Goal: Task Accomplishment & Management: Use online tool/utility

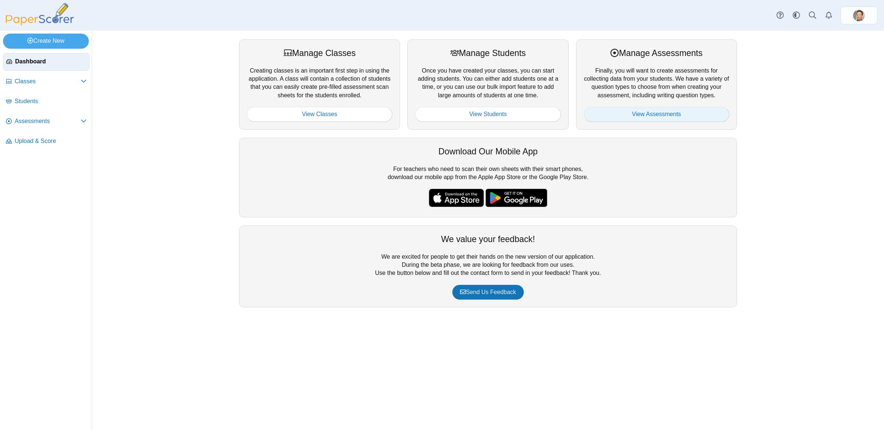
click at [657, 112] on link "View Assessments" at bounding box center [655, 114] width 145 height 15
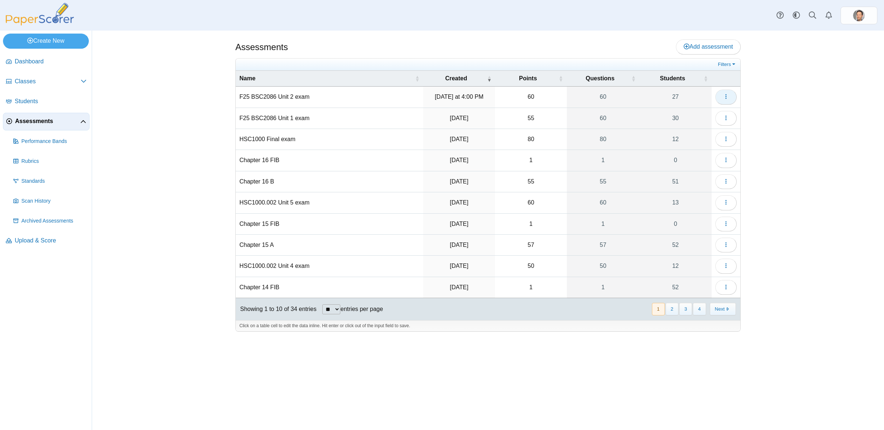
click at [729, 96] on button "button" at bounding box center [725, 96] width 21 height 15
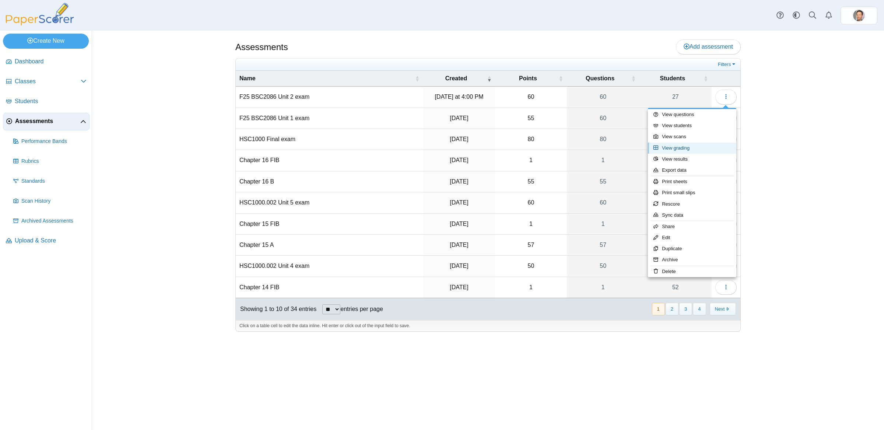
click at [683, 149] on link "View grading" at bounding box center [692, 147] width 88 height 11
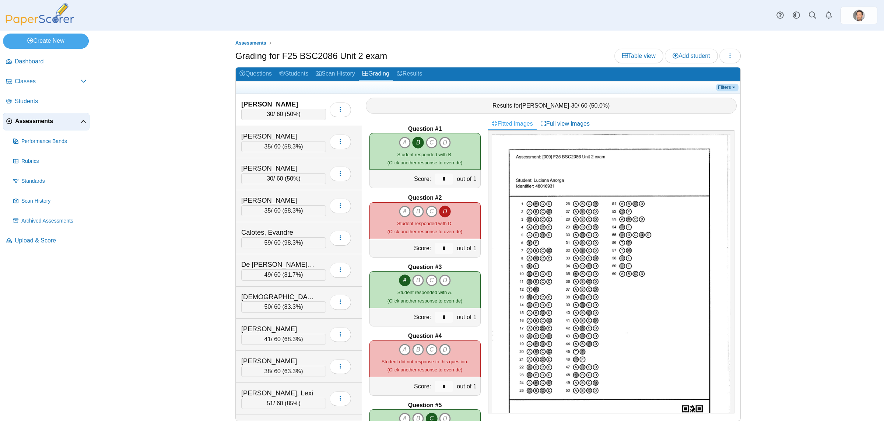
click at [733, 85] on link "Filters" at bounding box center [727, 87] width 22 height 7
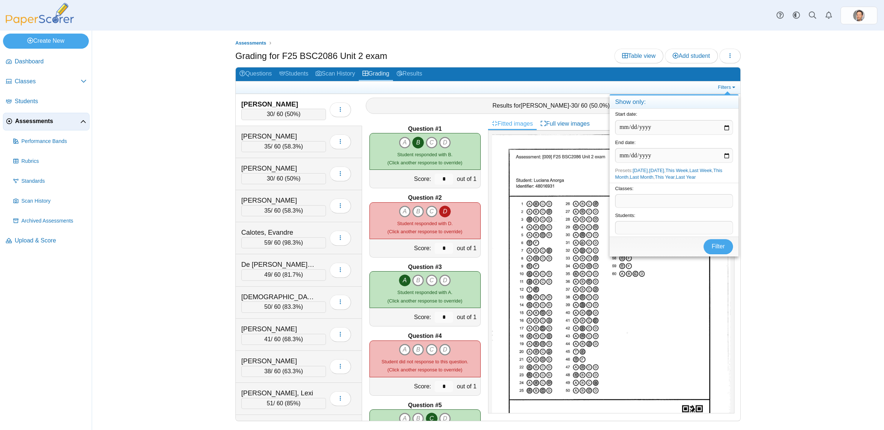
click at [654, 205] on span at bounding box center [673, 200] width 117 height 13
click at [722, 246] on span "Filter" at bounding box center [717, 246] width 13 height 6
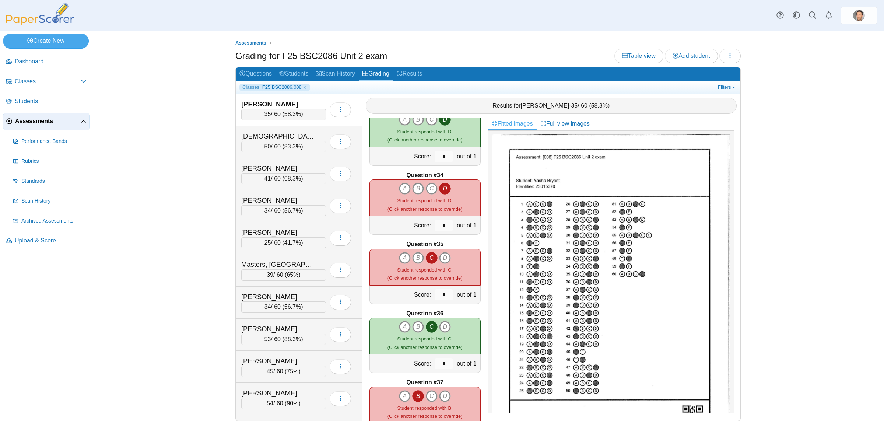
scroll to position [7, 0]
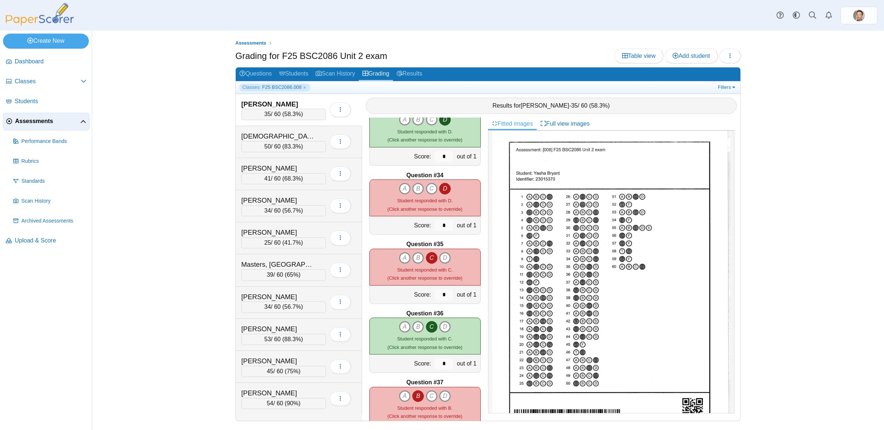
click at [447, 313] on div "Question #36" at bounding box center [424, 313] width 111 height 8
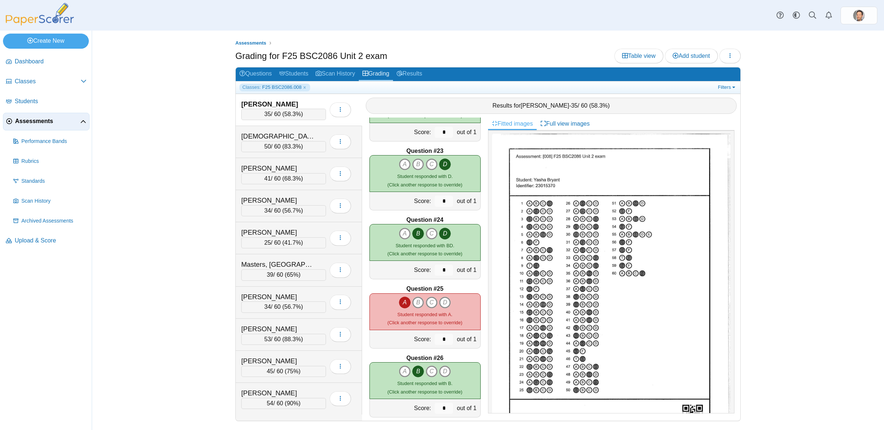
scroll to position [1554, 0]
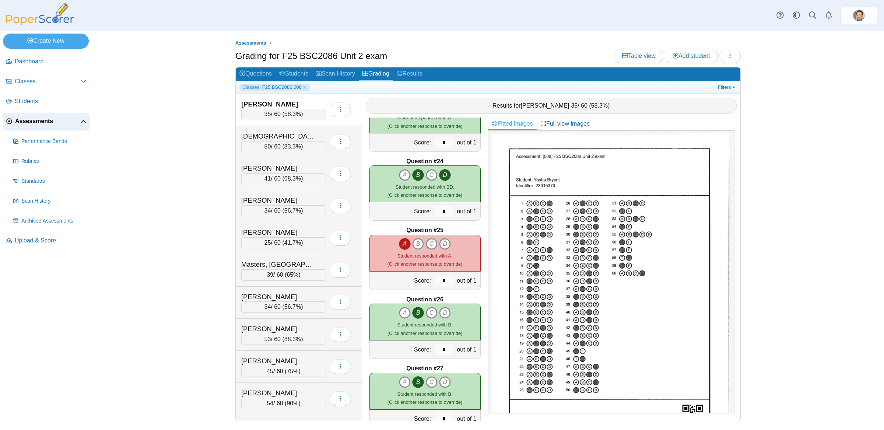
click at [447, 244] on icon "D" at bounding box center [445, 244] width 12 height 12
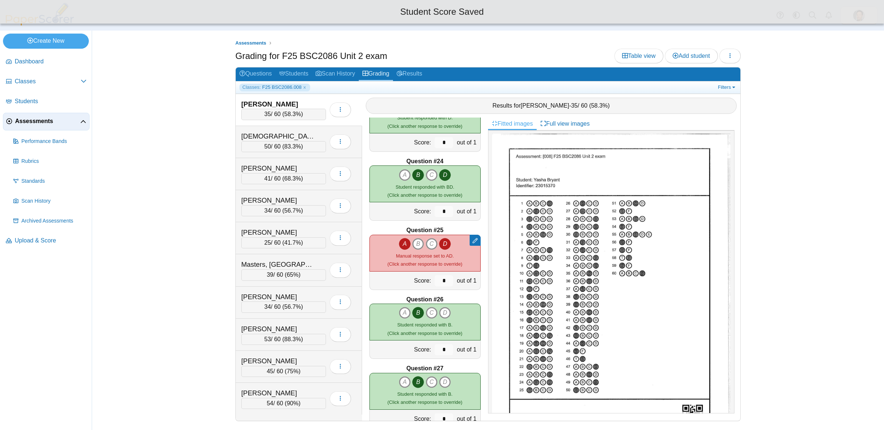
click at [447, 244] on icon "D" at bounding box center [445, 244] width 12 height 12
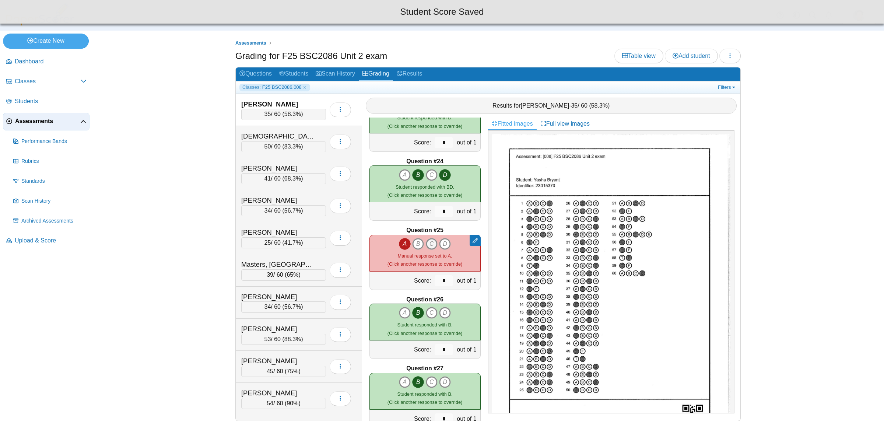
click at [433, 245] on icon "C" at bounding box center [432, 244] width 12 height 12
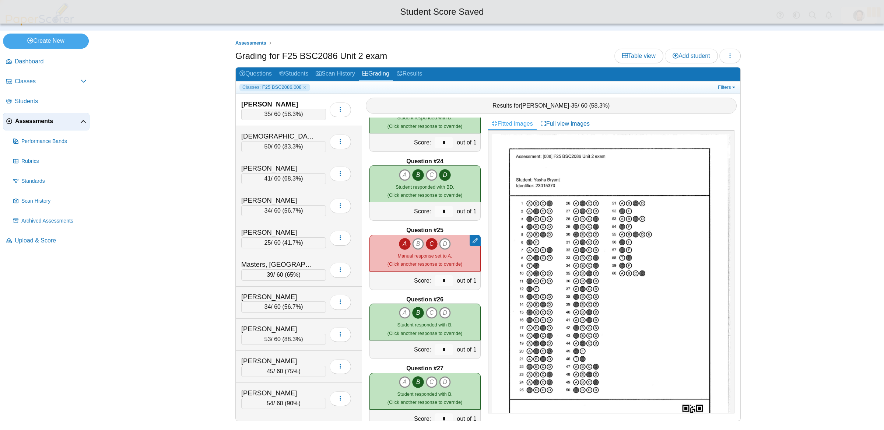
type input "*"
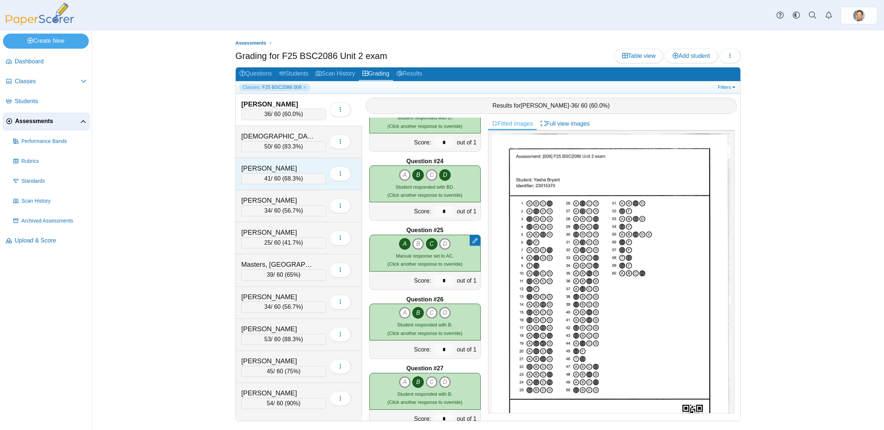
click at [299, 173] on div "41 / 60 ( 68.3% )" at bounding box center [283, 178] width 85 height 11
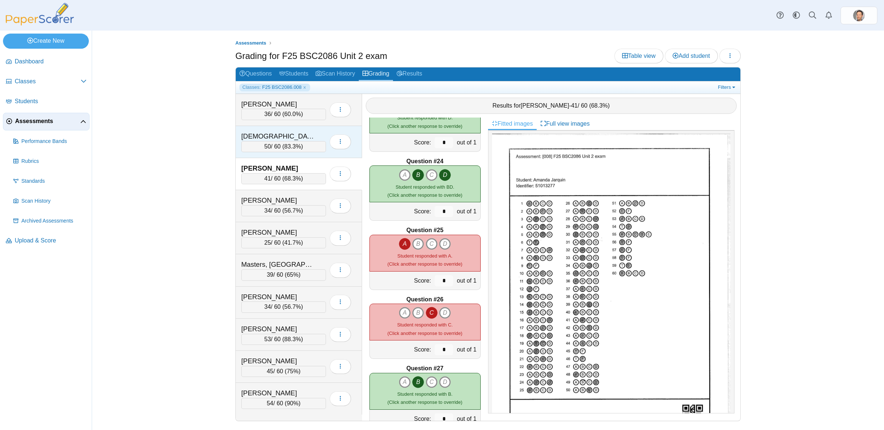
scroll to position [0, 0]
click at [298, 142] on div "50 / 60 ( 83.3% )" at bounding box center [283, 146] width 85 height 11
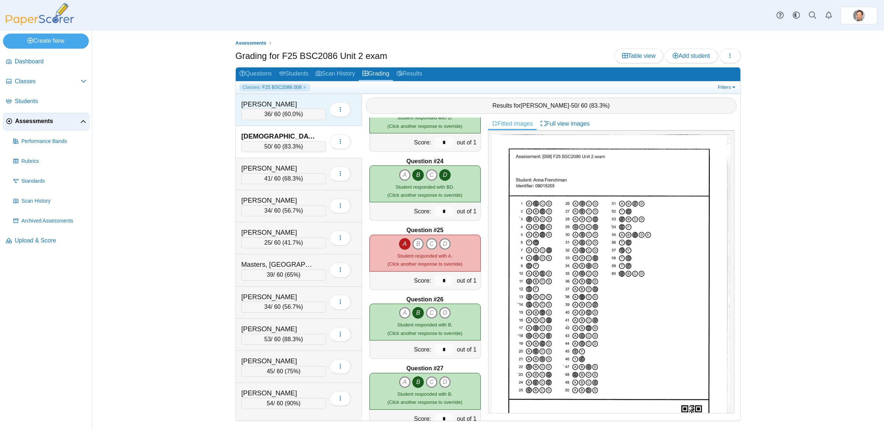
click at [303, 112] on div "36 / 60 ( 60.0% )" at bounding box center [283, 114] width 85 height 11
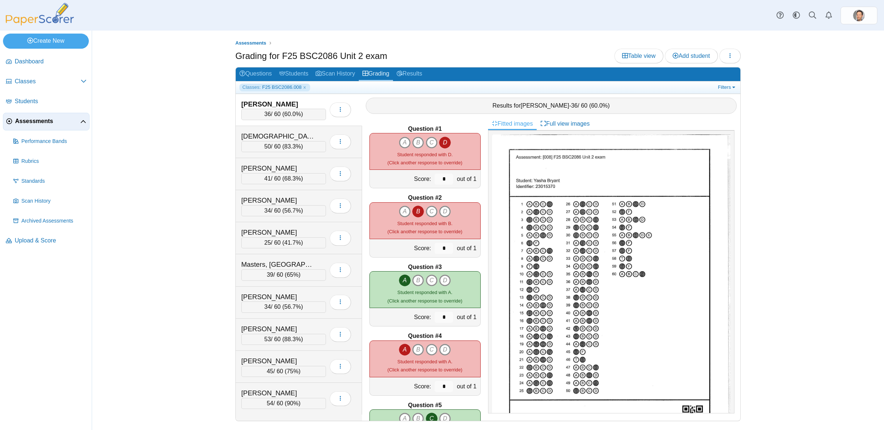
click at [289, 118] on div "36 / 60 ( 60.0% )" at bounding box center [283, 114] width 85 height 11
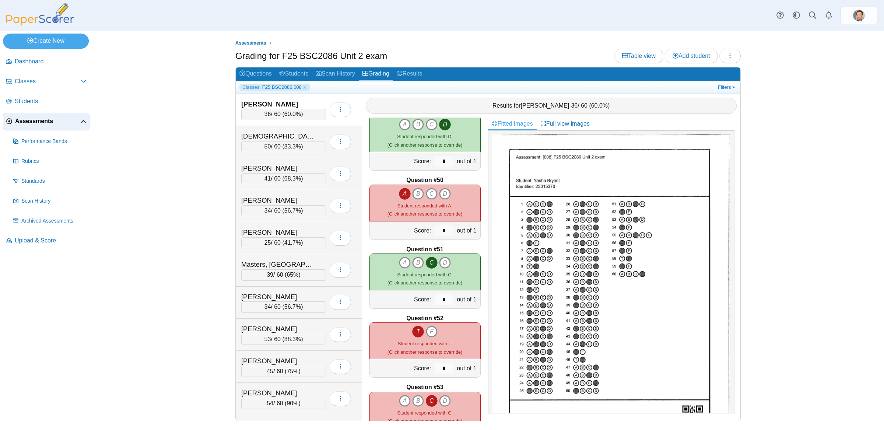
scroll to position [3413, 0]
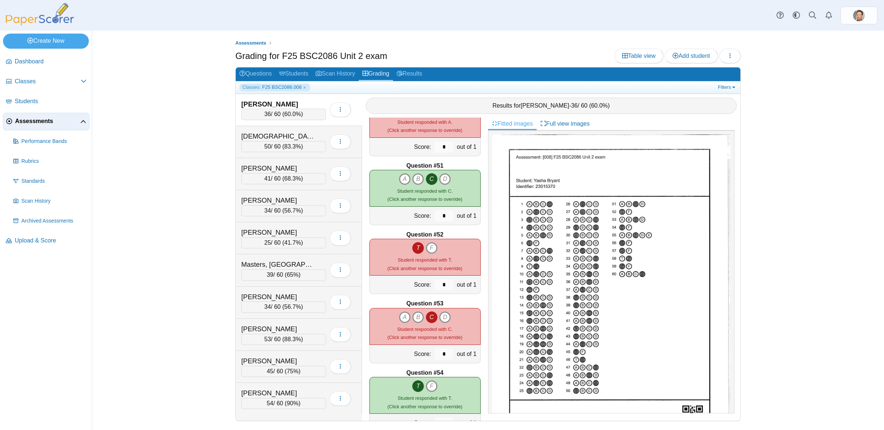
click at [438, 251] on div "T F Student responded with T. (Click another response to override)" at bounding box center [424, 257] width 75 height 30
click at [434, 249] on icon "F" at bounding box center [432, 248] width 12 height 12
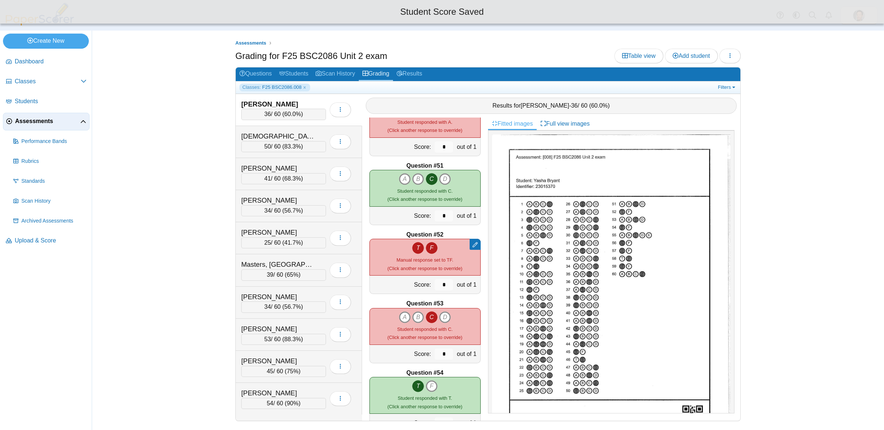
click at [420, 247] on icon "T" at bounding box center [418, 248] width 12 height 12
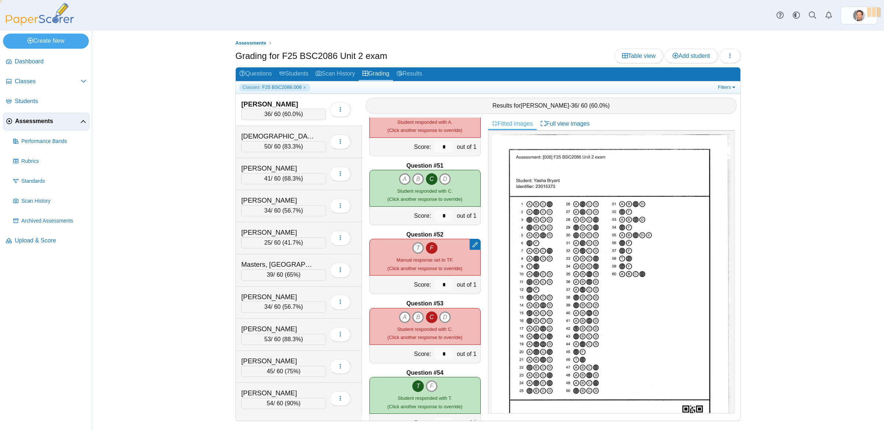
type input "*"
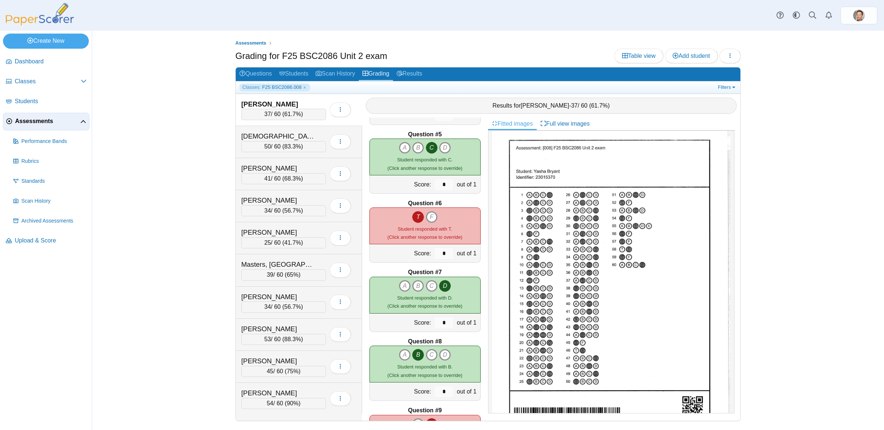
scroll to position [0, 0]
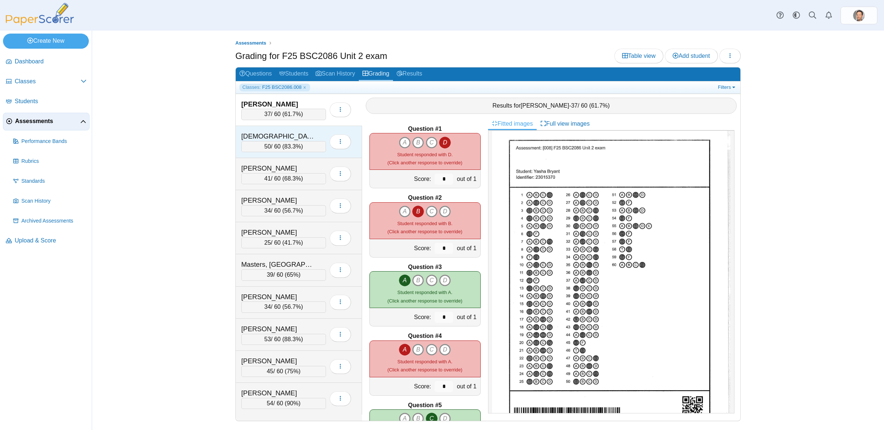
click at [264, 147] on span "50" at bounding box center [267, 146] width 7 height 6
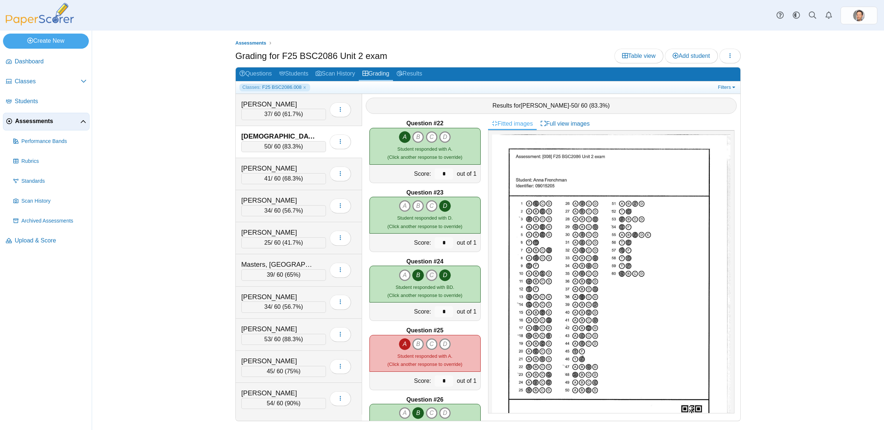
scroll to position [1524, 0]
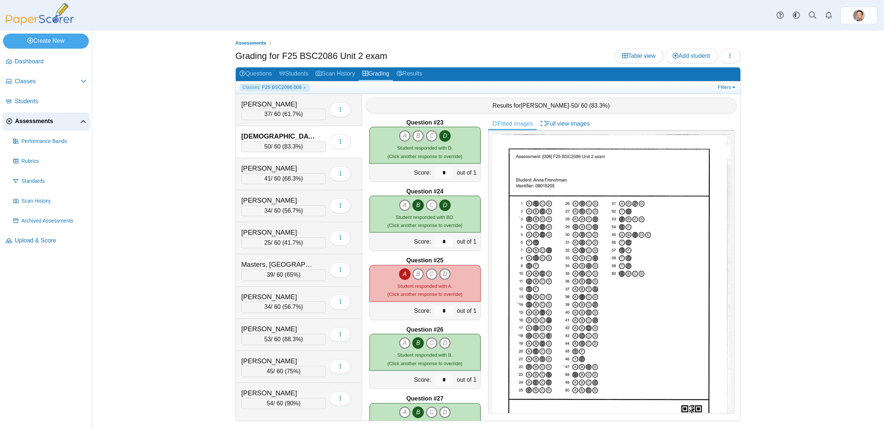
click at [445, 271] on icon "D" at bounding box center [445, 274] width 12 height 12
click at [442, 275] on icon "D" at bounding box center [445, 274] width 12 height 12
click at [403, 275] on icon "A" at bounding box center [405, 274] width 12 height 12
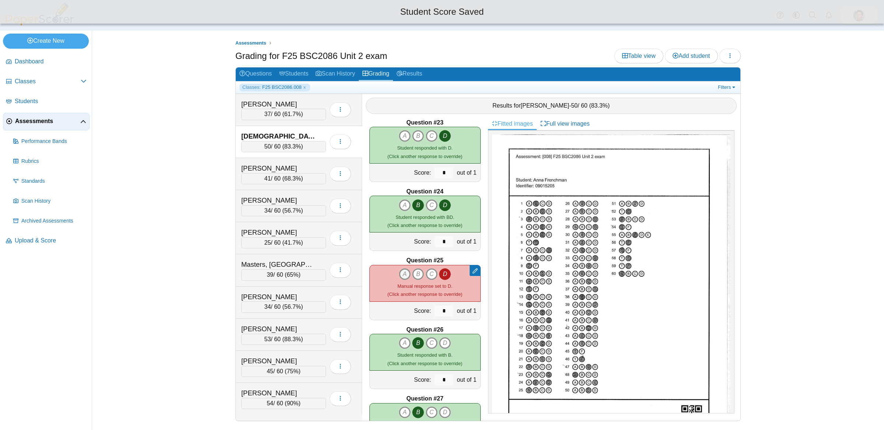
click at [403, 275] on icon "A" at bounding box center [405, 274] width 12 height 12
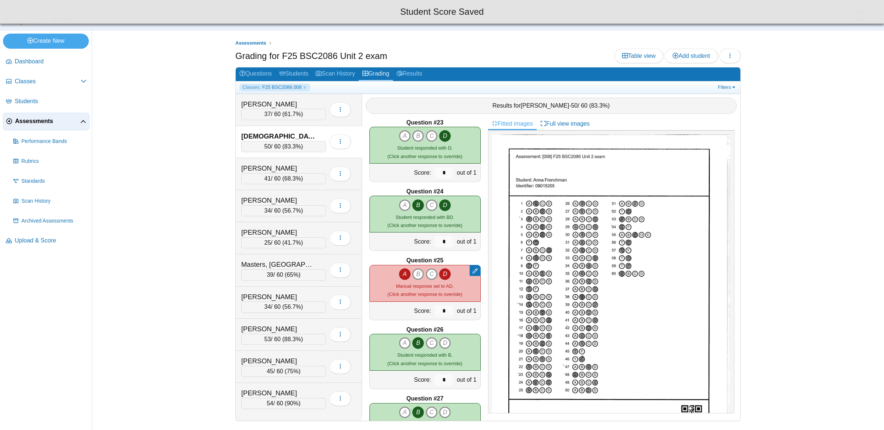
click at [446, 276] on icon "D" at bounding box center [445, 274] width 12 height 12
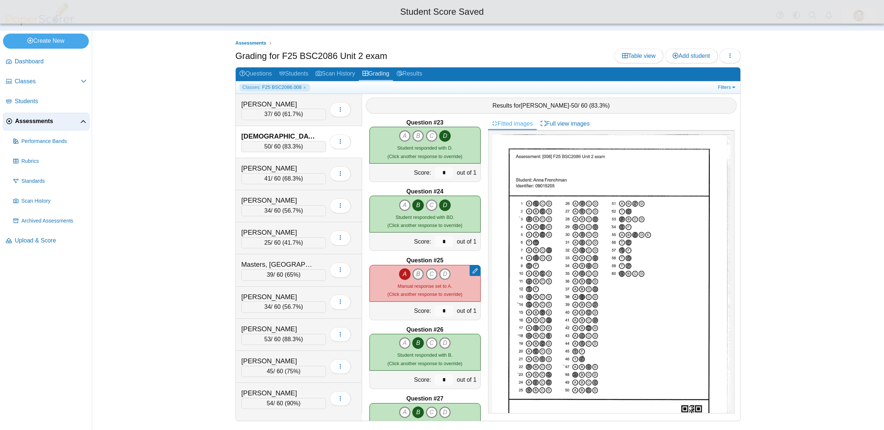
click at [420, 276] on icon "B" at bounding box center [418, 274] width 12 height 12
click at [403, 275] on icon "A" at bounding box center [405, 274] width 12 height 12
click at [446, 275] on icon "D" at bounding box center [445, 274] width 12 height 12
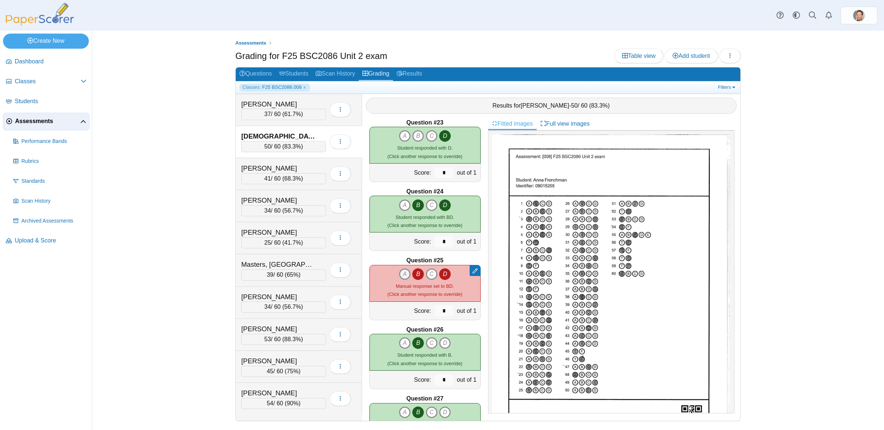
click at [409, 275] on icon "A" at bounding box center [405, 274] width 12 height 12
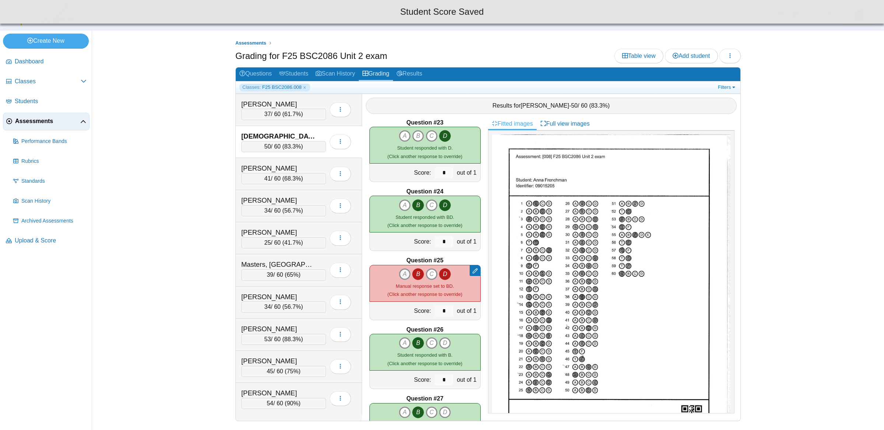
click at [409, 275] on icon "A" at bounding box center [405, 274] width 12 height 12
click at [423, 277] on icon "B" at bounding box center [418, 274] width 12 height 12
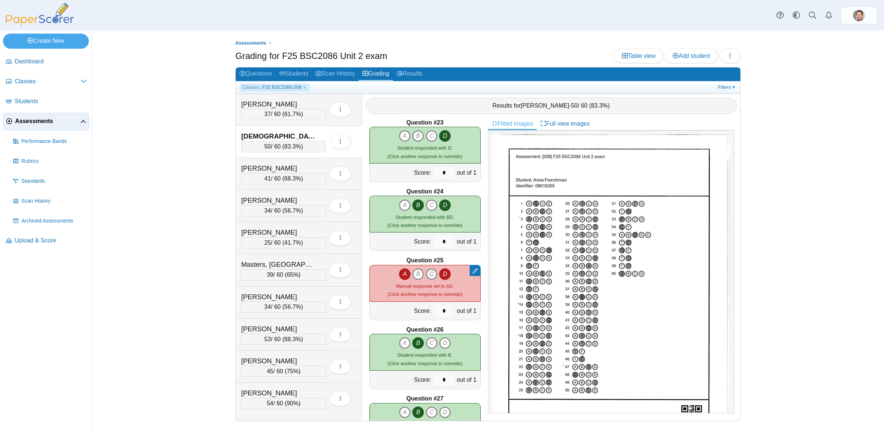
click at [429, 276] on icon "C" at bounding box center [432, 274] width 12 height 12
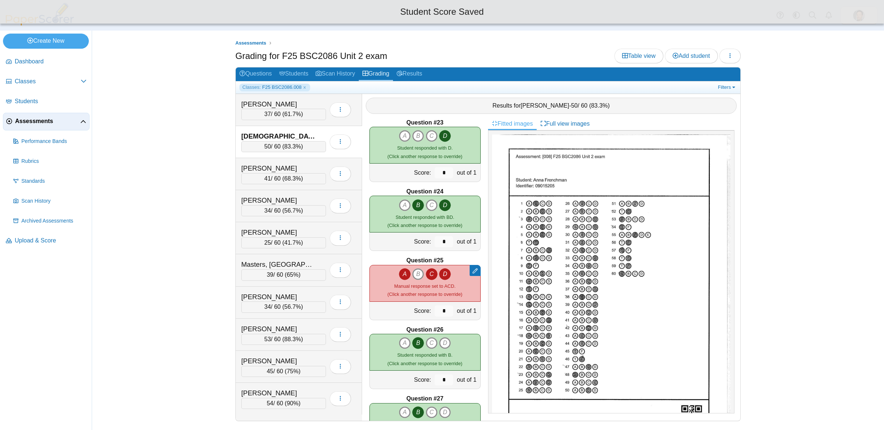
click at [438, 276] on div "A B C D" at bounding box center [425, 274] width 52 height 12
click at [443, 276] on icon "D" at bounding box center [445, 274] width 12 height 12
type input "*"
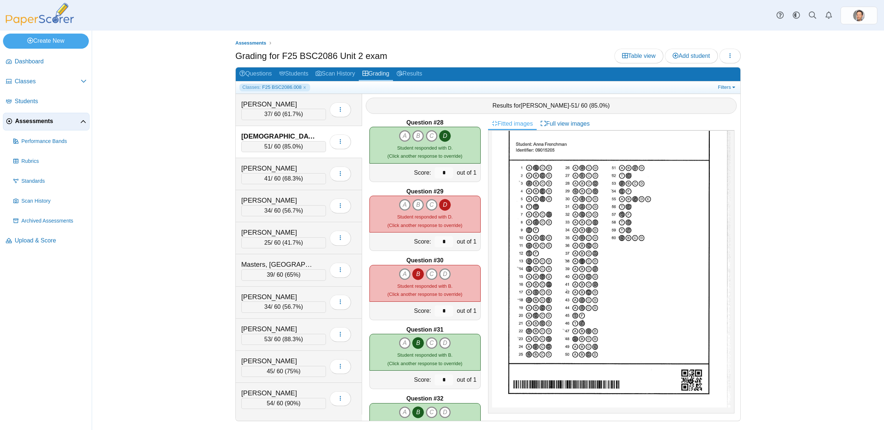
scroll to position [0, 0]
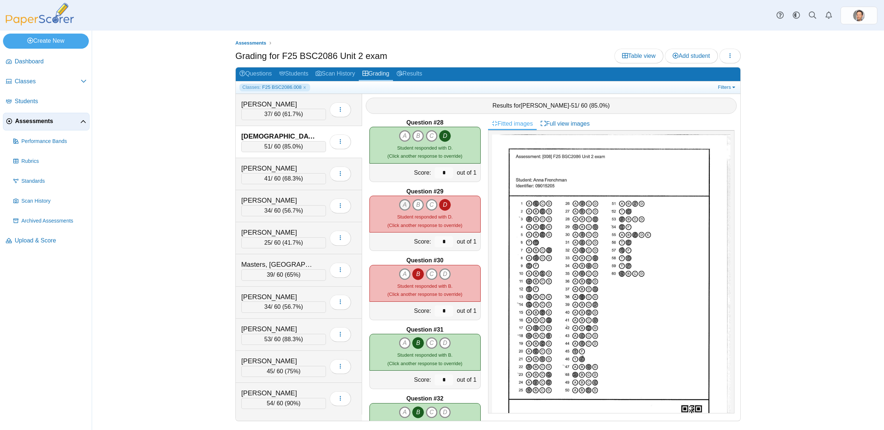
click at [403, 204] on icon "A" at bounding box center [405, 205] width 12 height 12
type input "*"
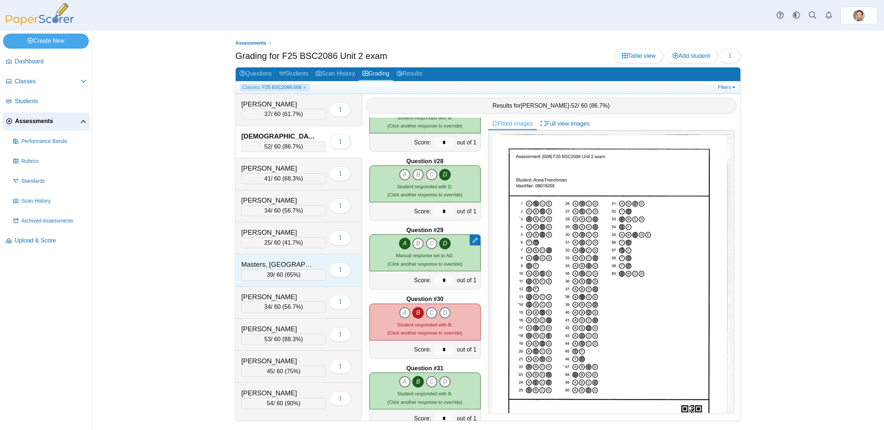
scroll to position [1704, 0]
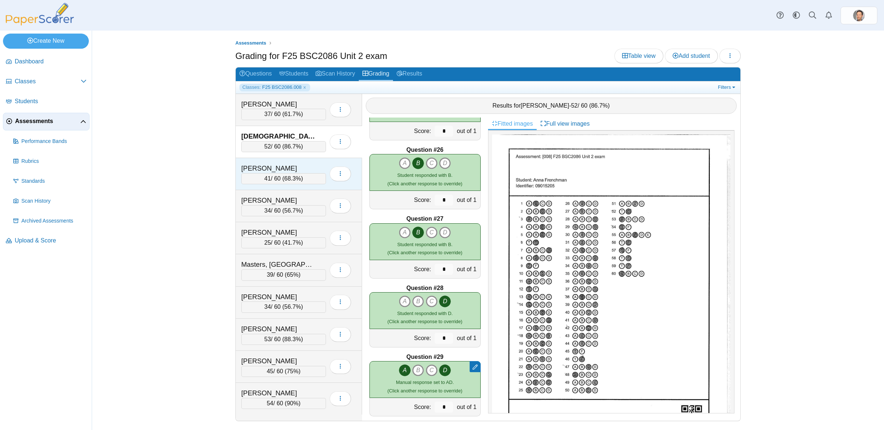
click at [276, 176] on div "41 / 60 ( 68.3% )" at bounding box center [283, 178] width 85 height 11
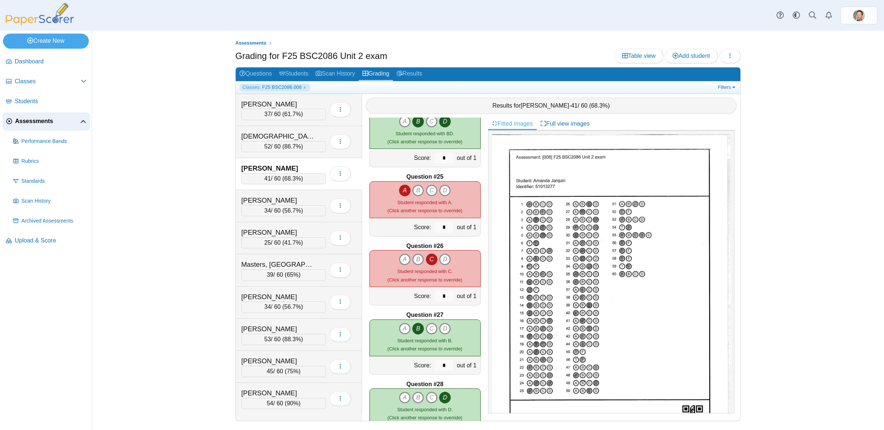
scroll to position [1498, 0]
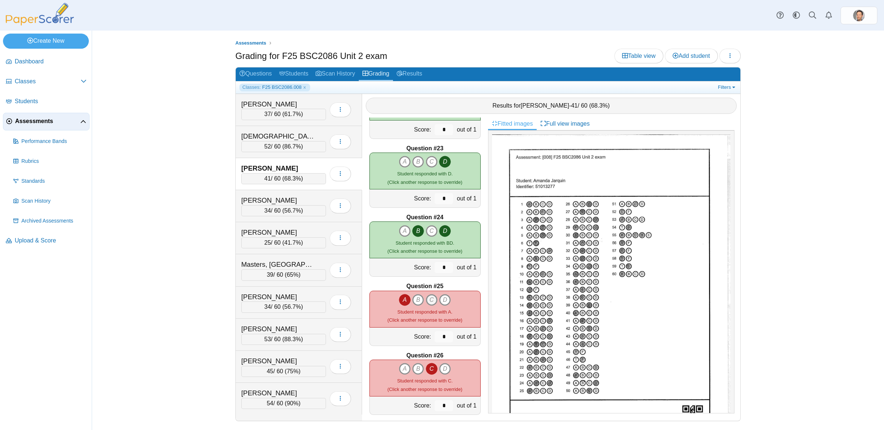
click at [434, 299] on icon "C" at bounding box center [432, 300] width 12 height 12
type input "*"
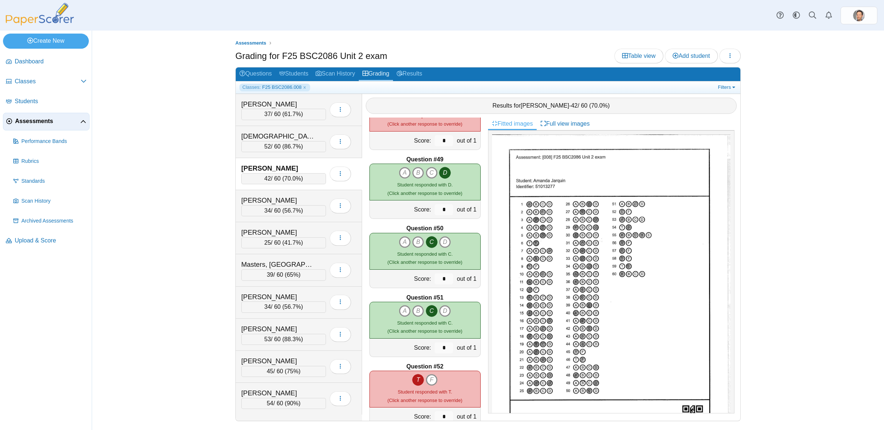
scroll to position [3378, 0]
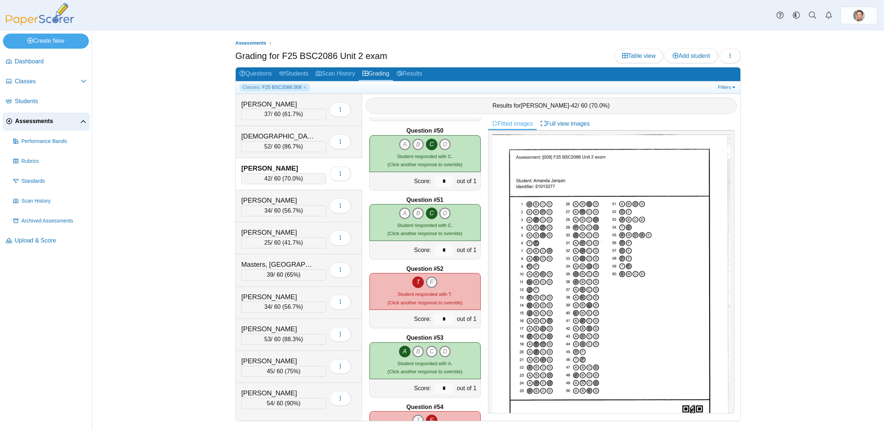
click at [432, 281] on icon "F" at bounding box center [432, 282] width 12 height 12
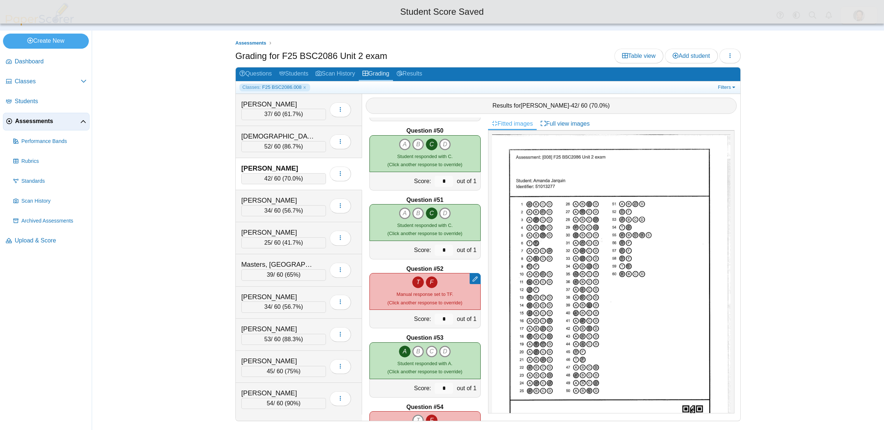
click at [418, 282] on icon "T" at bounding box center [418, 282] width 12 height 12
type input "*"
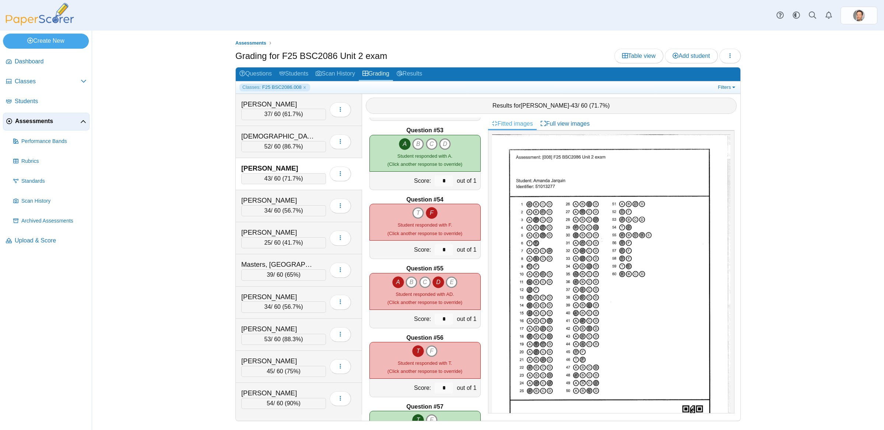
scroll to position [3586, 0]
click at [425, 284] on icon "C" at bounding box center [425, 282] width 12 height 12
type input "*"
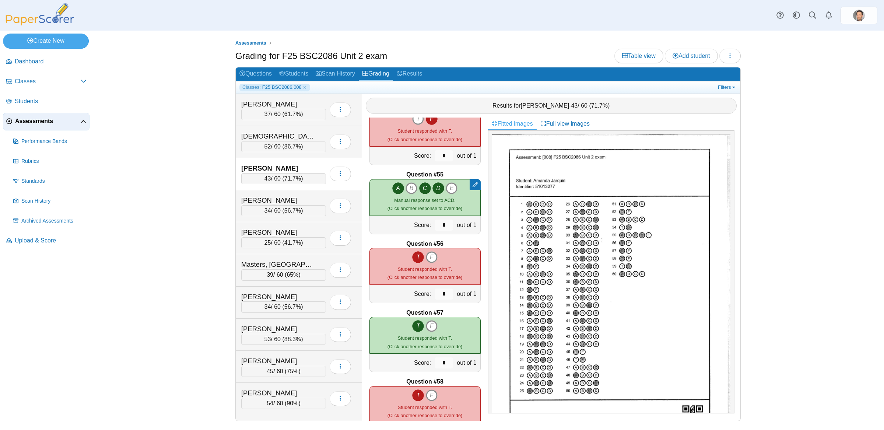
scroll to position [3665, 0]
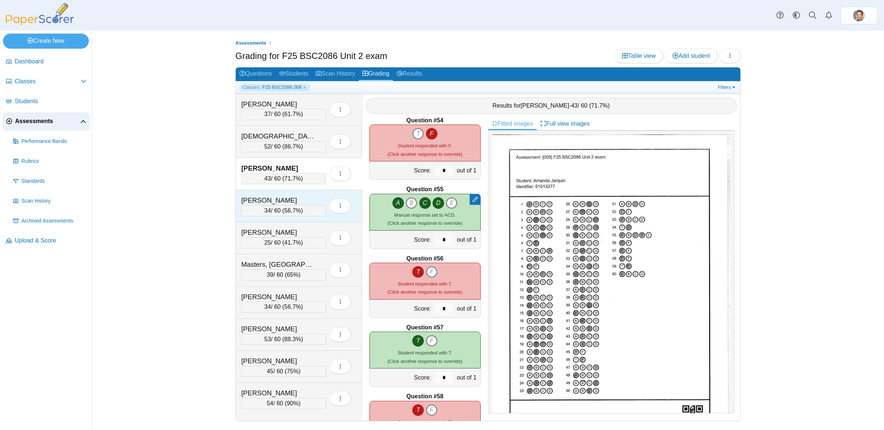
click at [287, 213] on span "56.7%" at bounding box center [292, 210] width 17 height 6
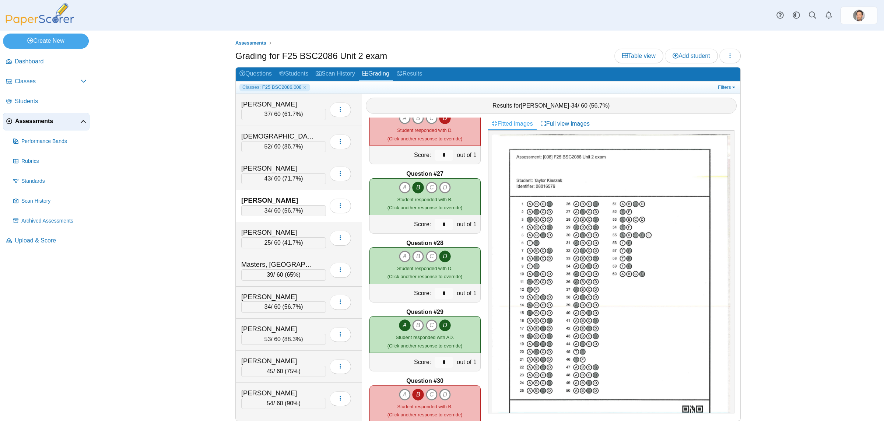
scroll to position [1591, 0]
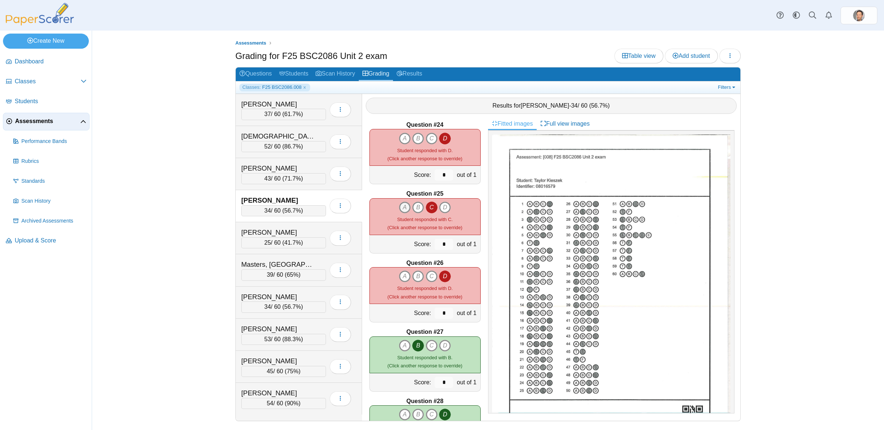
click at [404, 208] on icon "A" at bounding box center [405, 207] width 12 height 12
type input "*"
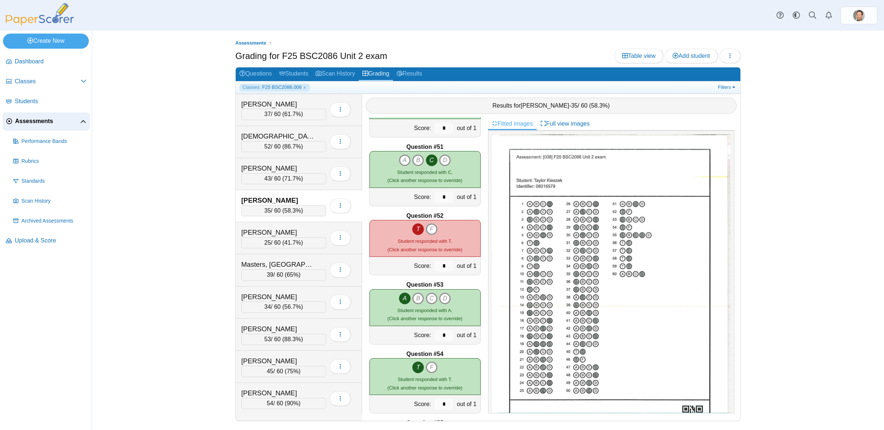
scroll to position [3433, 0]
click at [429, 231] on icon "F" at bounding box center [432, 228] width 12 height 12
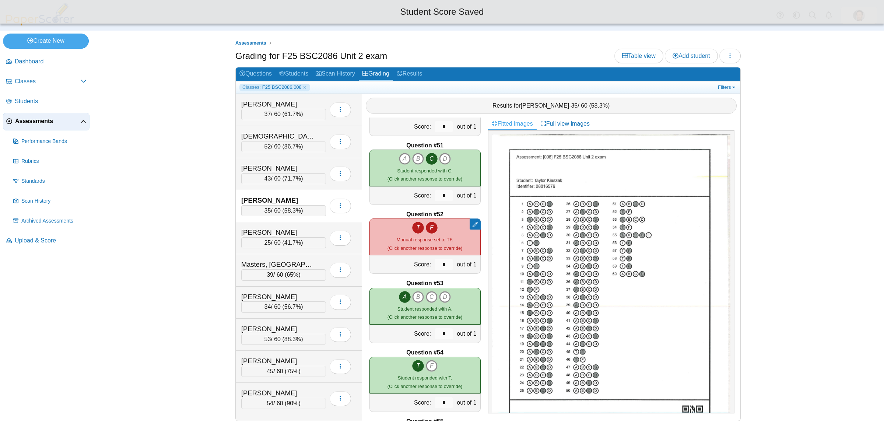
click at [418, 227] on icon "T" at bounding box center [418, 228] width 12 height 12
type input "*"
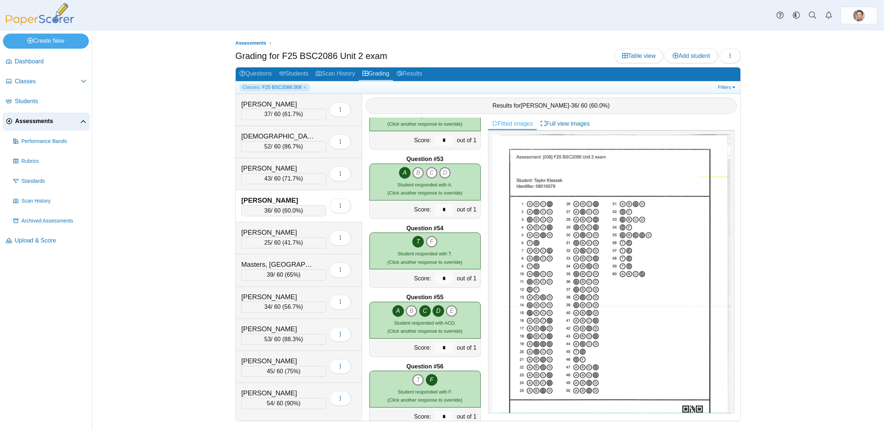
scroll to position [3367, 0]
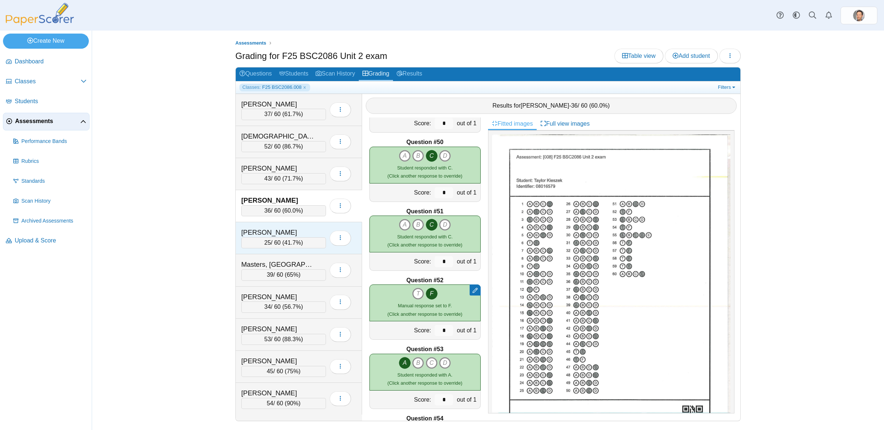
click at [298, 244] on span "41.7%" at bounding box center [292, 242] width 17 height 6
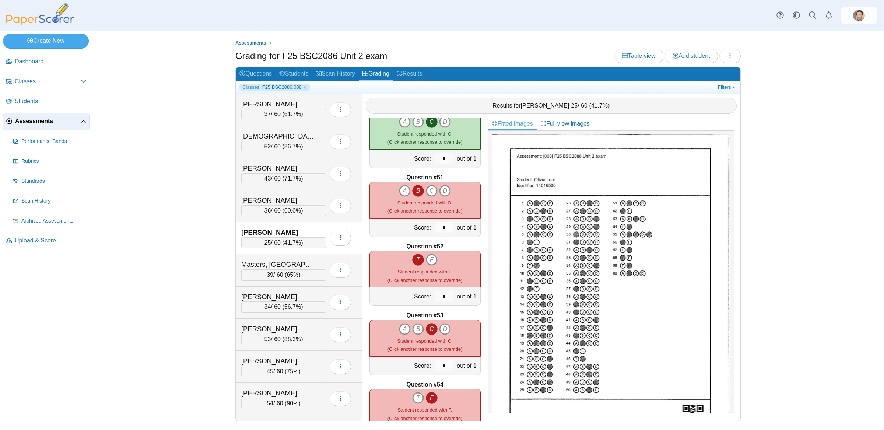
scroll to position [3402, 0]
click at [433, 260] on icon "F" at bounding box center [432, 258] width 12 height 12
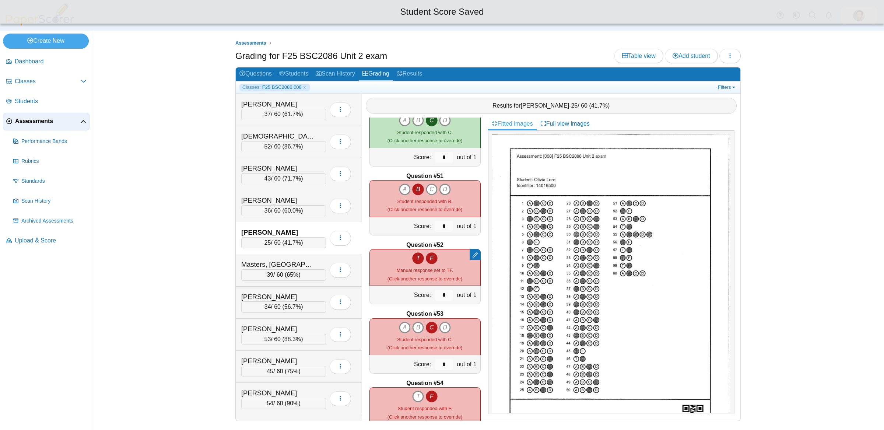
click at [418, 258] on icon "T" at bounding box center [418, 258] width 12 height 12
type input "*"
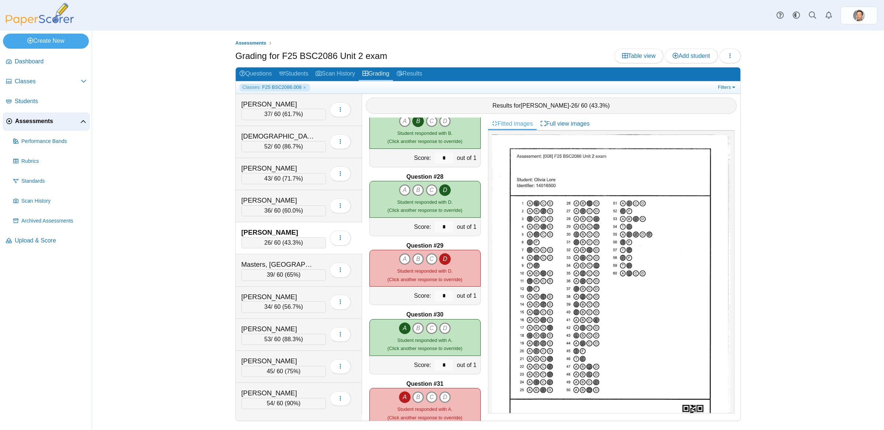
scroll to position [1541, 0]
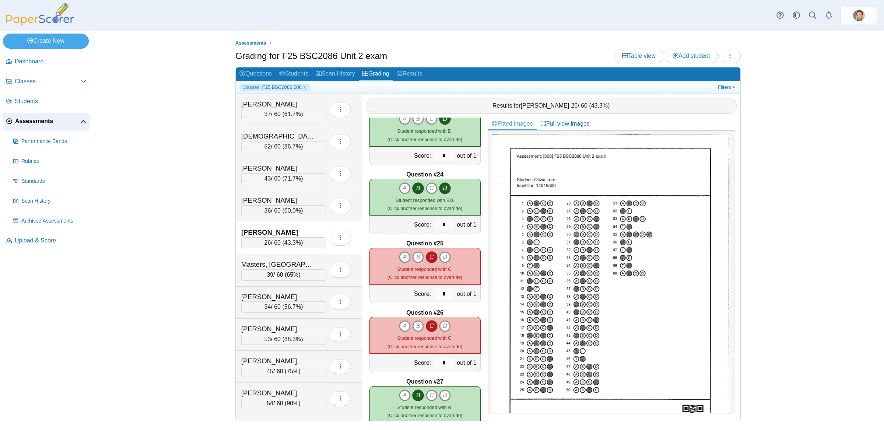
click at [407, 259] on icon "A" at bounding box center [405, 257] width 12 height 12
type input "*"
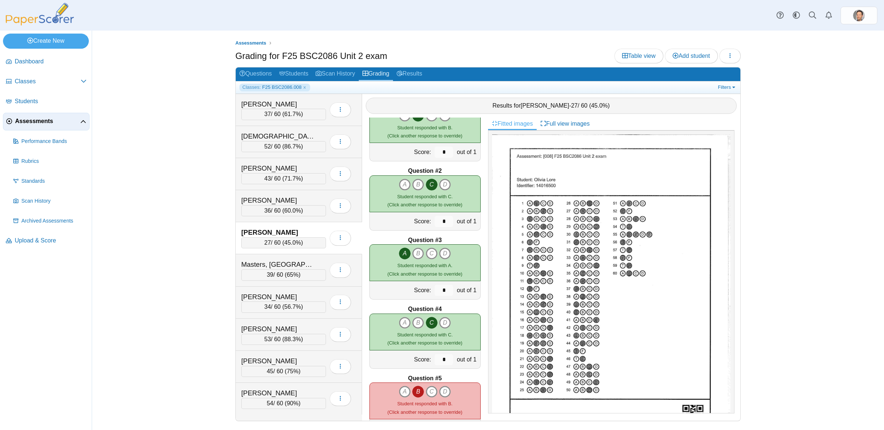
scroll to position [0, 0]
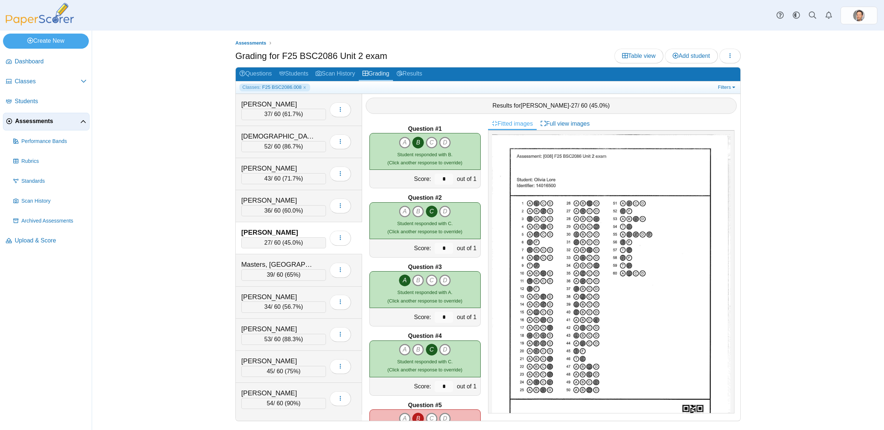
click at [289, 243] on span "45.0%" at bounding box center [292, 242] width 17 height 6
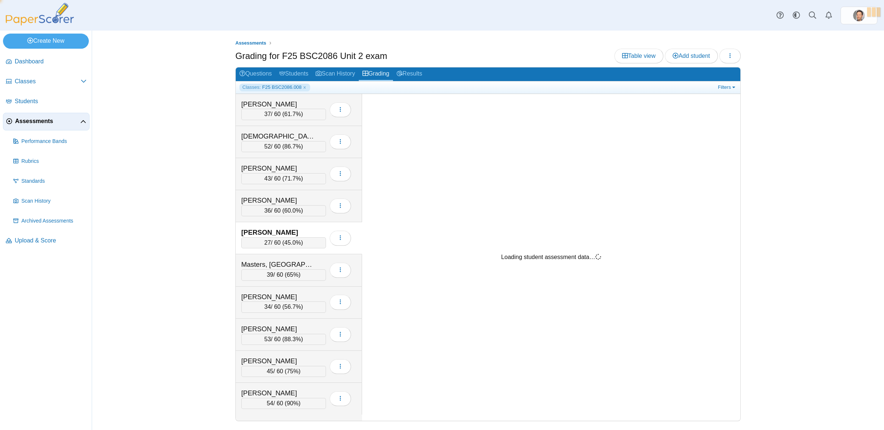
click at [289, 243] on span "45.0%" at bounding box center [292, 242] width 17 height 6
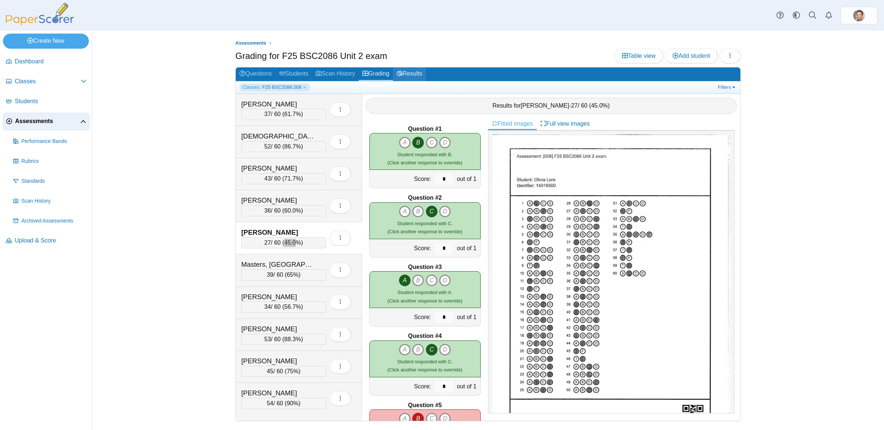
click at [422, 76] on link "Results" at bounding box center [409, 74] width 33 height 14
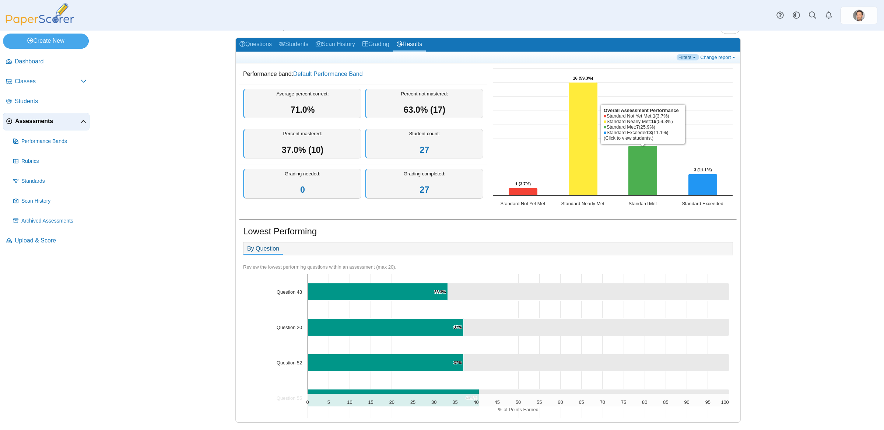
click at [688, 57] on link "Filters" at bounding box center [687, 57] width 22 height 6
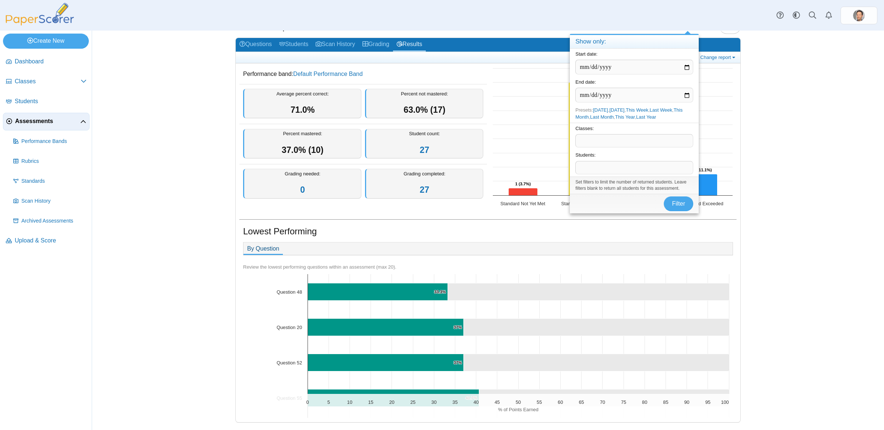
click at [602, 142] on span at bounding box center [633, 140] width 117 height 13
click at [679, 206] on span "Filter" at bounding box center [677, 203] width 13 height 6
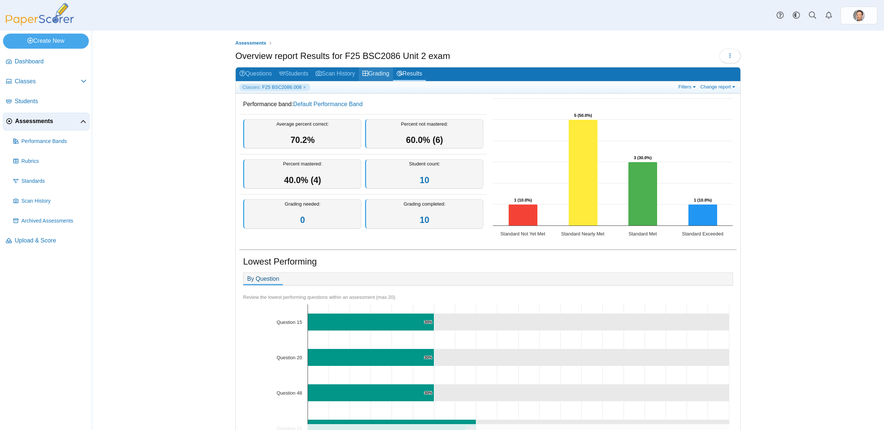
click at [382, 74] on link "Grading" at bounding box center [376, 74] width 34 height 14
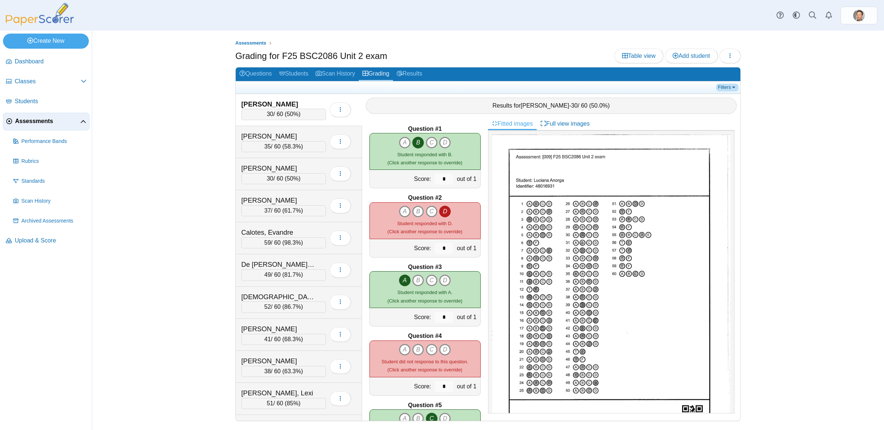
click at [733, 84] on link "Filters" at bounding box center [727, 87] width 22 height 7
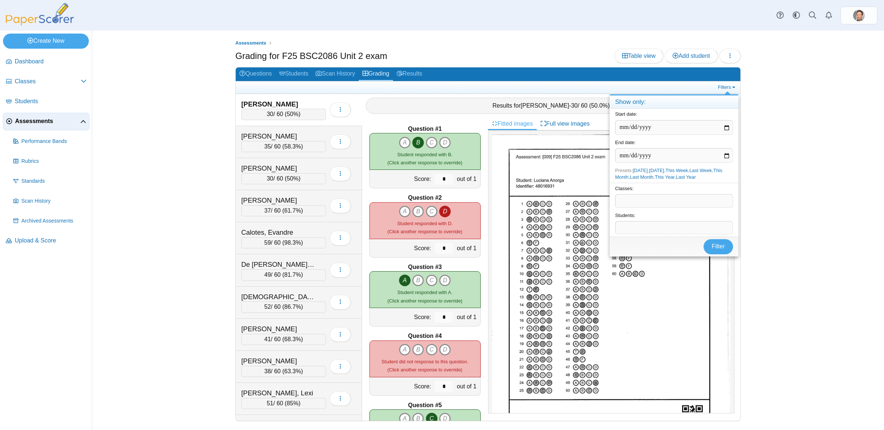
click at [670, 206] on span at bounding box center [673, 200] width 117 height 13
click at [721, 252] on button "Filter" at bounding box center [717, 246] width 29 height 15
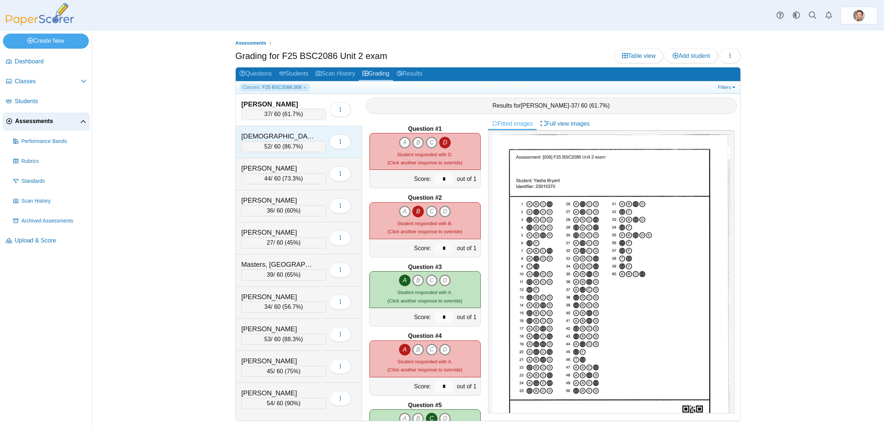
click at [282, 144] on div "52 / 60 ( 86.7% )" at bounding box center [283, 146] width 85 height 11
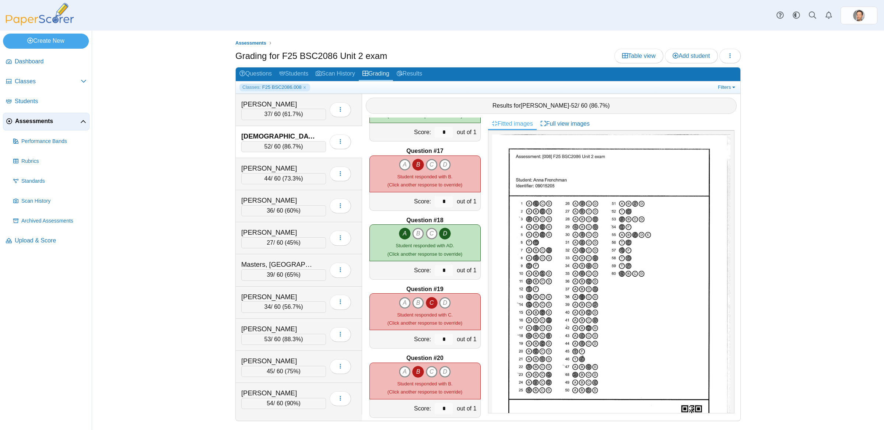
scroll to position [1188, 0]
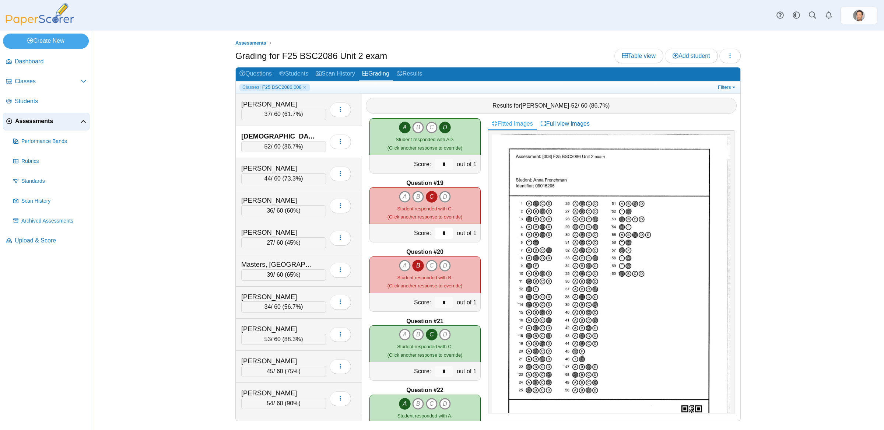
click at [439, 234] on input "*" at bounding box center [443, 233] width 18 height 11
type input "*"
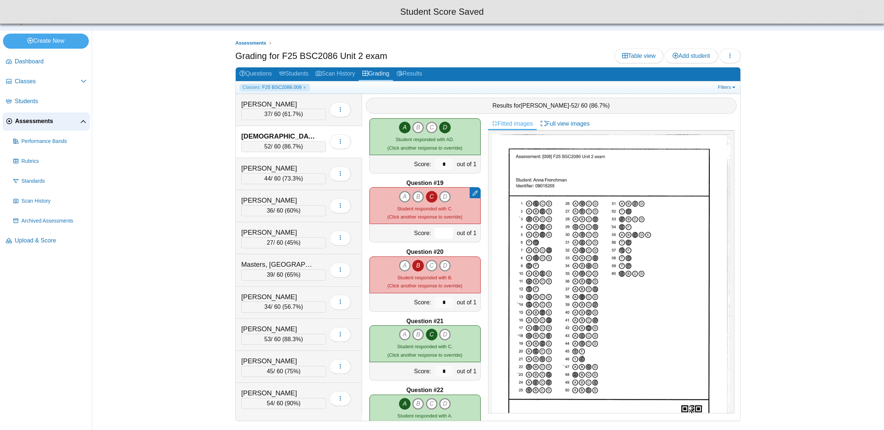
type input "*"
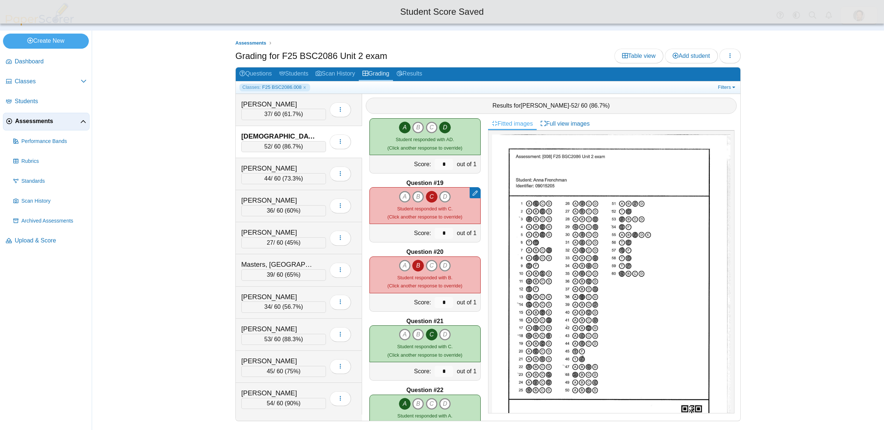
click at [464, 251] on div "Question #20" at bounding box center [424, 252] width 111 height 8
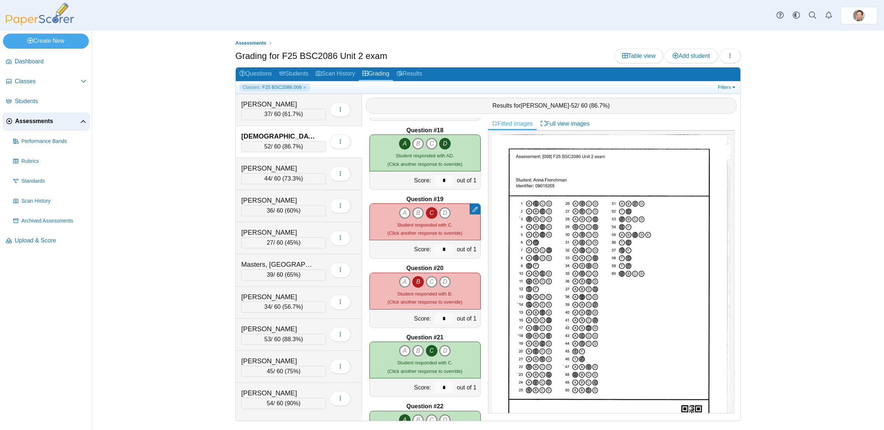
scroll to position [1172, 0]
click at [445, 316] on input "*" at bounding box center [443, 317] width 18 height 11
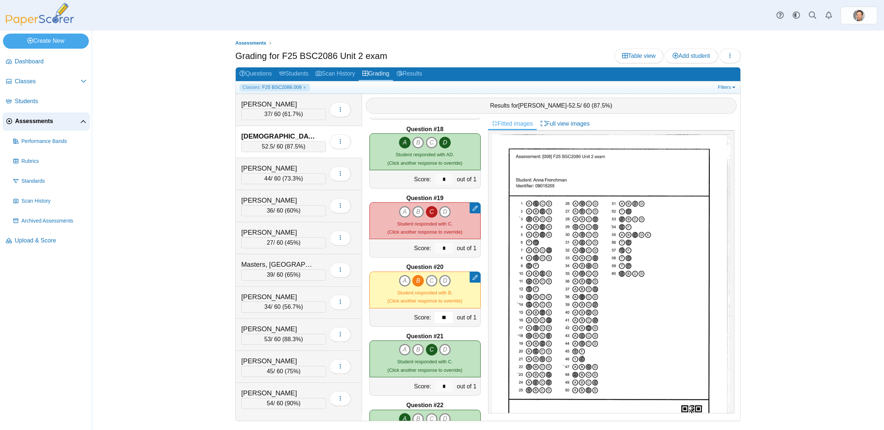
type input "*"
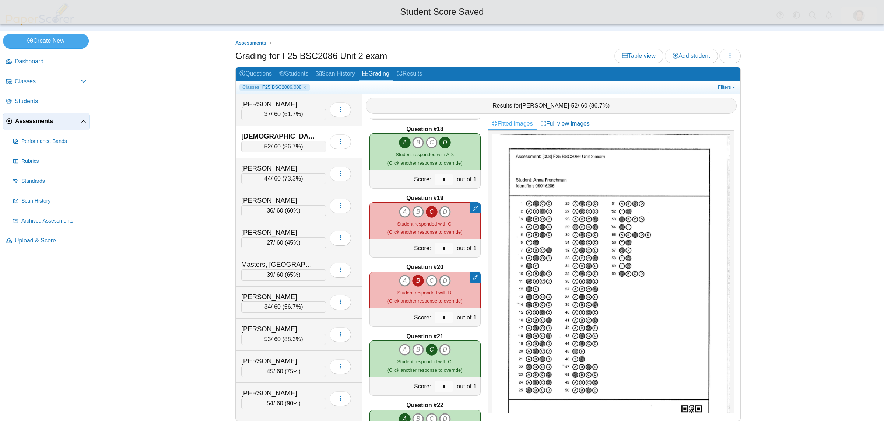
click at [468, 334] on div "Question #21" at bounding box center [424, 336] width 111 height 8
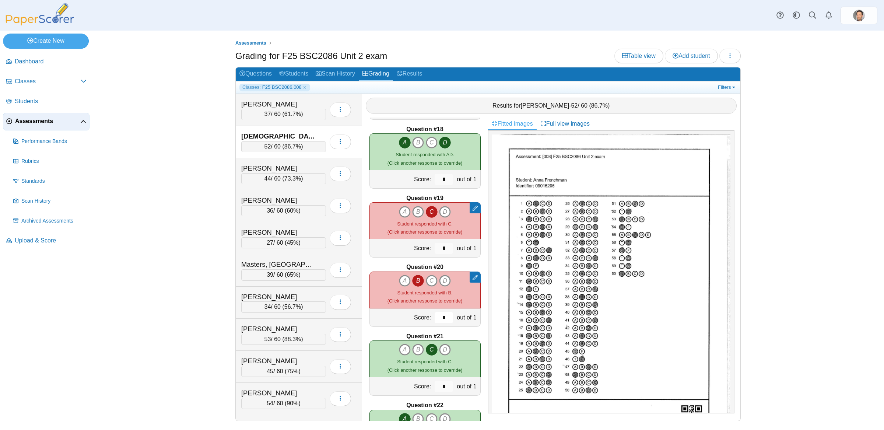
click at [446, 317] on input "*" at bounding box center [443, 317] width 18 height 11
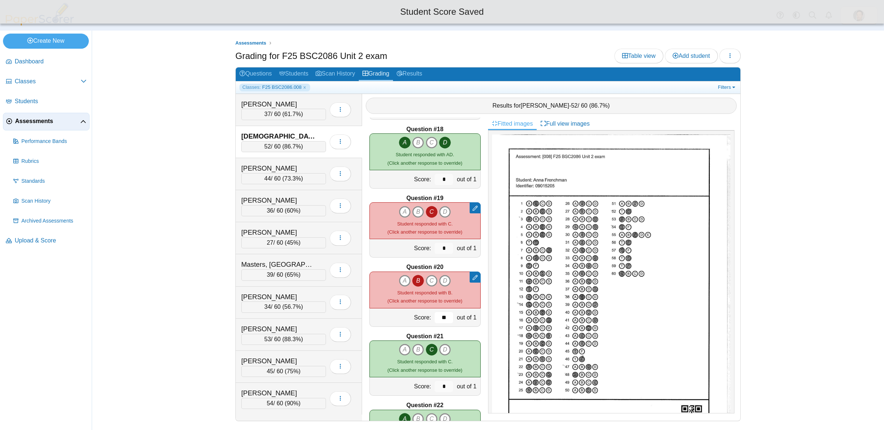
type input "***"
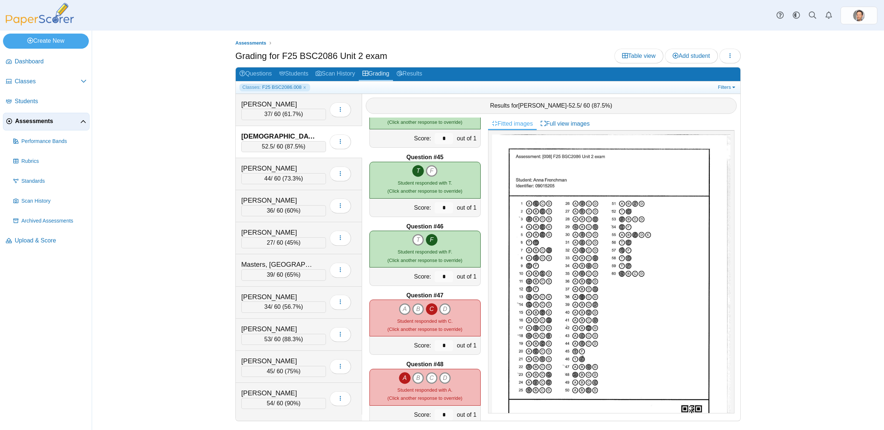
scroll to position [3109, 0]
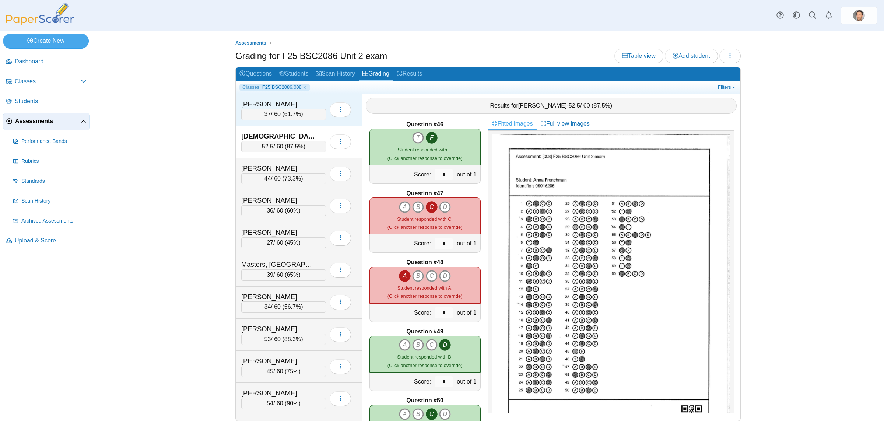
click at [283, 116] on div "37 / 60 ( 61.7% )" at bounding box center [283, 114] width 85 height 11
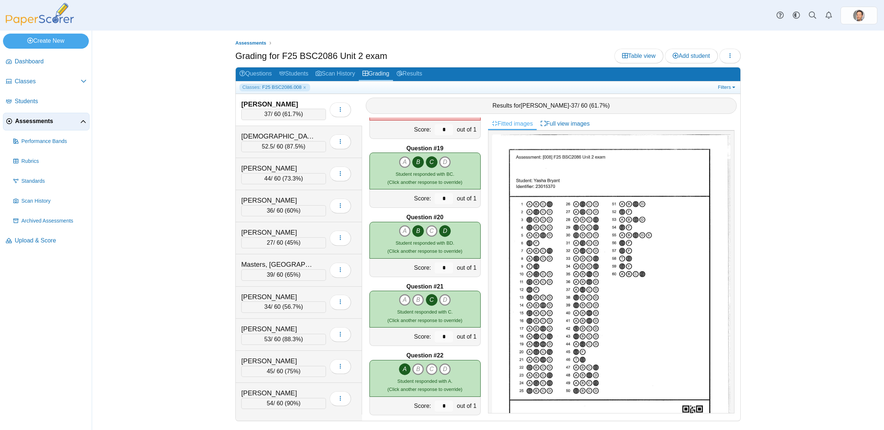
scroll to position [870, 0]
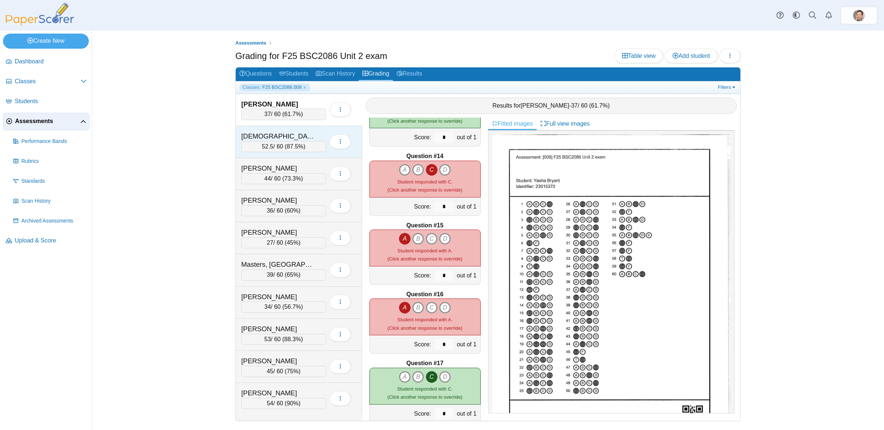
click at [287, 147] on span "87.5%" at bounding box center [294, 146] width 17 height 6
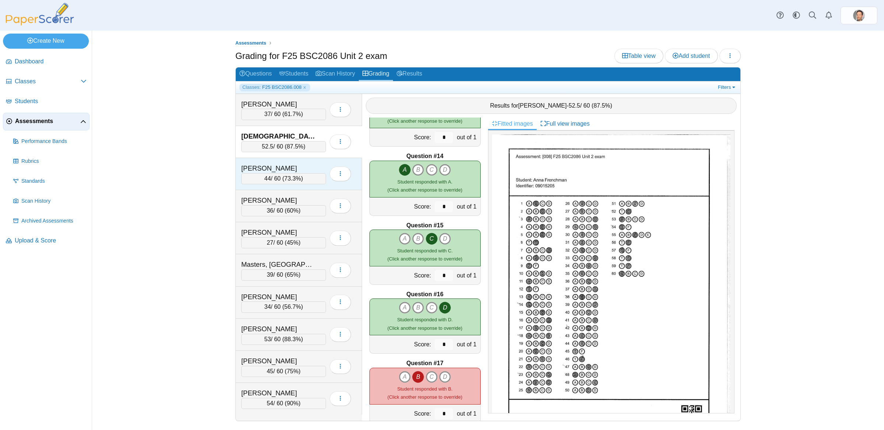
click at [288, 180] on span "73.3%" at bounding box center [292, 178] width 17 height 6
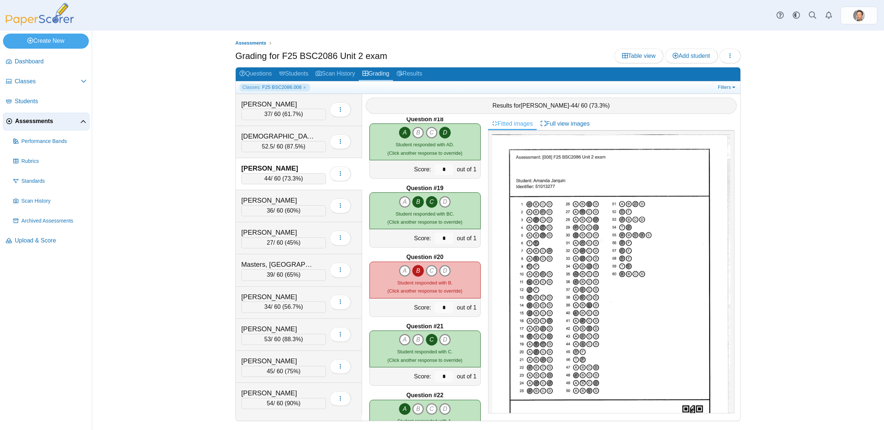
scroll to position [1185, 0]
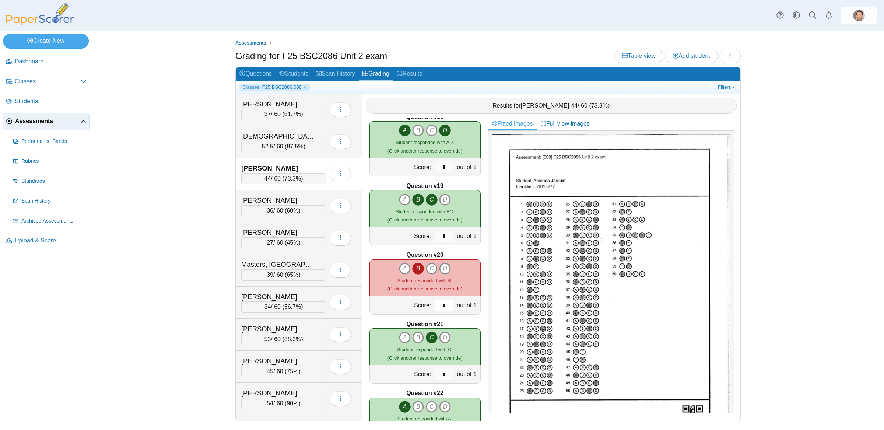
click at [446, 303] on input "*" at bounding box center [443, 305] width 18 height 11
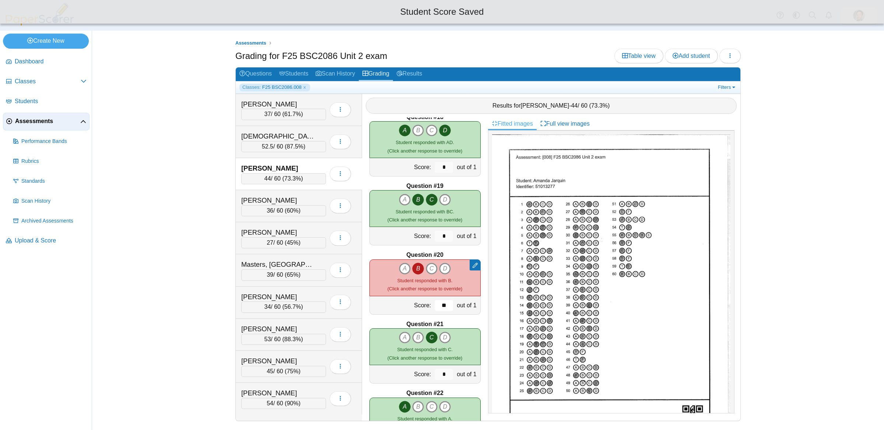
type input "***"
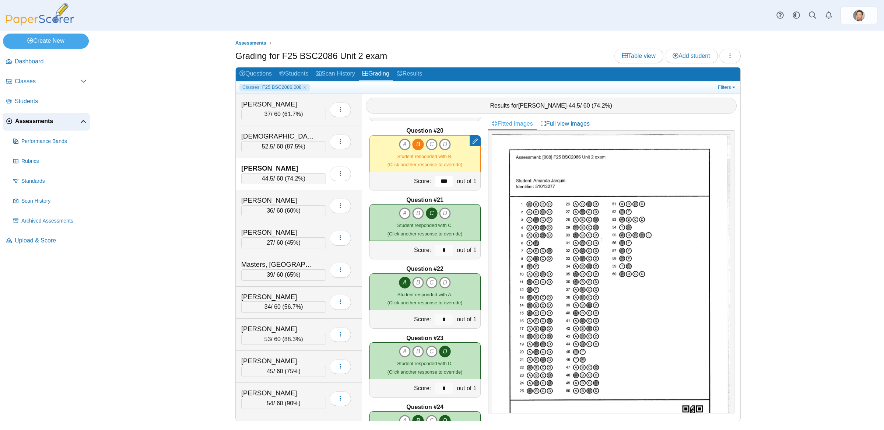
scroll to position [1464, 0]
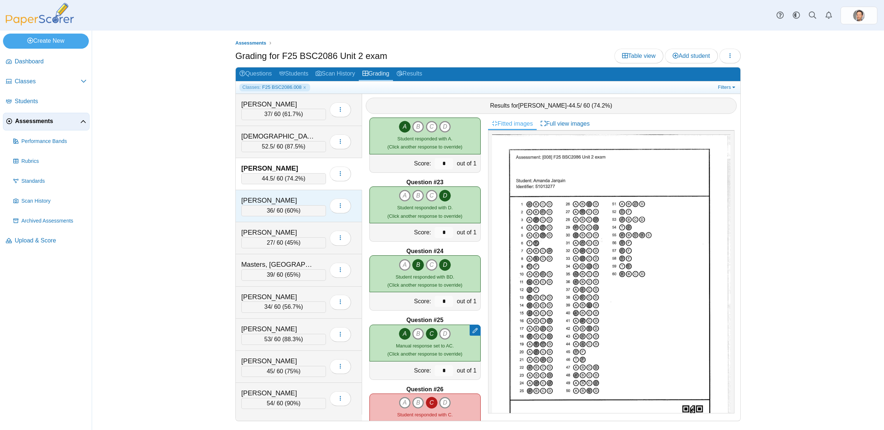
click at [283, 212] on div "36 / 60 ( 60% )" at bounding box center [283, 210] width 85 height 11
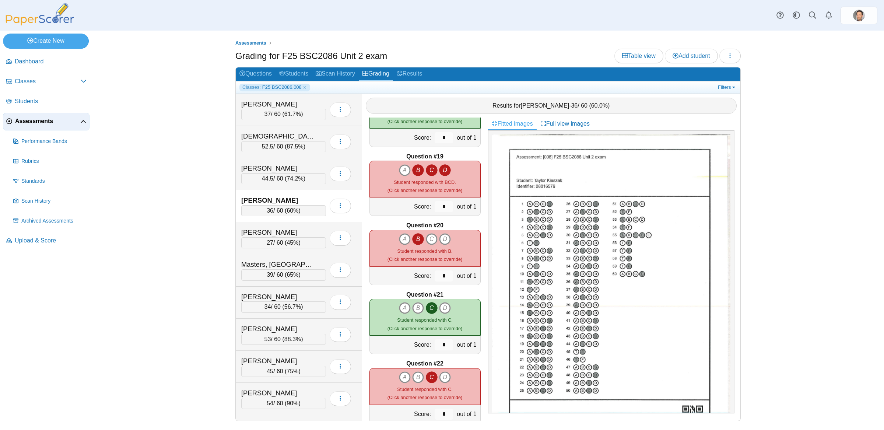
scroll to position [1221, 0]
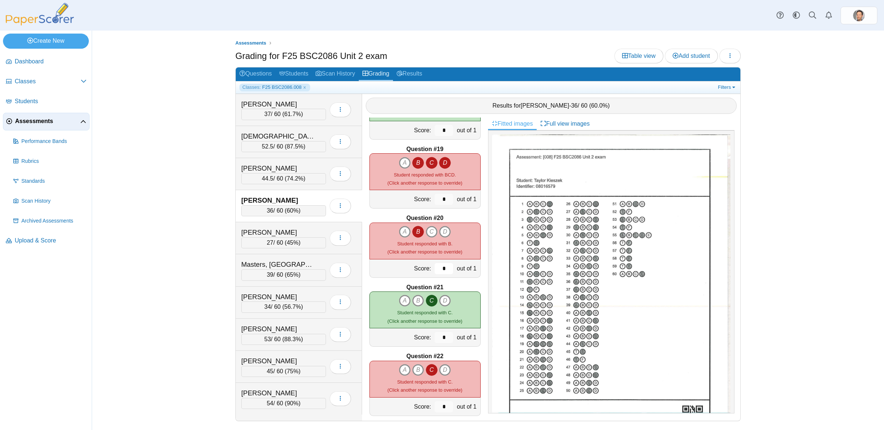
click at [444, 269] on input "*" at bounding box center [443, 268] width 18 height 11
type input "***"
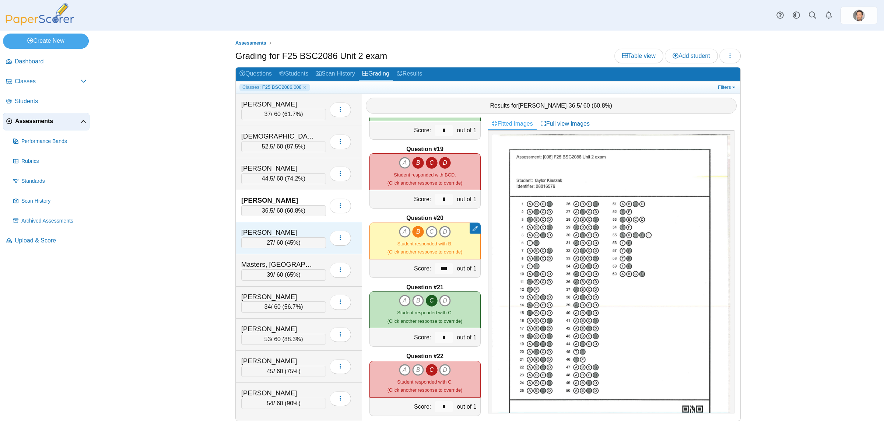
click at [290, 244] on span "45%" at bounding box center [292, 242] width 12 height 6
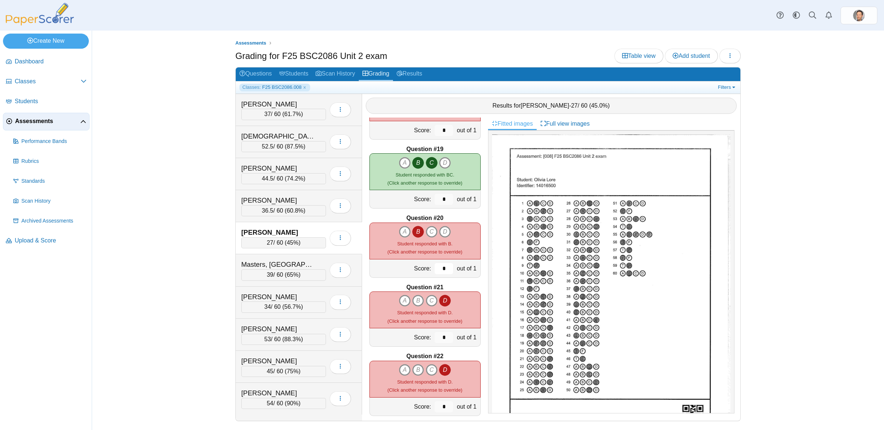
click at [448, 267] on input "*" at bounding box center [443, 268] width 18 height 11
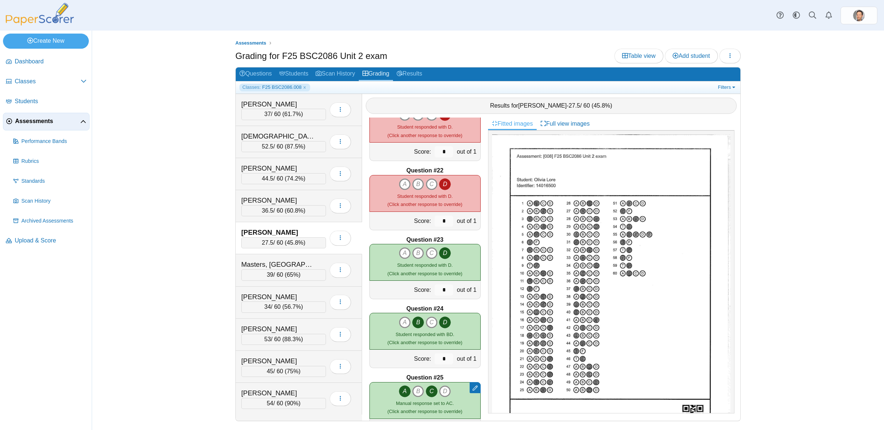
scroll to position [1004, 0]
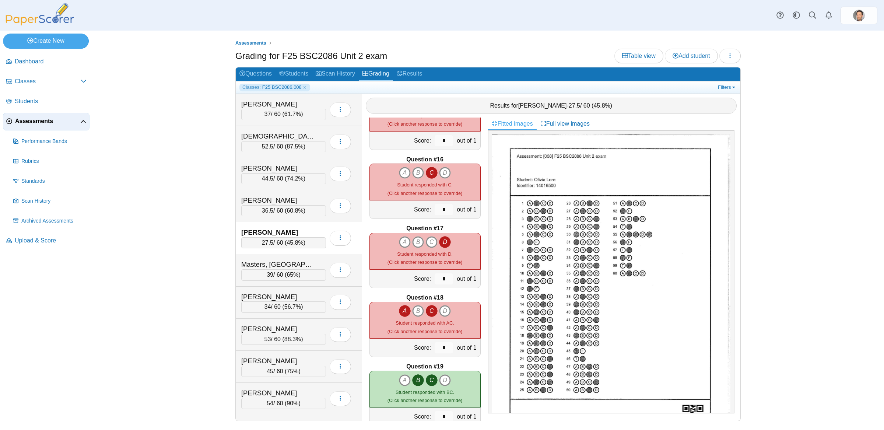
type input "***"
drag, startPoint x: 426, startPoint y: 322, endPoint x: 426, endPoint y: 293, distance: 29.1
click at [426, 315] on div "A B C D Student responded with AC." at bounding box center [424, 320] width 75 height 30
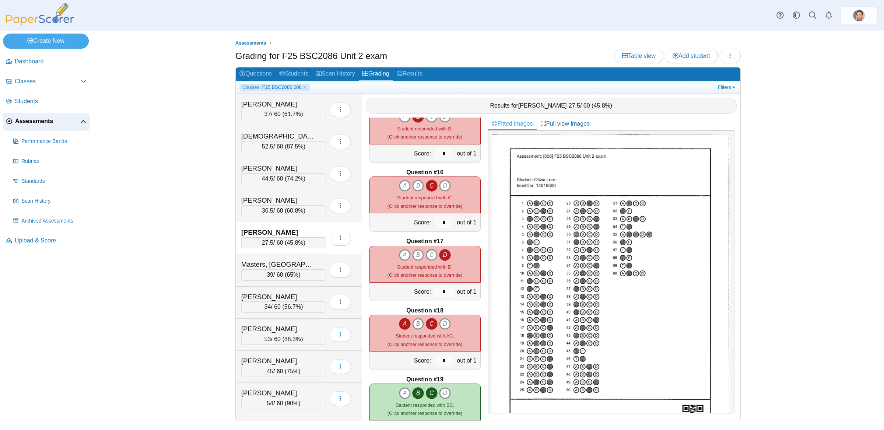
scroll to position [1064, 0]
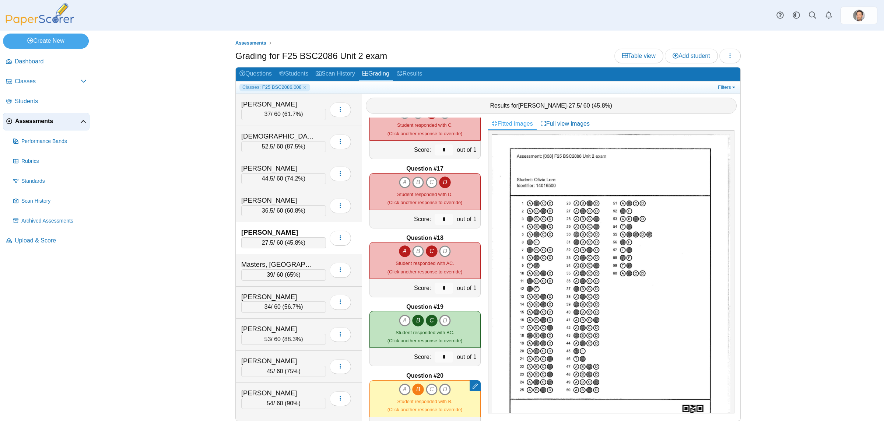
click at [394, 303] on div "Question #19" at bounding box center [424, 307] width 111 height 8
click at [293, 274] on span "65%" at bounding box center [292, 274] width 12 height 6
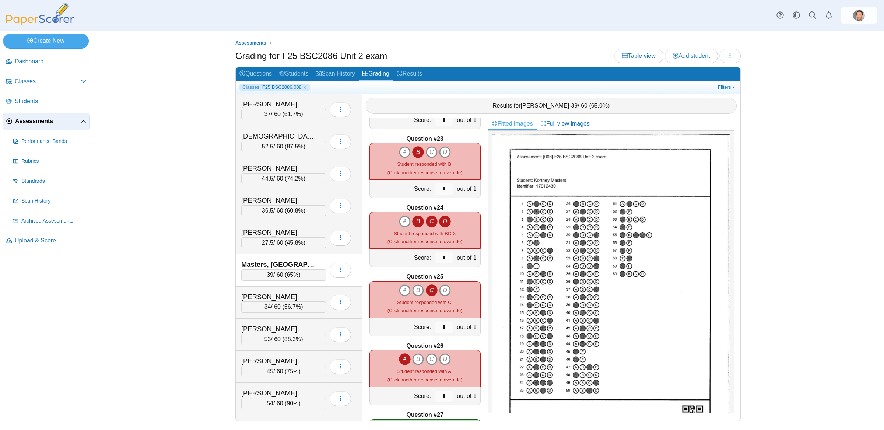
scroll to position [1520, 0]
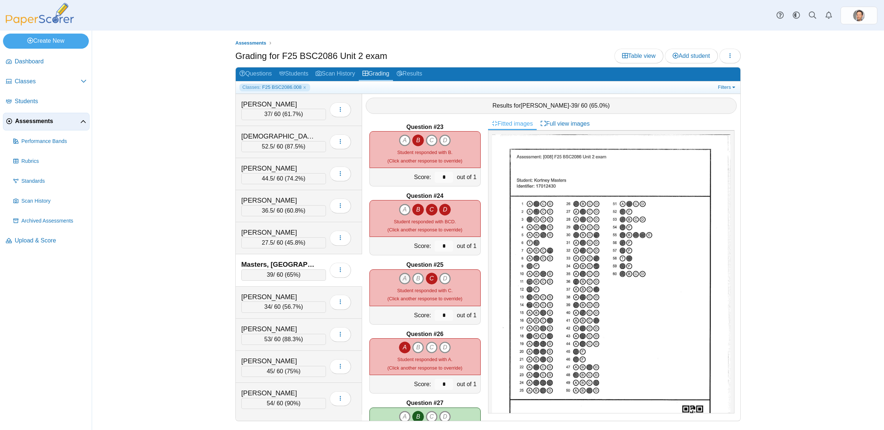
click at [404, 279] on icon "A" at bounding box center [405, 278] width 12 height 12
type input "*"
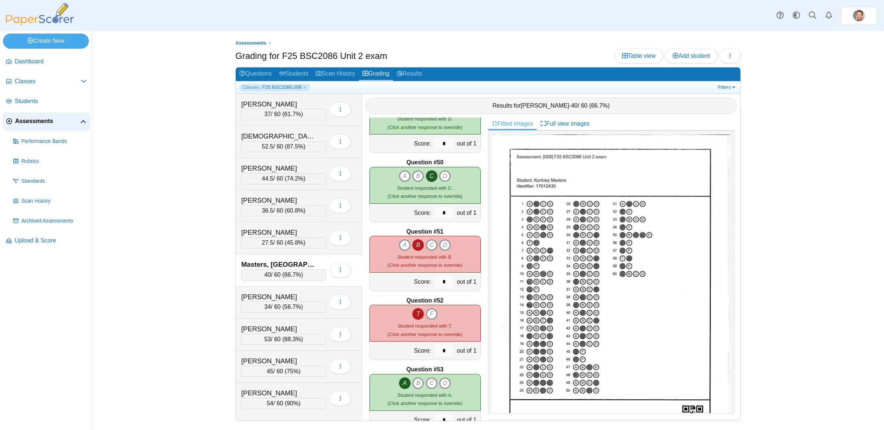
scroll to position [3349, 0]
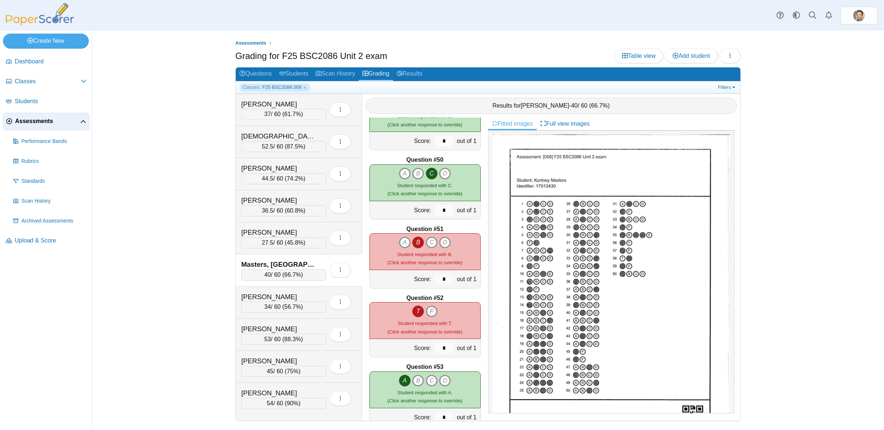
click at [432, 314] on icon "F" at bounding box center [432, 311] width 12 height 12
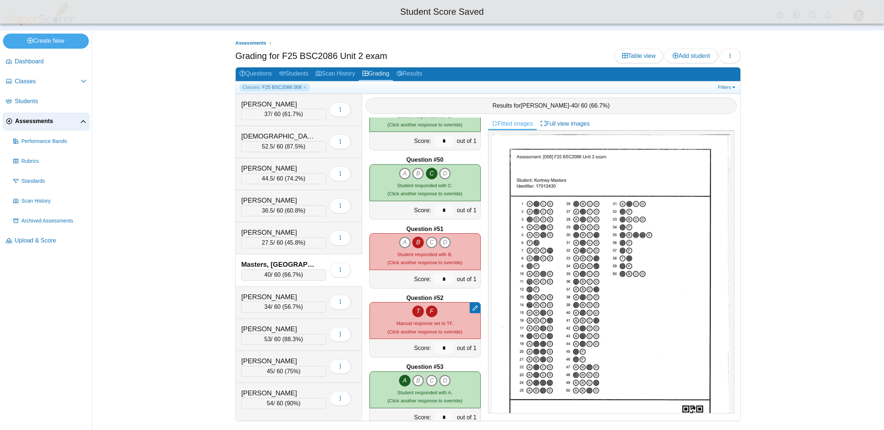
click at [419, 313] on icon "T" at bounding box center [418, 311] width 12 height 12
type input "*"
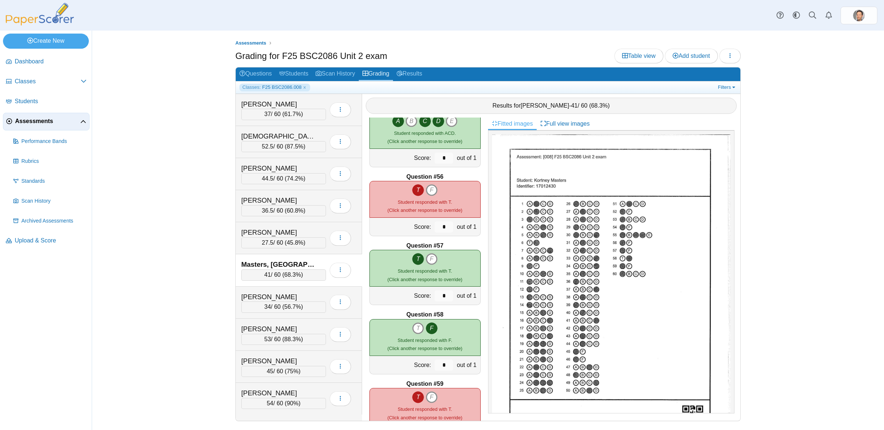
scroll to position [3851, 0]
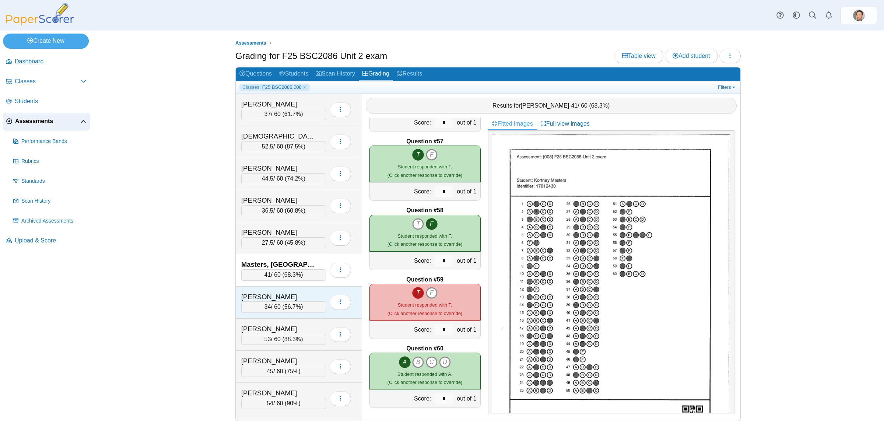
click at [293, 309] on span "56.7%" at bounding box center [292, 306] width 17 height 6
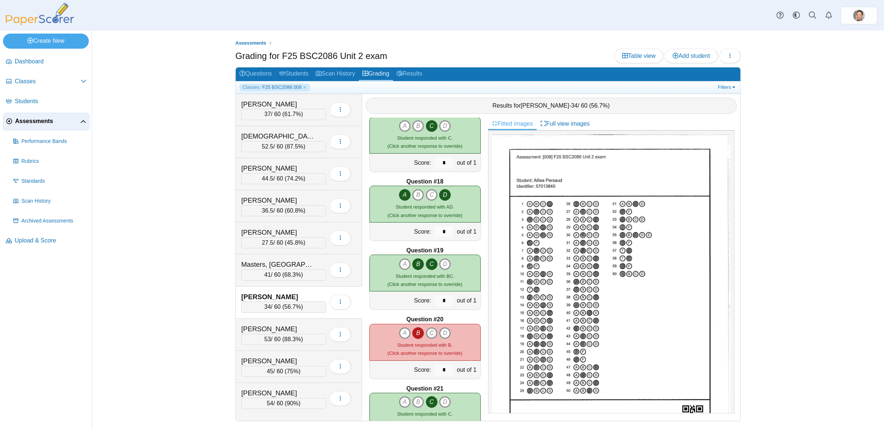
scroll to position [1214, 0]
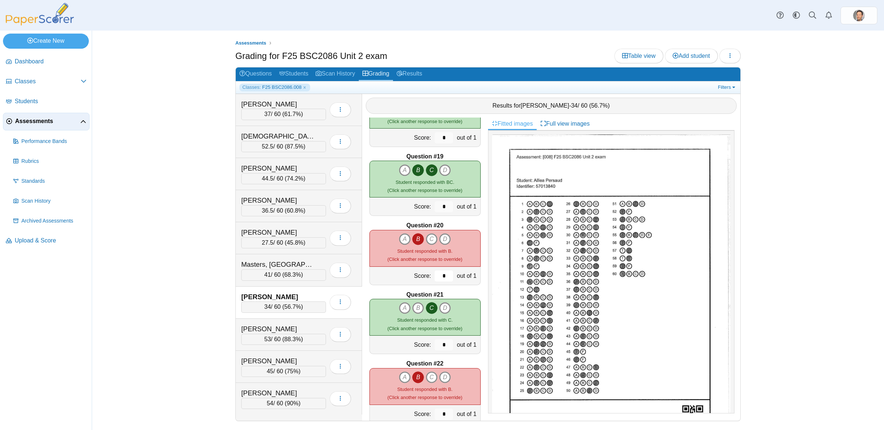
click at [447, 276] on input "*" at bounding box center [443, 275] width 18 height 11
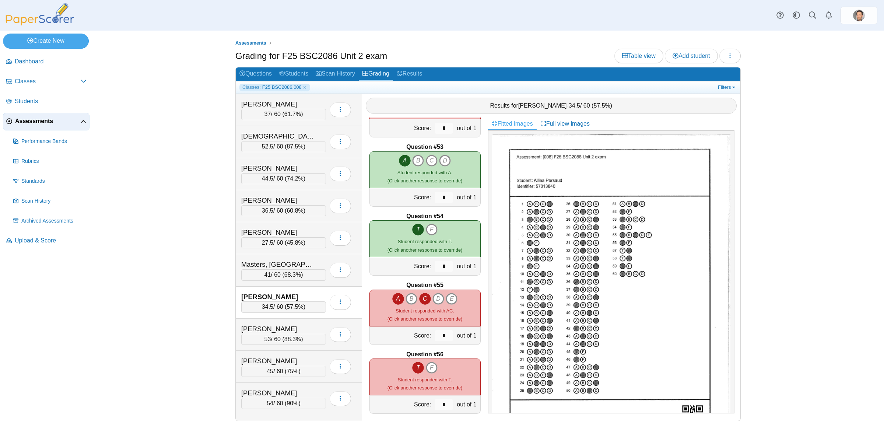
scroll to position [3416, 0]
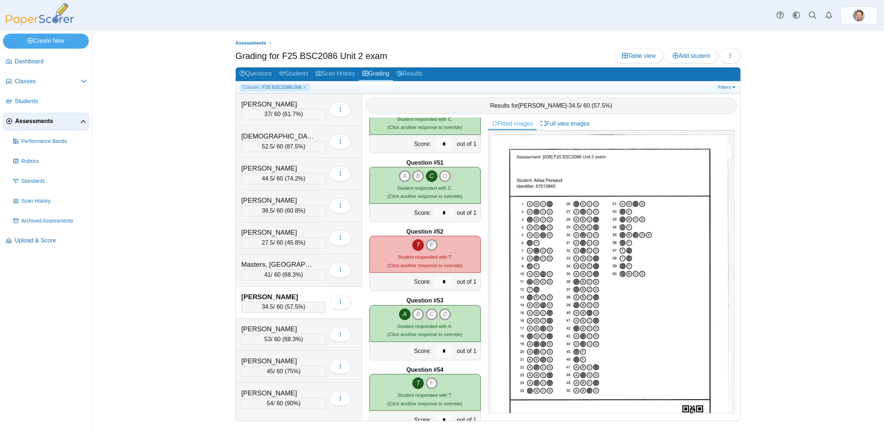
type input "***"
click at [433, 246] on icon "F" at bounding box center [432, 245] width 12 height 12
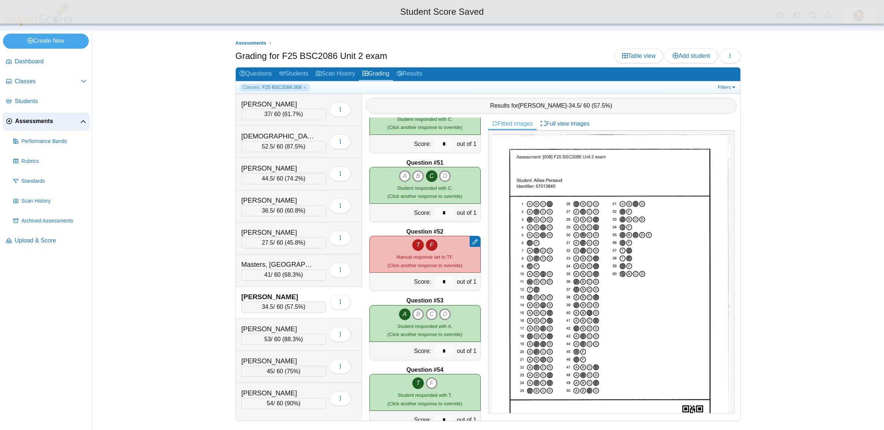
click at [415, 245] on icon "T" at bounding box center [418, 245] width 12 height 12
type input "*"
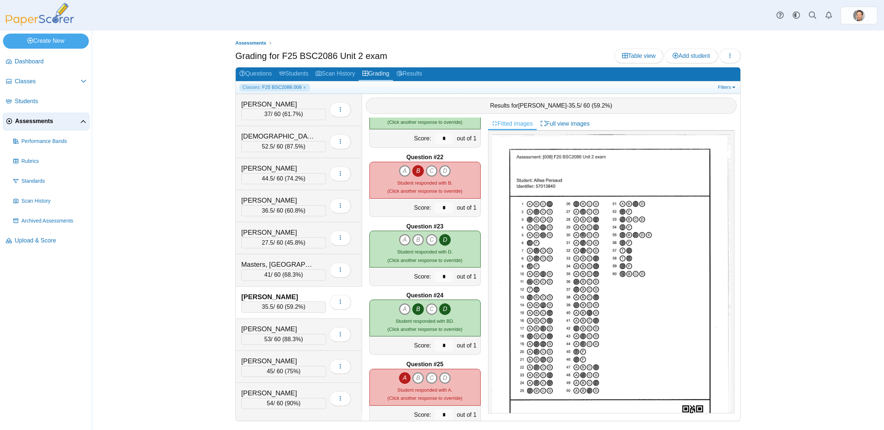
scroll to position [1531, 0]
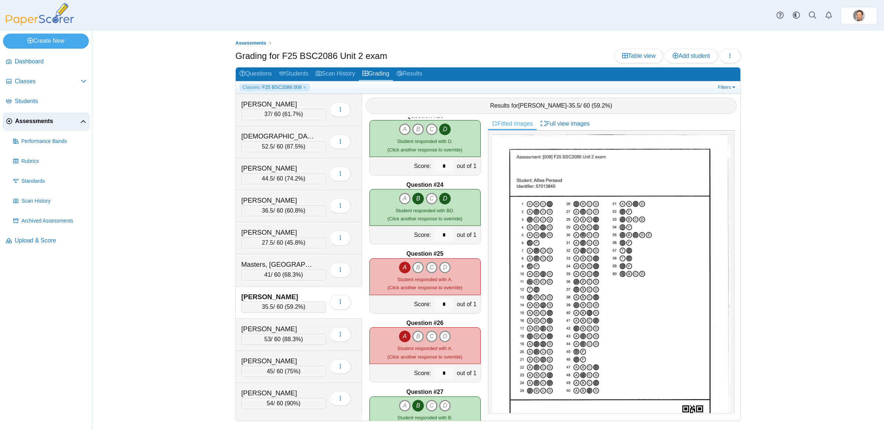
click at [431, 268] on icon "C" at bounding box center [432, 267] width 12 height 12
type input "*"
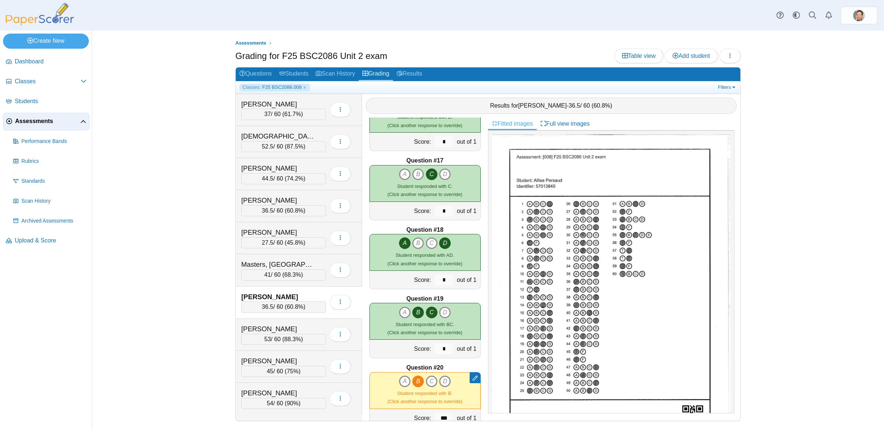
scroll to position [1204, 0]
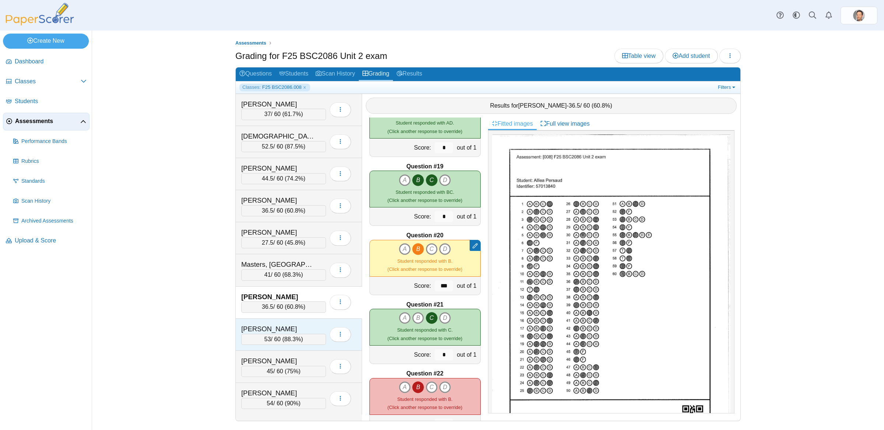
click at [296, 342] on span "88.3%" at bounding box center [292, 339] width 17 height 6
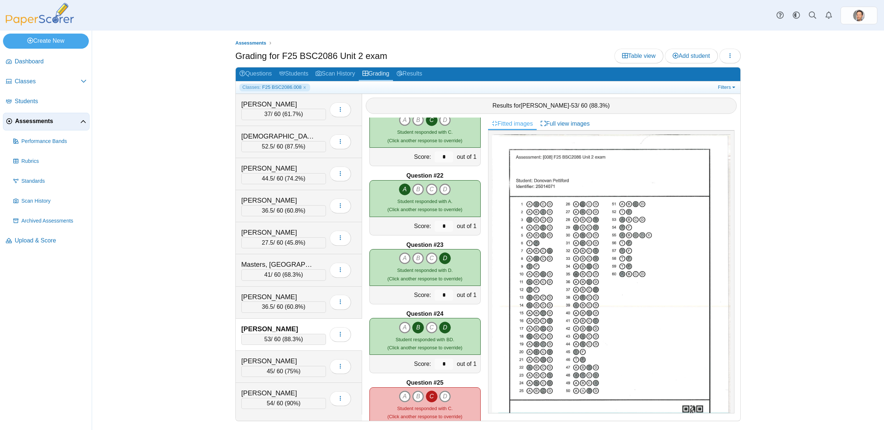
scroll to position [1534, 0]
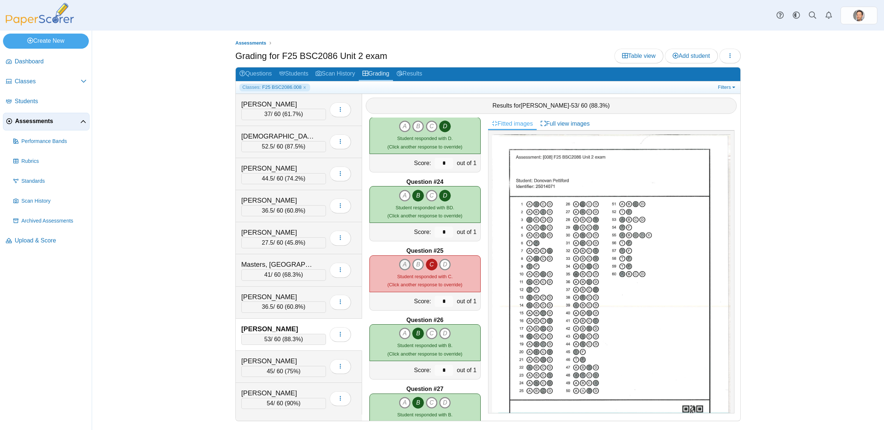
click at [402, 268] on icon "A" at bounding box center [405, 264] width 12 height 12
type input "*"
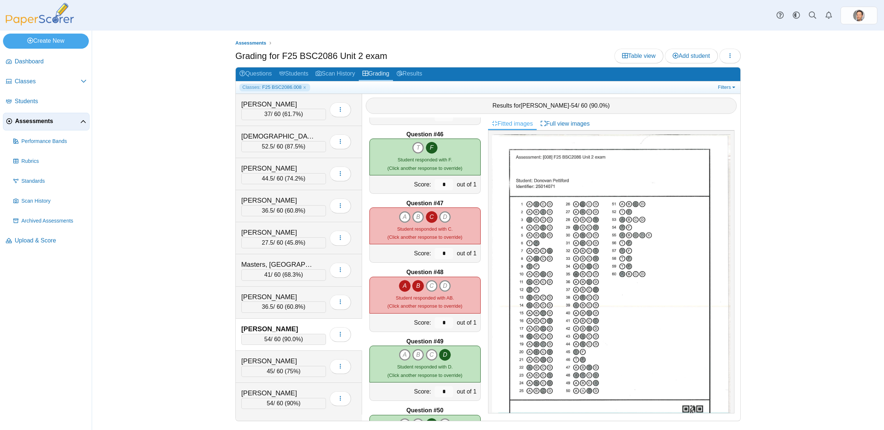
scroll to position [3166, 0]
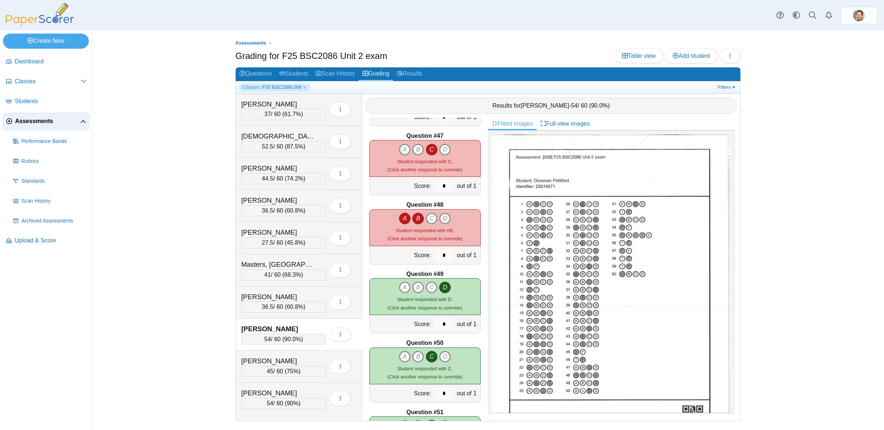
click at [447, 215] on icon "D" at bounding box center [445, 218] width 12 height 12
click at [431, 255] on div "Score:" at bounding box center [401, 255] width 63 height 18
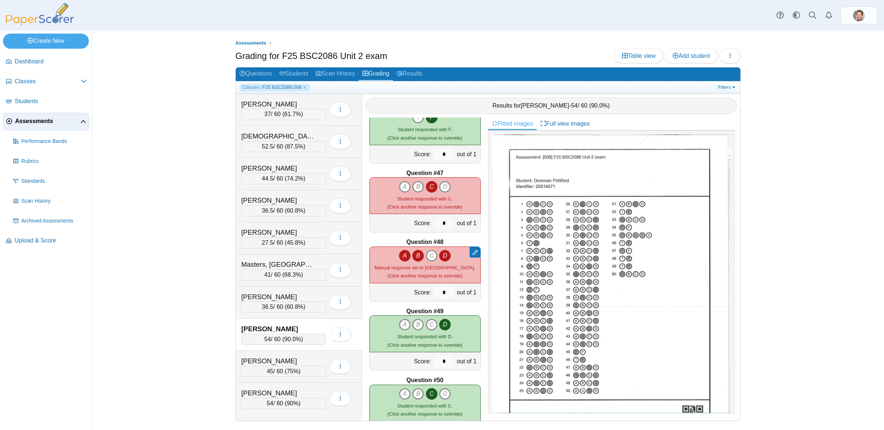
scroll to position [3129, 0]
click at [290, 374] on span "75%" at bounding box center [292, 371] width 12 height 6
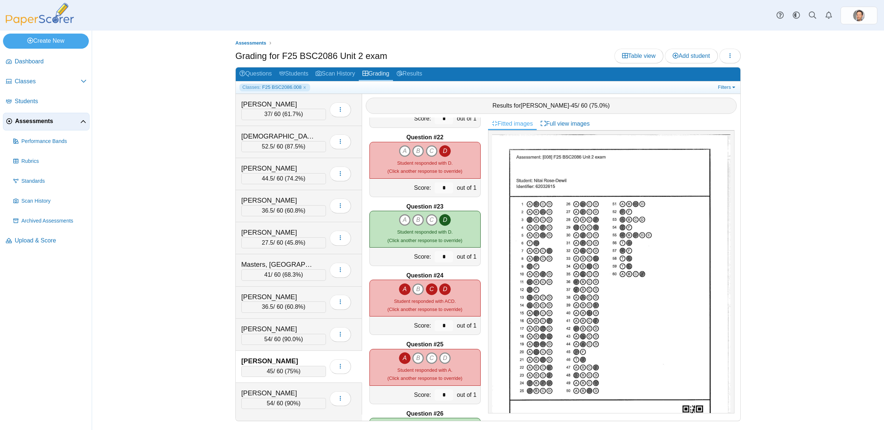
scroll to position [1534, 0]
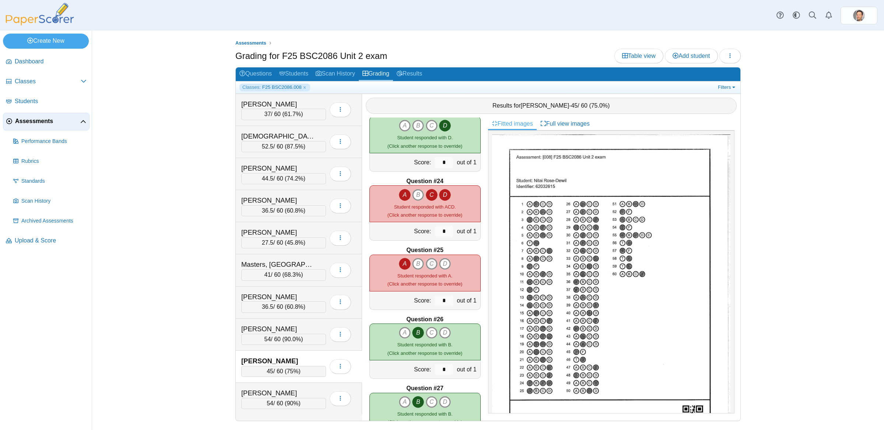
click at [431, 262] on icon "C" at bounding box center [432, 264] width 12 height 12
type input "*"
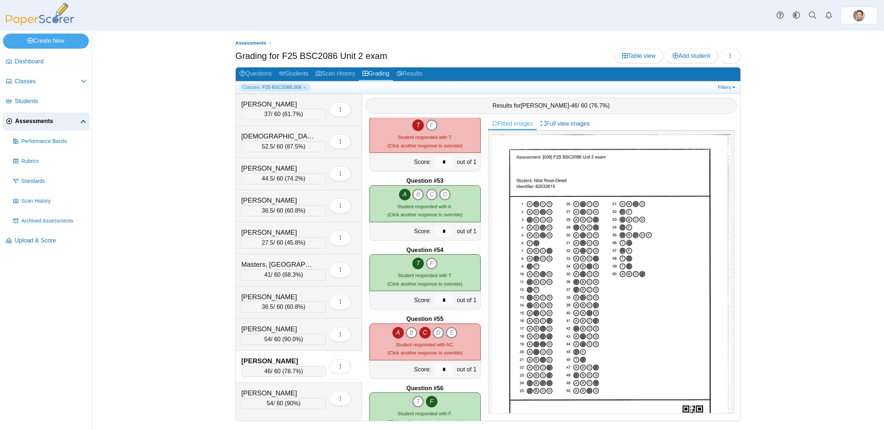
scroll to position [3407, 0]
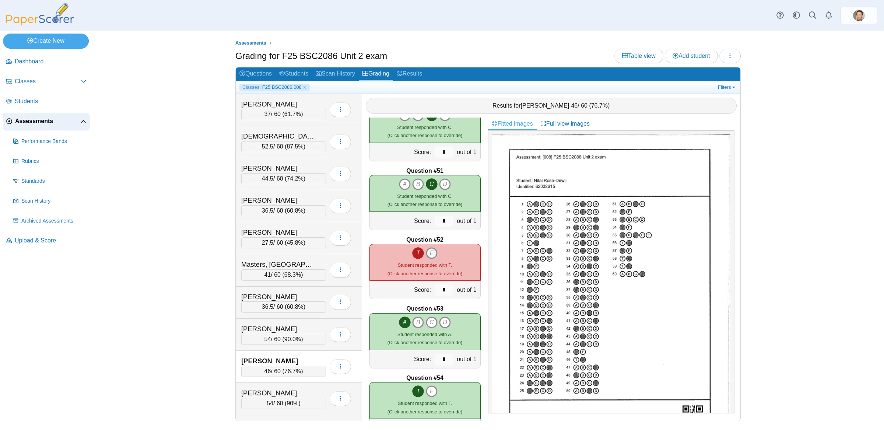
click at [433, 251] on icon "F" at bounding box center [432, 253] width 12 height 12
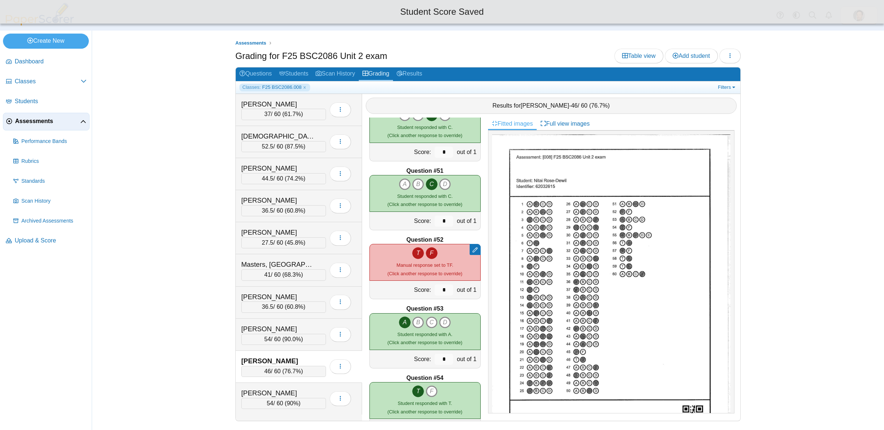
click at [418, 253] on icon "T" at bounding box center [418, 253] width 12 height 12
type input "*"
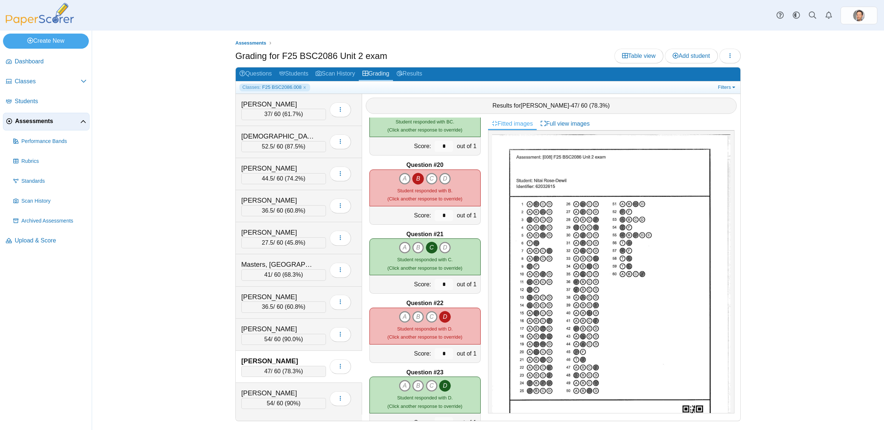
scroll to position [1247, 0]
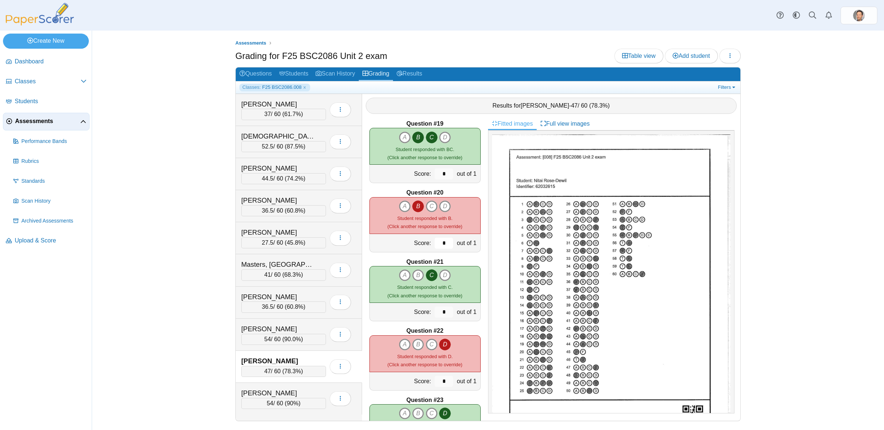
click at [449, 239] on input "*" at bounding box center [443, 242] width 18 height 11
type input "***"
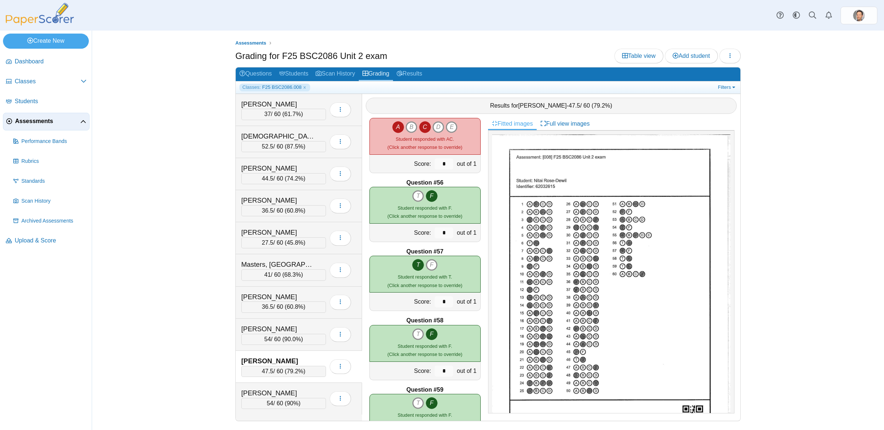
scroll to position [3851, 0]
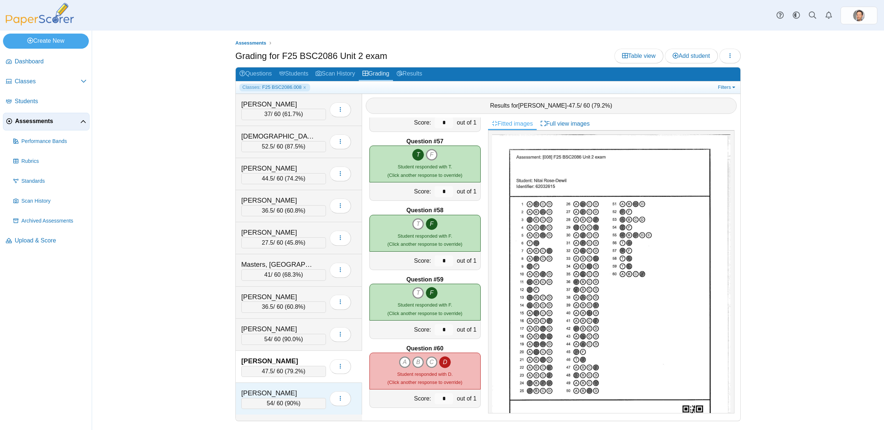
click at [296, 406] on span "90%" at bounding box center [292, 403] width 12 height 6
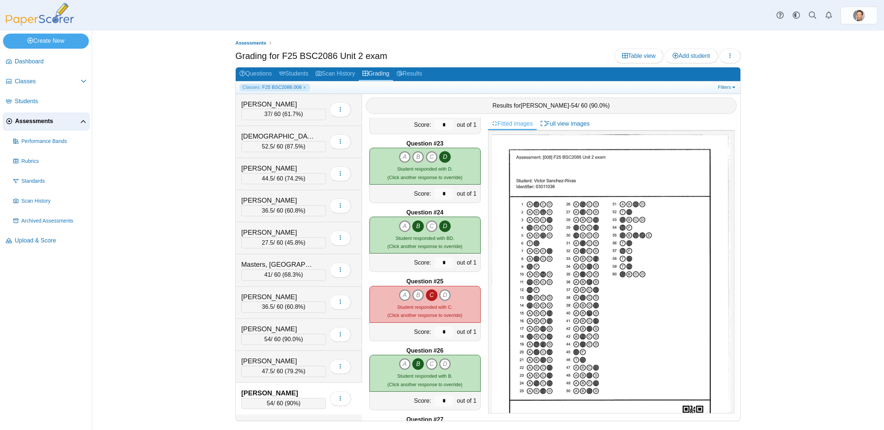
scroll to position [1504, 0]
click at [402, 291] on icon "A" at bounding box center [405, 294] width 12 height 12
type input "*"
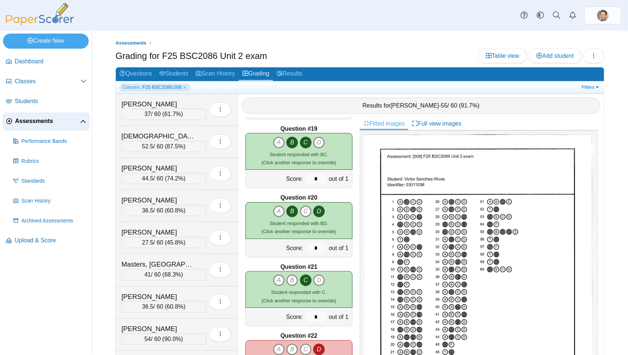
scroll to position [1242, 0]
click at [68, 249] on li "Upload & Score" at bounding box center [46, 242] width 87 height 20
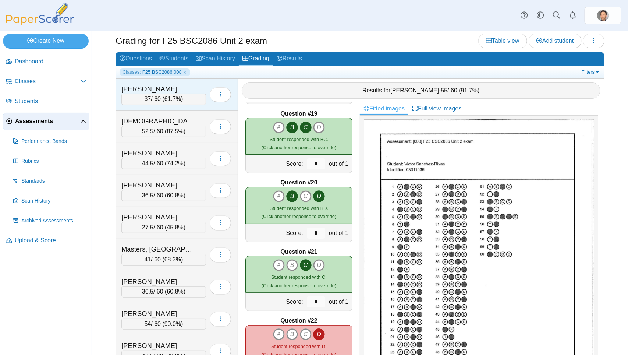
click at [178, 102] on div "37 / 60 ( 61.7% )" at bounding box center [163, 99] width 85 height 11
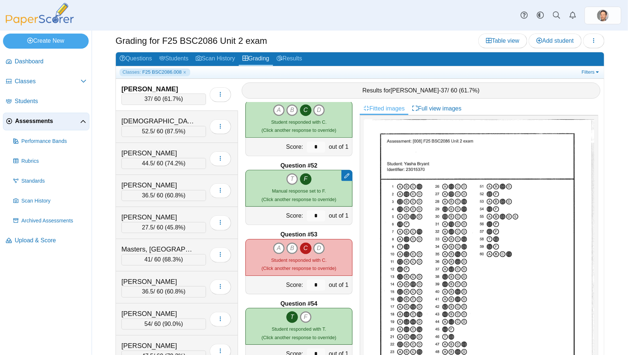
scroll to position [3447, 0]
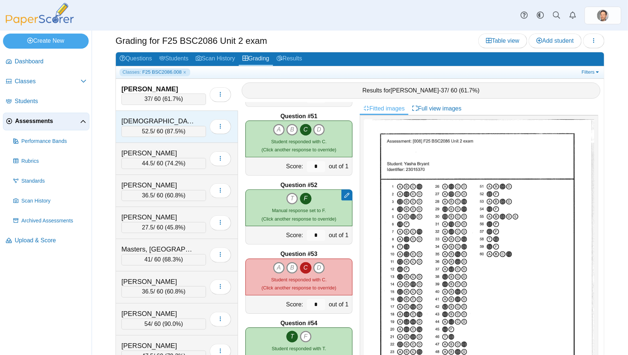
click at [176, 128] on span "87.5%" at bounding box center [175, 131] width 17 height 6
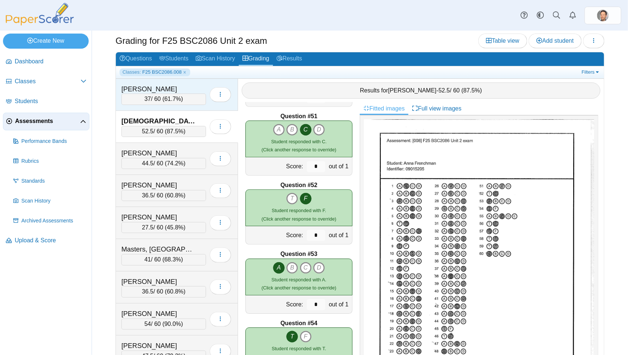
click at [172, 99] on span "61.7%" at bounding box center [173, 99] width 17 height 6
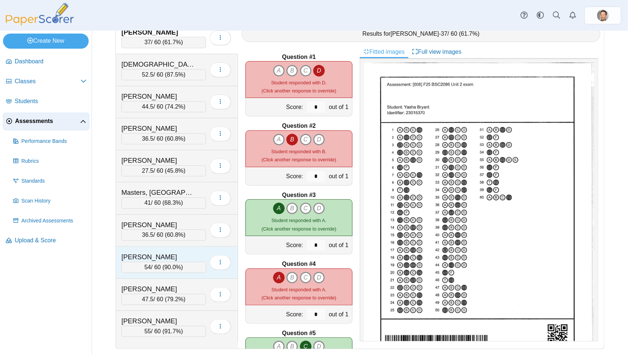
scroll to position [0, 0]
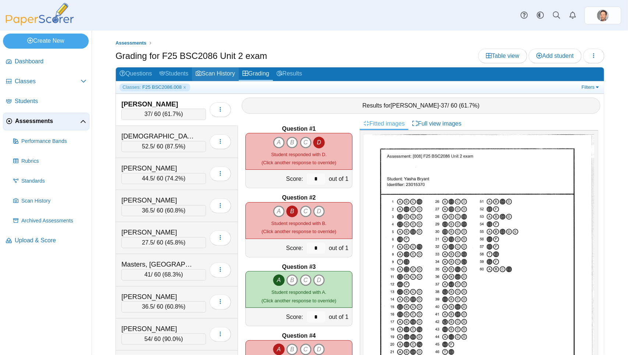
click at [222, 70] on link "Scan History" at bounding box center [215, 74] width 47 height 14
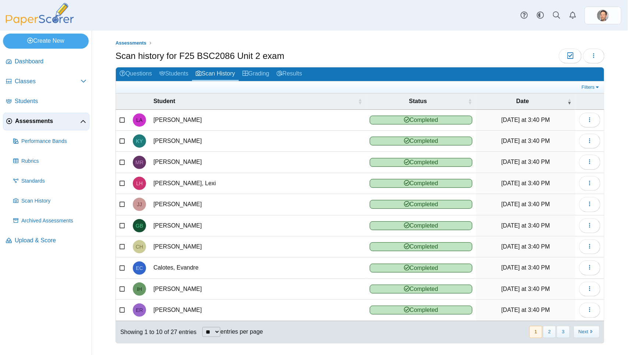
click at [220, 327] on select "** ** ** ***" at bounding box center [211, 332] width 18 height 10
select select "**"
click at [203, 327] on select "** ** ** ***" at bounding box center [211, 332] width 18 height 10
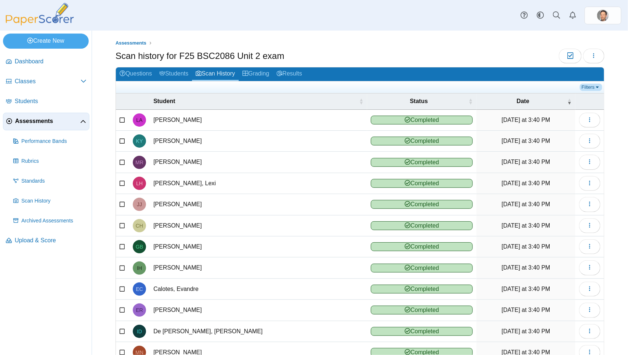
click at [599, 84] on link "Filters" at bounding box center [591, 87] width 22 height 7
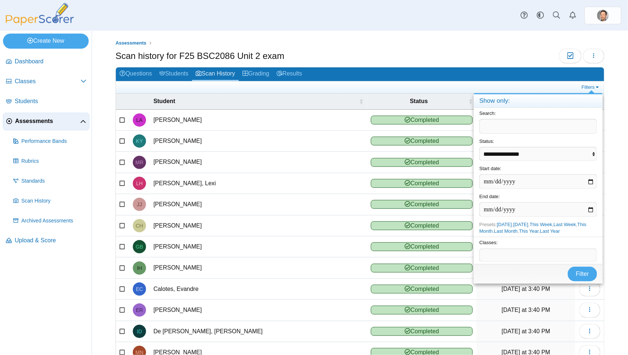
click at [490, 247] on div "Classes: ​" at bounding box center [538, 250] width 129 height 27
click at [492, 251] on span at bounding box center [538, 255] width 117 height 13
click at [577, 274] on span "Filter" at bounding box center [582, 274] width 13 height 6
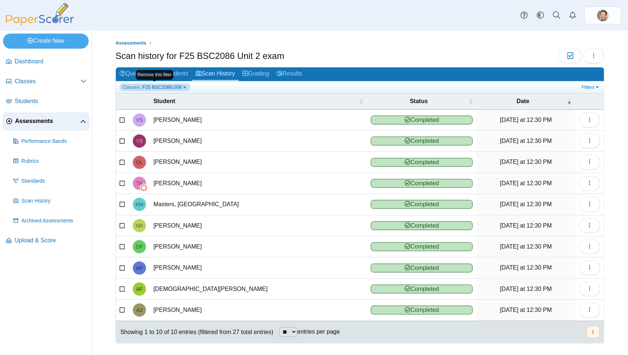
click at [181, 86] on span "F25 BSC2086.008" at bounding box center [161, 87] width 39 height 7
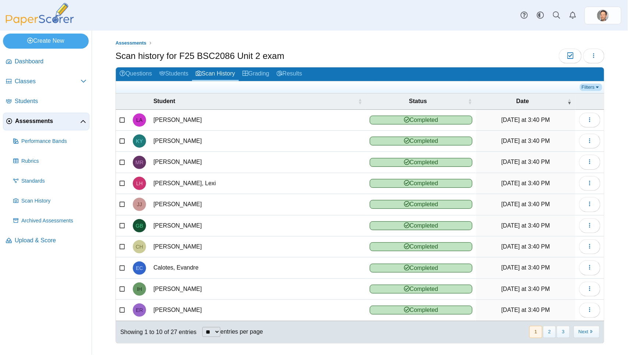
click at [593, 86] on link "Filters" at bounding box center [591, 87] width 22 height 7
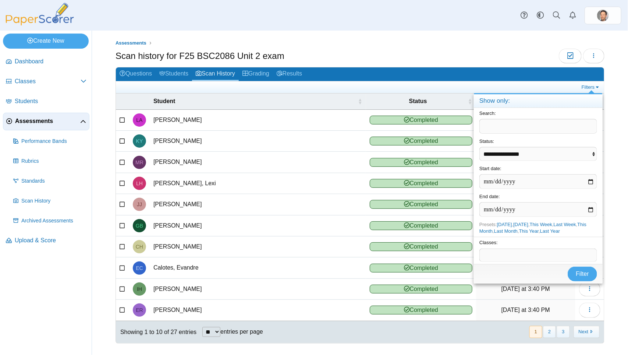
click at [465, 57] on div "Scan history for F25 BSC2086 Unit 2 exam Moderation 0 Loading…" at bounding box center [360, 57] width 489 height 17
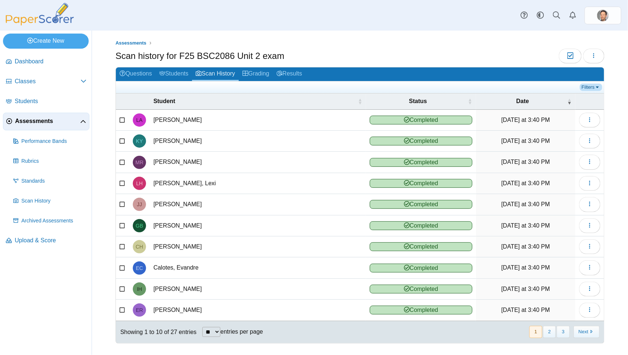
click at [590, 85] on link "Filters" at bounding box center [591, 87] width 22 height 7
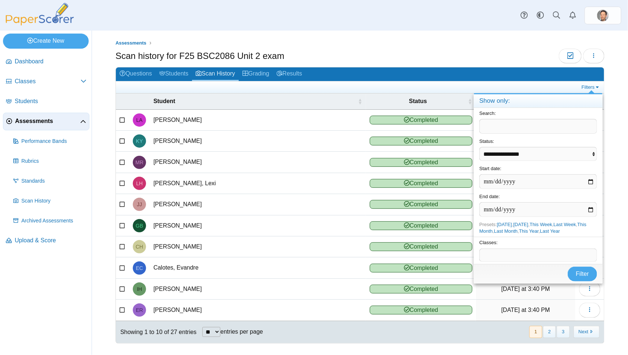
click at [363, 53] on div "Scan history for F25 BSC2086 Unit 2 exam Moderation 0 Loading…" at bounding box center [360, 57] width 489 height 17
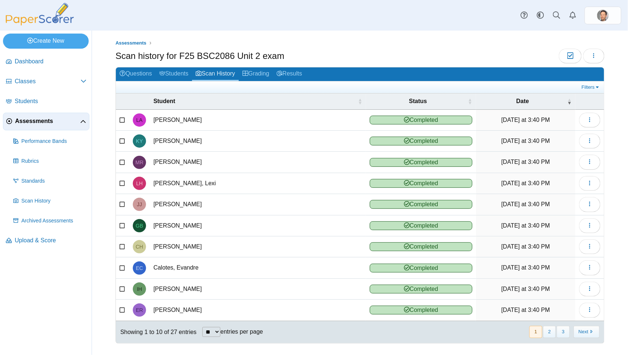
click at [363, 53] on div "Scan history for F25 BSC2086 Unit 2 exam Moderation 0 Loading…" at bounding box center [360, 57] width 489 height 17
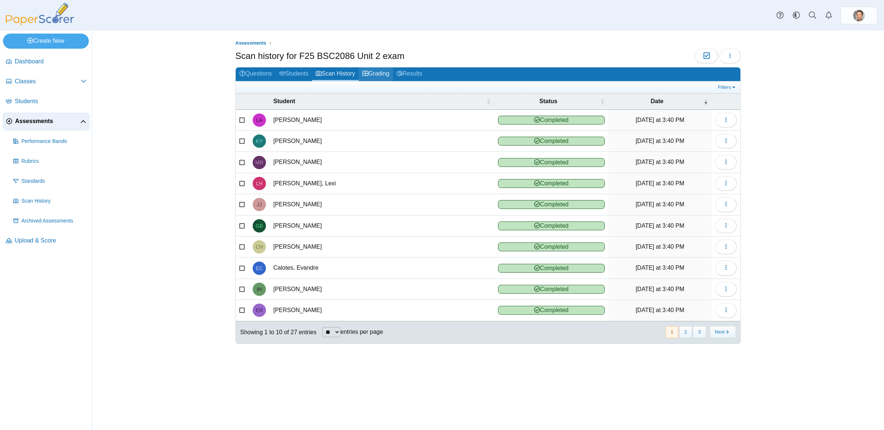
click at [383, 75] on link "Grading" at bounding box center [376, 74] width 34 height 14
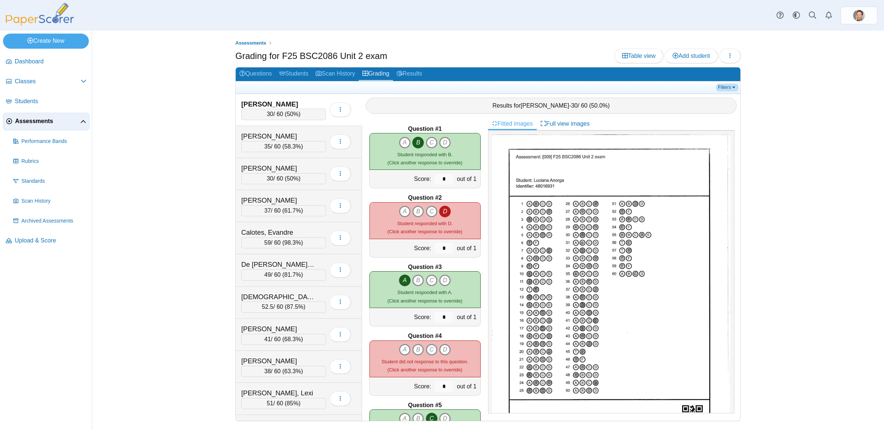
click at [733, 85] on link "Filters" at bounding box center [727, 87] width 22 height 7
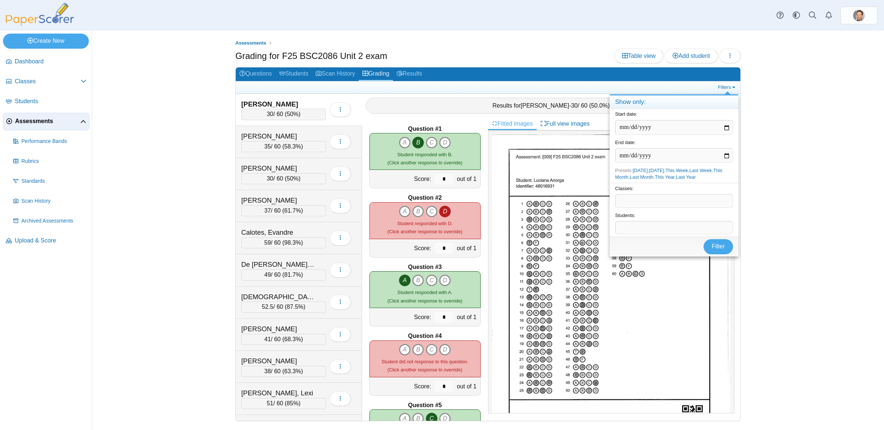
click at [657, 202] on span at bounding box center [673, 200] width 117 height 13
click at [726, 252] on button "Filter" at bounding box center [717, 246] width 29 height 15
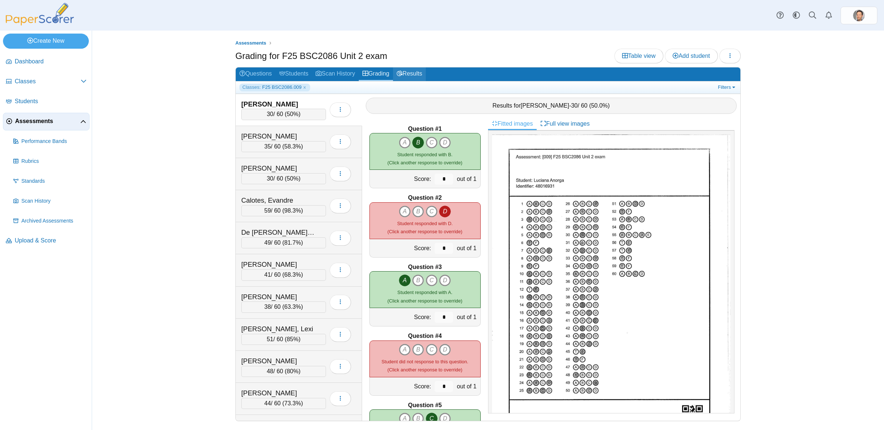
click at [421, 74] on link "Results" at bounding box center [409, 74] width 33 height 14
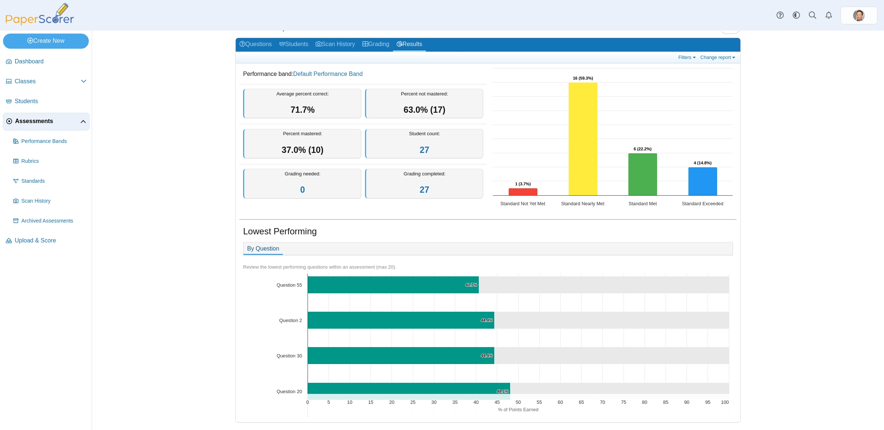
scroll to position [35, 0]
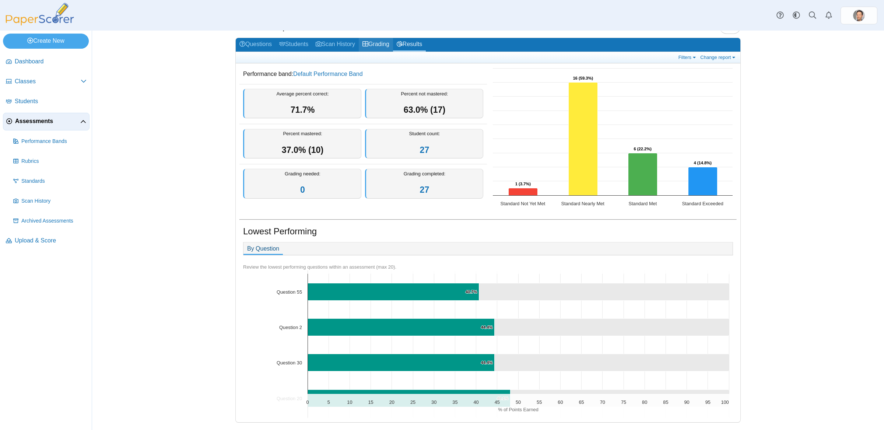
click at [386, 42] on link "Grading" at bounding box center [376, 45] width 34 height 14
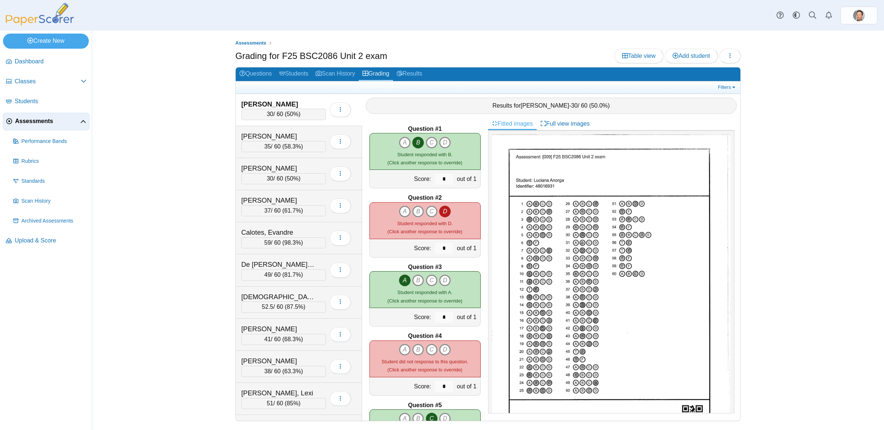
click at [732, 81] on h2 "Questions Students Scan History Grading Results" at bounding box center [488, 74] width 504 height 14
click at [726, 91] on link "Filters" at bounding box center [727, 87] width 22 height 7
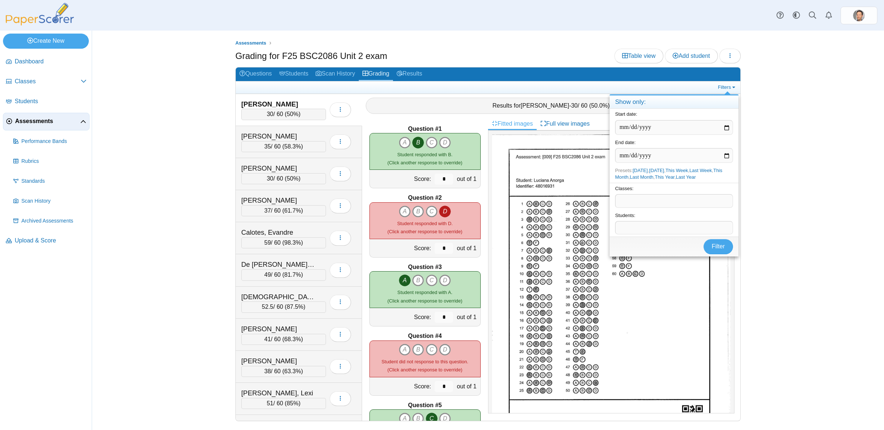
click at [638, 229] on span at bounding box center [673, 227] width 117 height 13
click at [652, 201] on span at bounding box center [673, 200] width 117 height 13
click at [715, 248] on span "Filter" at bounding box center [717, 246] width 13 height 6
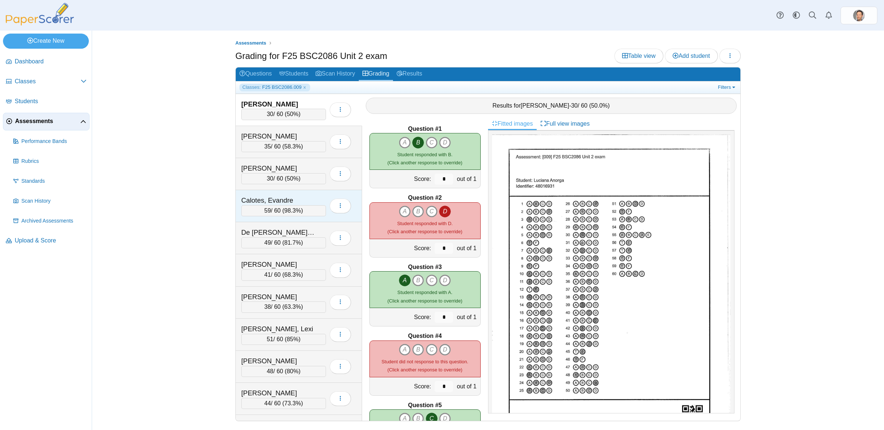
click at [296, 212] on span "98.3%" at bounding box center [292, 210] width 17 height 6
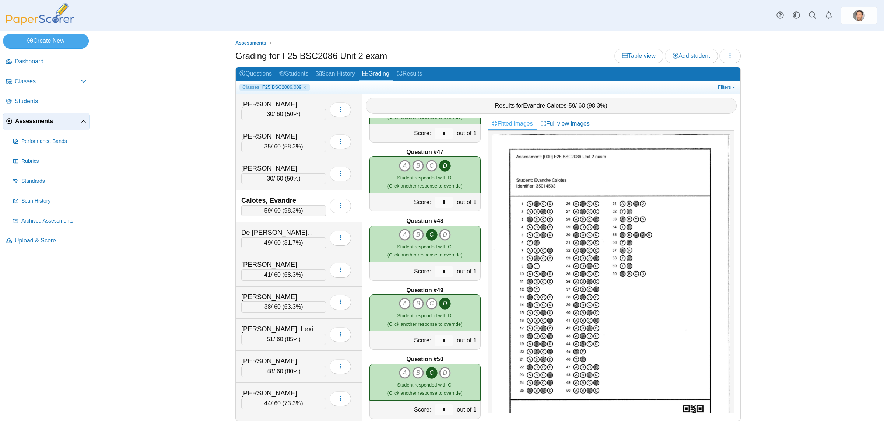
scroll to position [3009, 0]
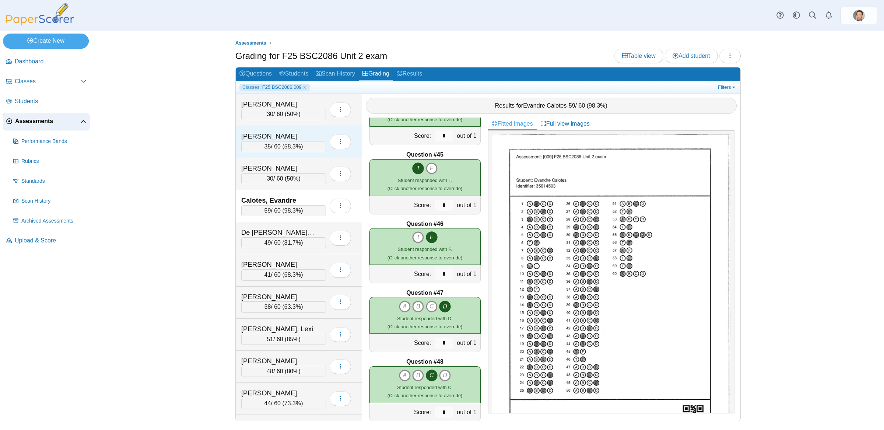
click at [289, 146] on span "58.3%" at bounding box center [292, 146] width 17 height 6
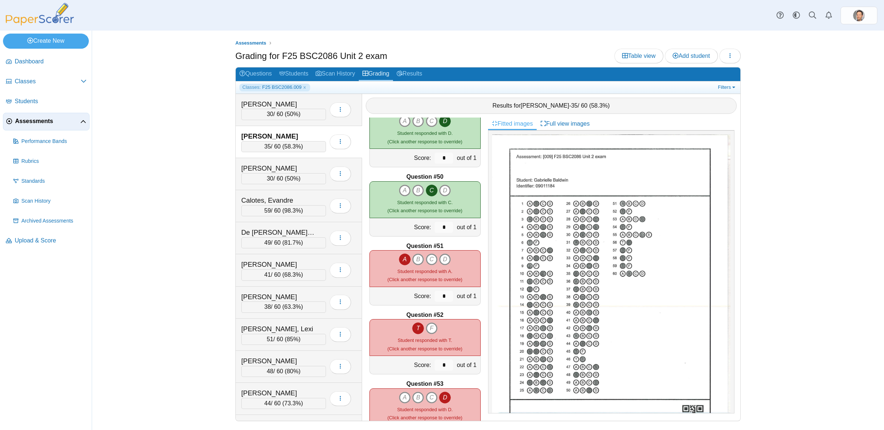
scroll to position [3428, 0]
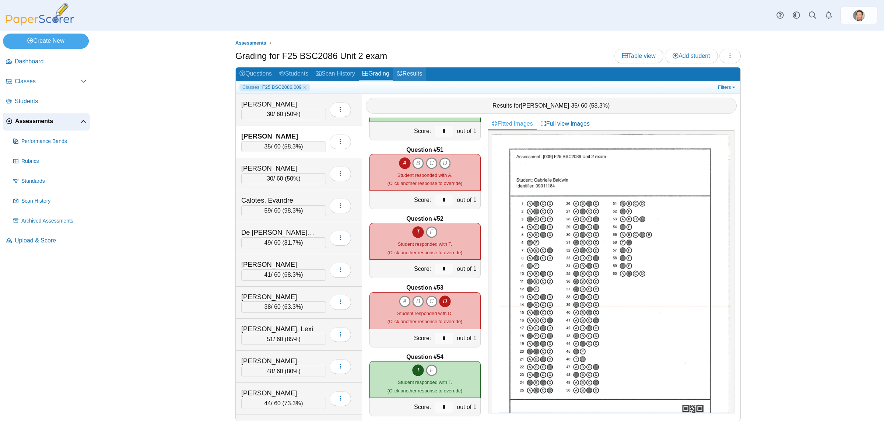
click at [421, 75] on link "Results" at bounding box center [409, 74] width 33 height 14
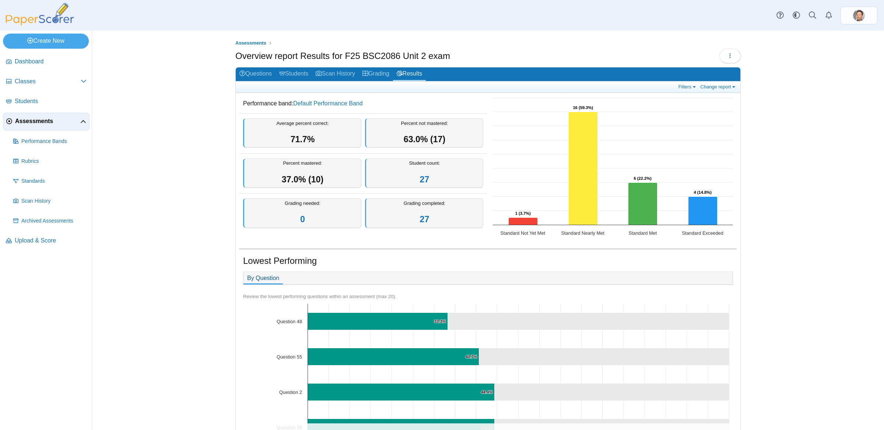
scroll to position [97, 0]
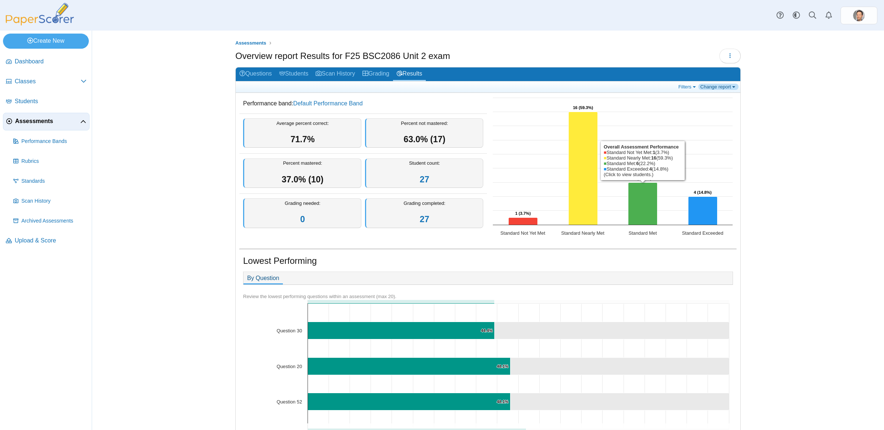
click at [729, 87] on link "Change report" at bounding box center [718, 87] width 40 height 6
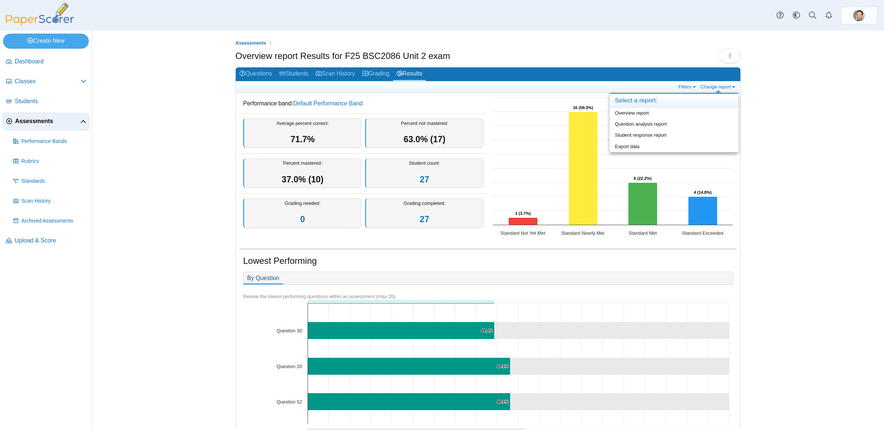
click at [757, 189] on div "Assessments Overview report Results for F25 BSC2086 Unit 2 exam Loading… 0" at bounding box center [488, 230] width 552 height 399
click at [688, 89] on link "Filters" at bounding box center [687, 87] width 22 height 6
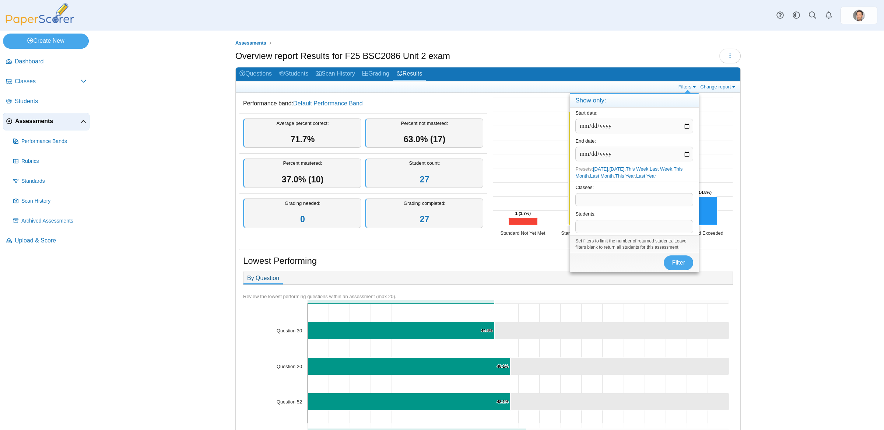
click at [626, 209] on div "Students: ​" at bounding box center [633, 221] width 129 height 27
click at [625, 204] on span at bounding box center [633, 199] width 117 height 13
click at [669, 264] on button "Filter" at bounding box center [677, 262] width 29 height 15
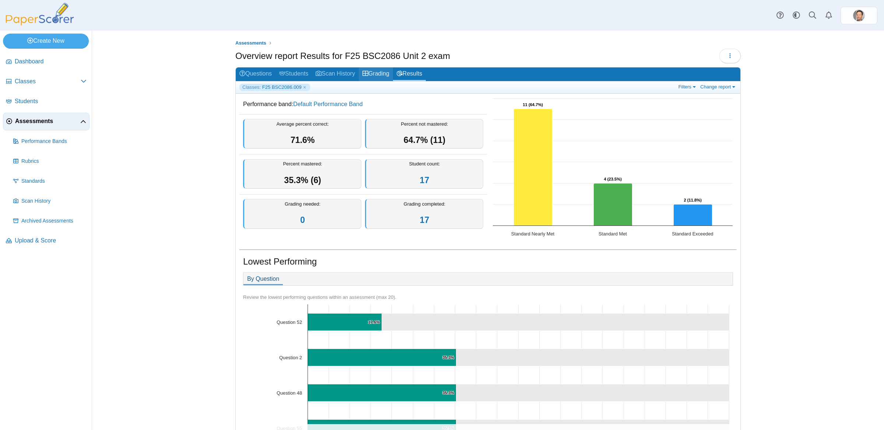
click at [368, 73] on use at bounding box center [365, 73] width 6 height 5
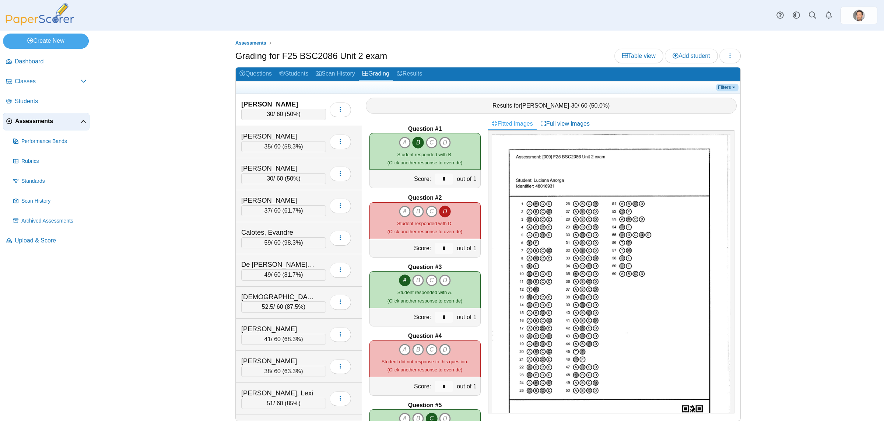
click at [727, 89] on link "Filters" at bounding box center [727, 87] width 22 height 7
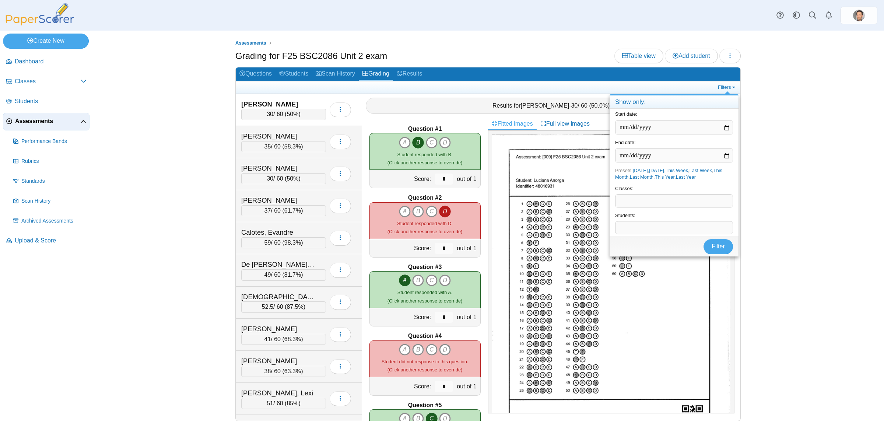
click at [635, 196] on span at bounding box center [673, 200] width 117 height 13
click at [714, 251] on button "Filter" at bounding box center [717, 246] width 29 height 15
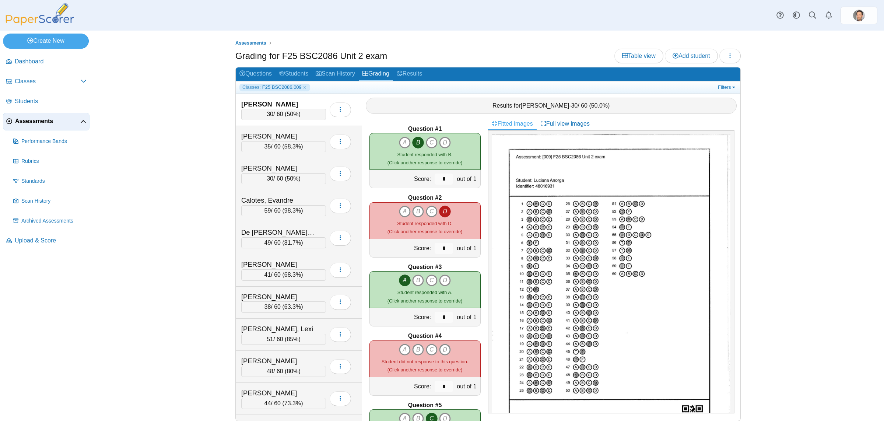
click at [288, 114] on span "50%" at bounding box center [292, 114] width 12 height 6
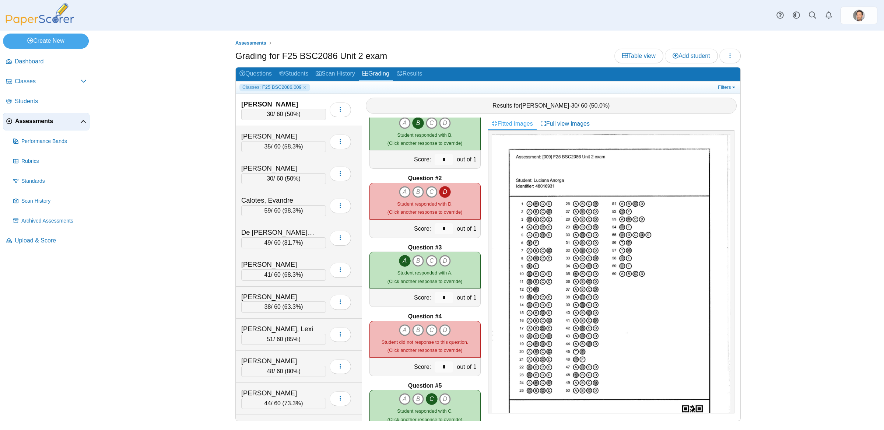
scroll to position [22, 0]
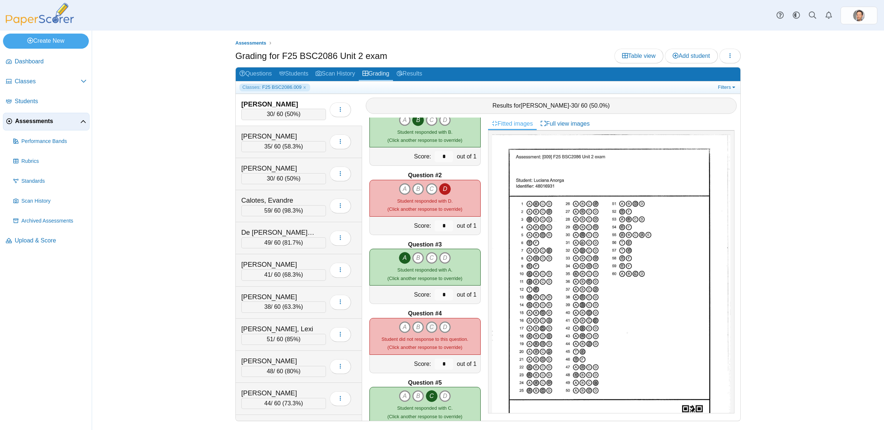
click at [430, 331] on icon "C" at bounding box center [432, 327] width 12 height 12
type input "*"
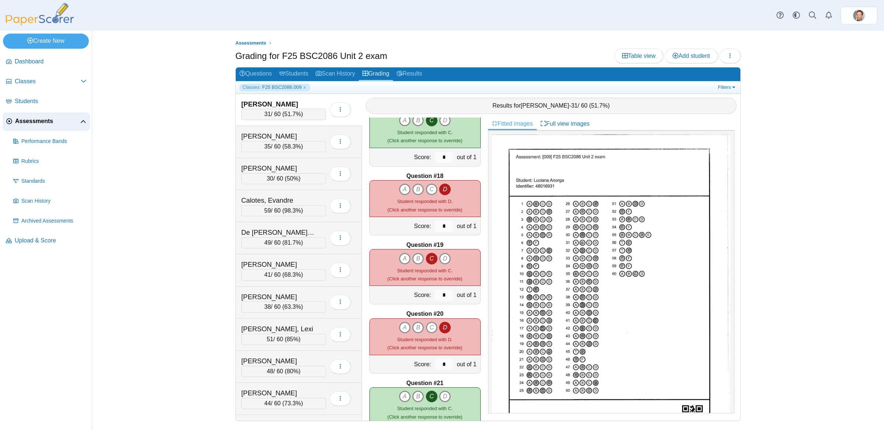
scroll to position [1160, 0]
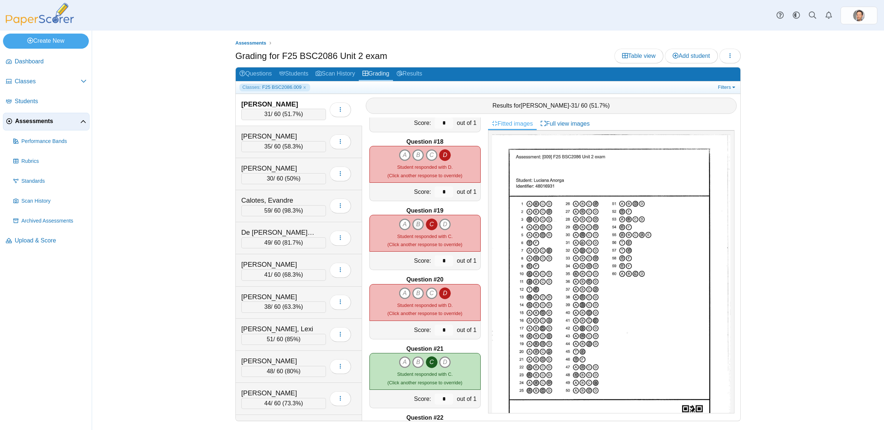
click at [416, 218] on icon "B" at bounding box center [418, 224] width 12 height 12
type input "*"
click at [420, 292] on icon "B" at bounding box center [418, 293] width 12 height 12
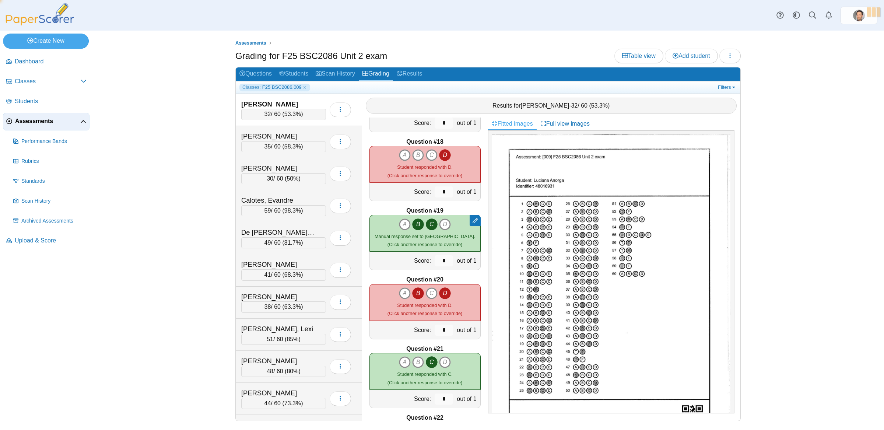
type input "*"
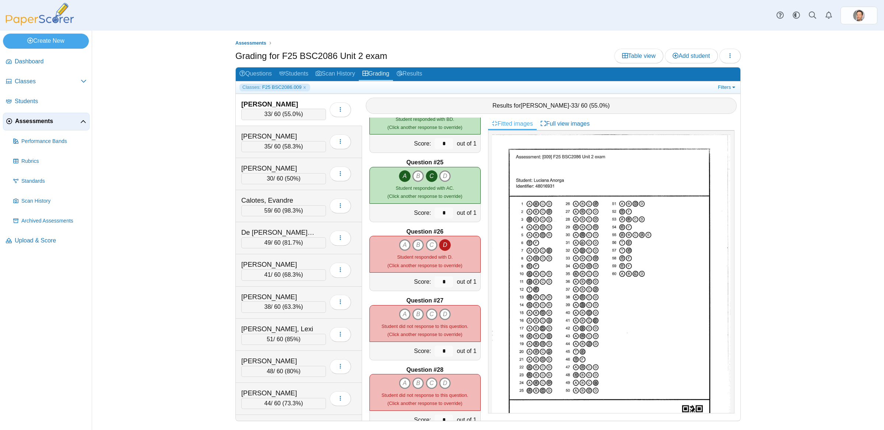
scroll to position [1681, 0]
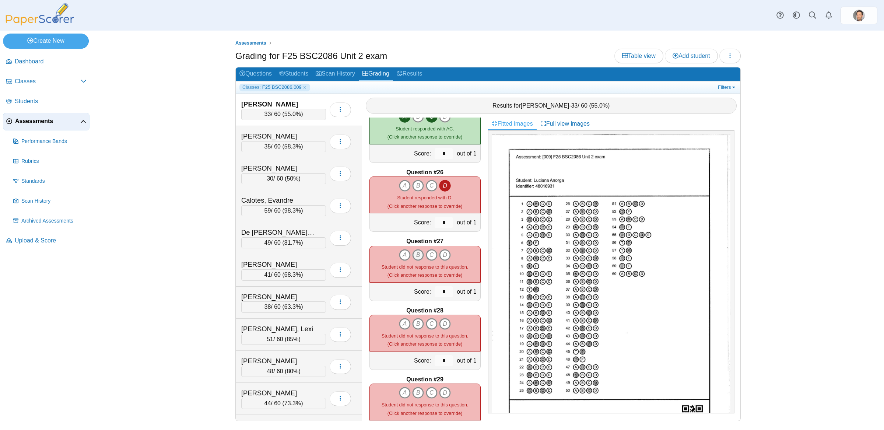
click at [420, 253] on icon "B" at bounding box center [418, 255] width 12 height 12
type input "*"
click at [442, 321] on icon "D" at bounding box center [445, 324] width 12 height 12
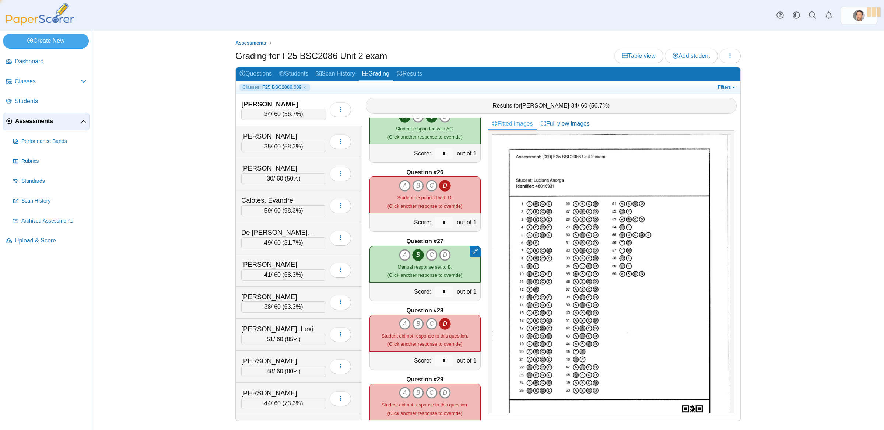
type input "*"
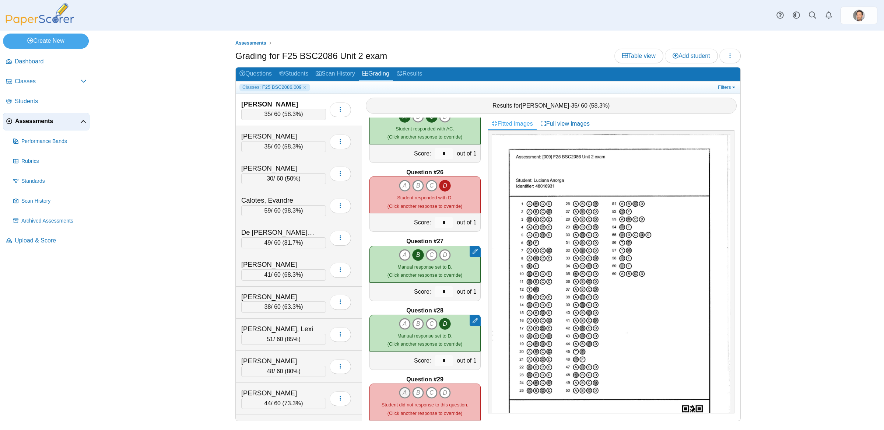
click at [404, 397] on icon "A" at bounding box center [405, 393] width 12 height 12
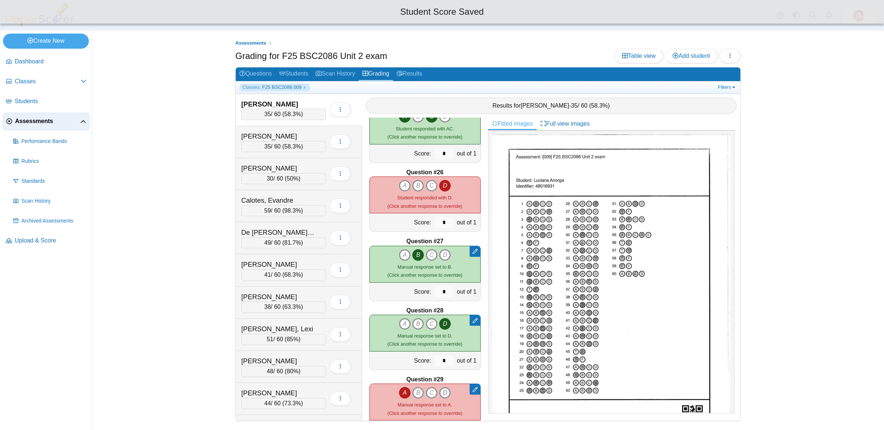
click at [445, 394] on icon "D" at bounding box center [445, 393] width 12 height 12
type input "*"
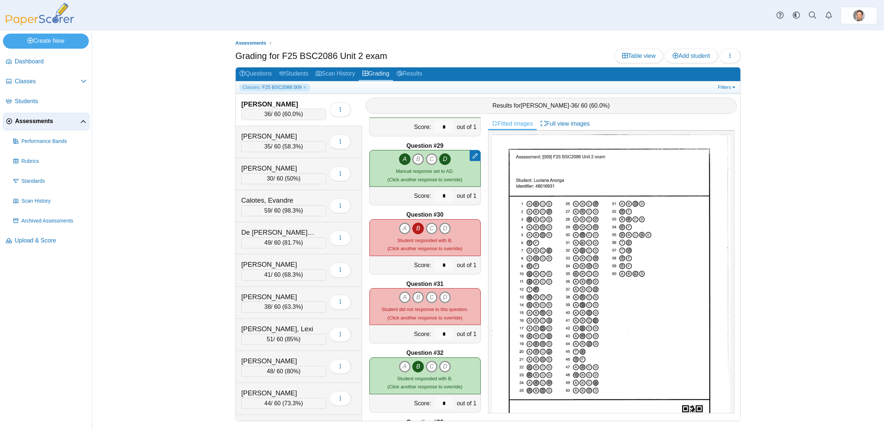
scroll to position [1915, 0]
click at [414, 296] on icon "B" at bounding box center [418, 296] width 12 height 12
type input "*"
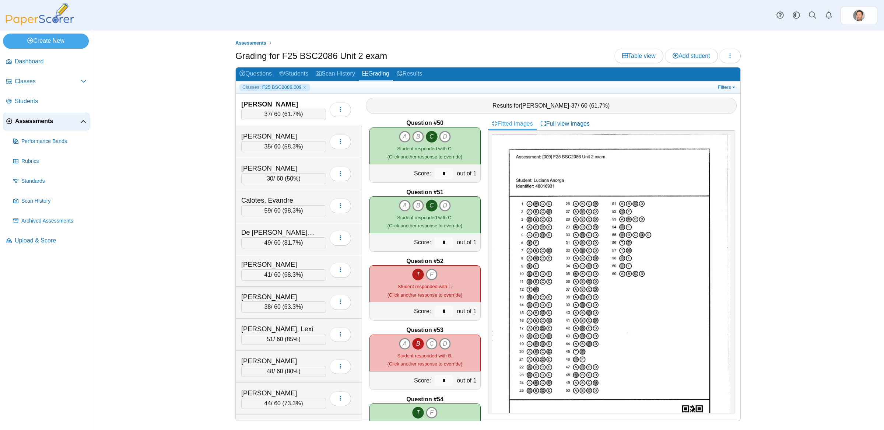
scroll to position [3387, 0]
click at [433, 279] on icon "F" at bounding box center [432, 274] width 12 height 12
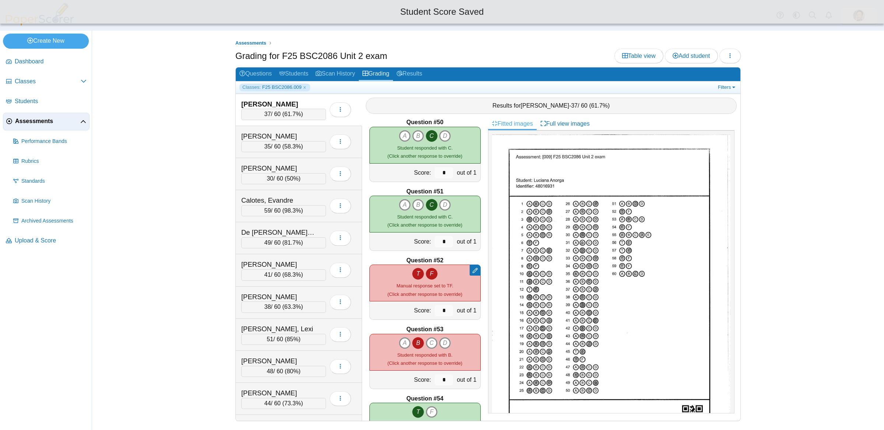
click at [418, 275] on icon "T" at bounding box center [418, 274] width 12 height 12
type input "*"
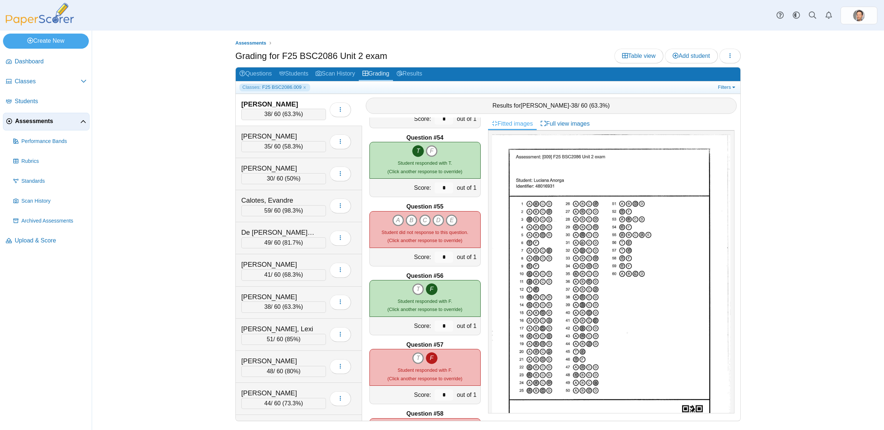
scroll to position [3671, 0]
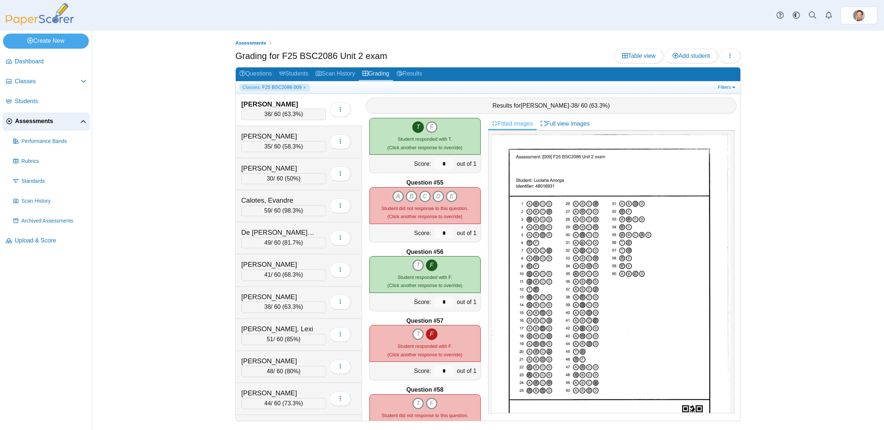
click at [396, 192] on icon "A" at bounding box center [398, 196] width 12 height 12
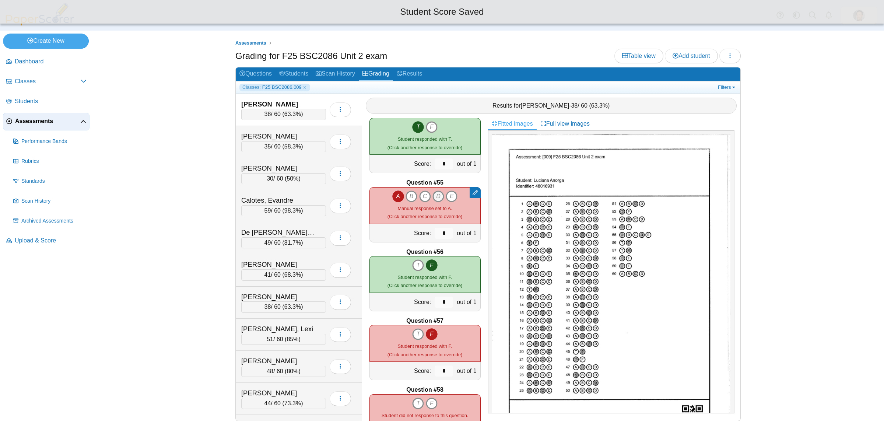
click at [437, 193] on icon "D" at bounding box center [438, 196] width 12 height 12
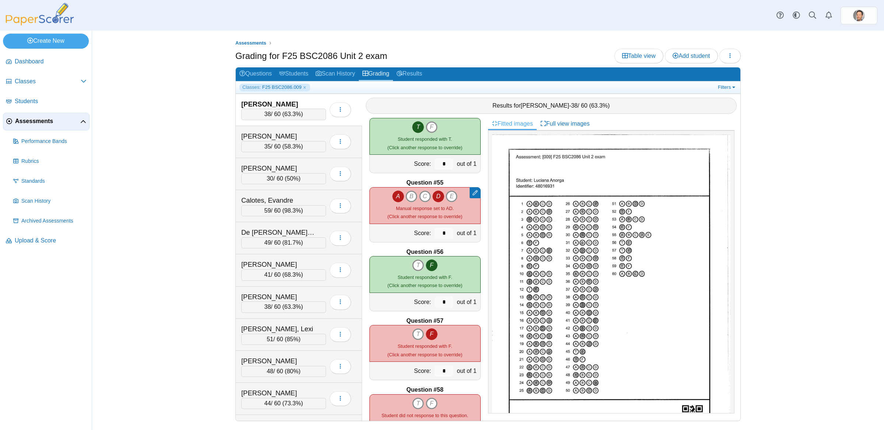
click at [620, 233] on img at bounding box center [611, 288] width 238 height 308
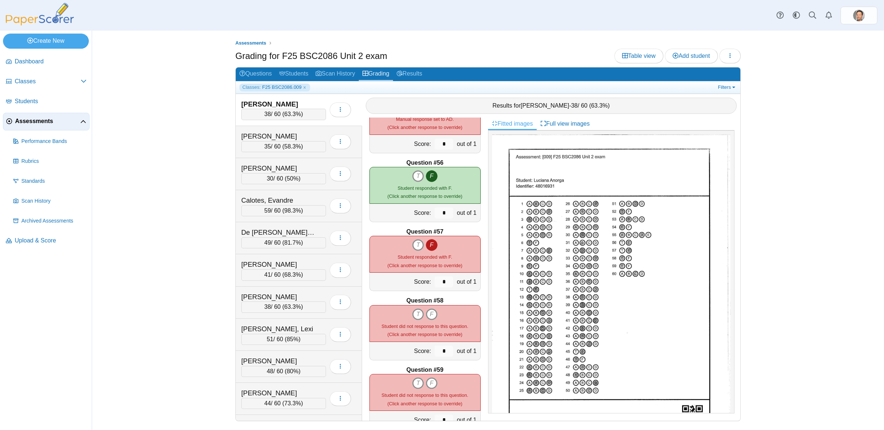
scroll to position [3764, 0]
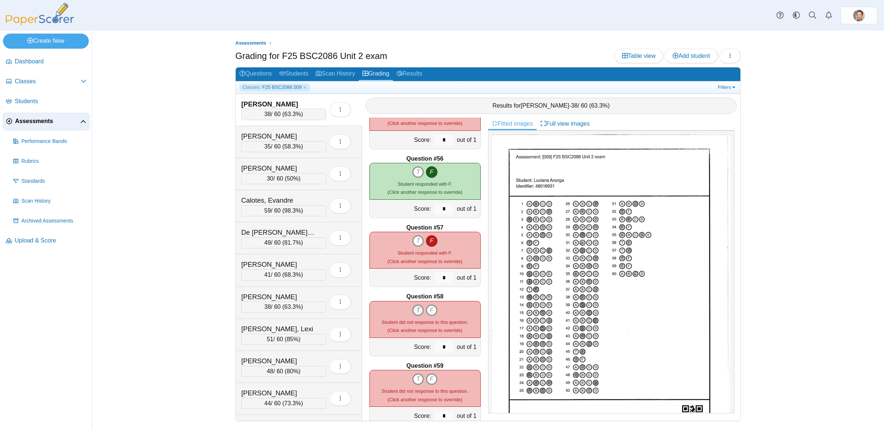
click at [420, 313] on icon "T" at bounding box center [418, 310] width 12 height 12
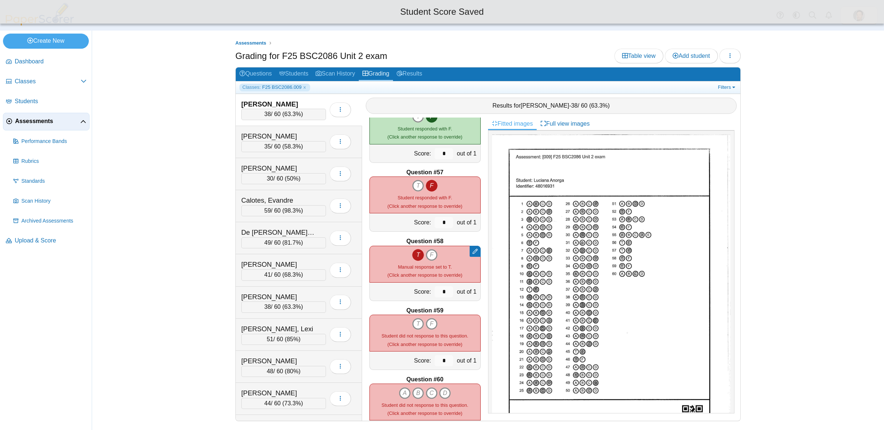
scroll to position [3823, 0]
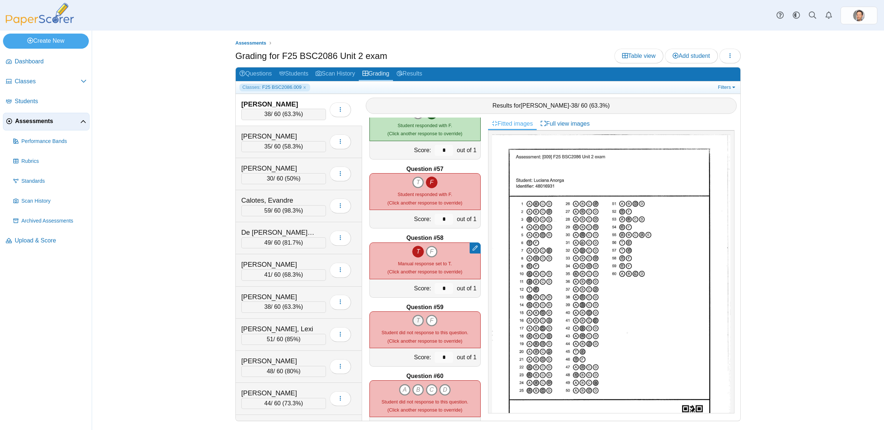
click at [417, 321] on icon "T" at bounding box center [418, 320] width 12 height 12
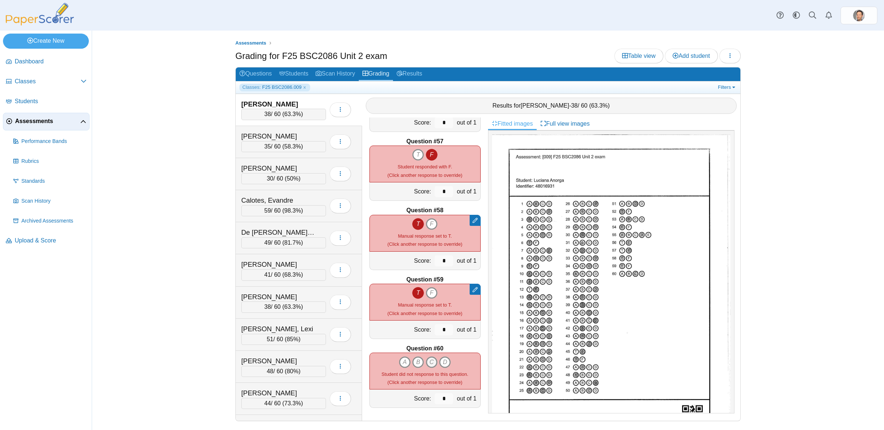
click at [431, 364] on icon "C" at bounding box center [432, 362] width 12 height 12
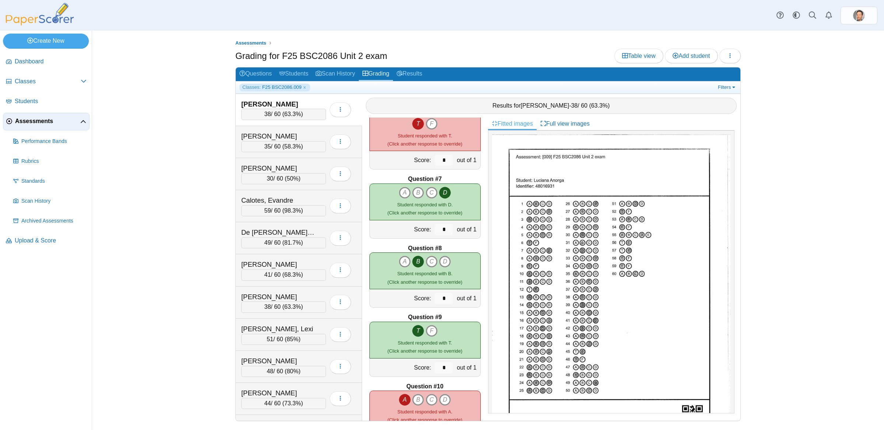
scroll to position [181, 0]
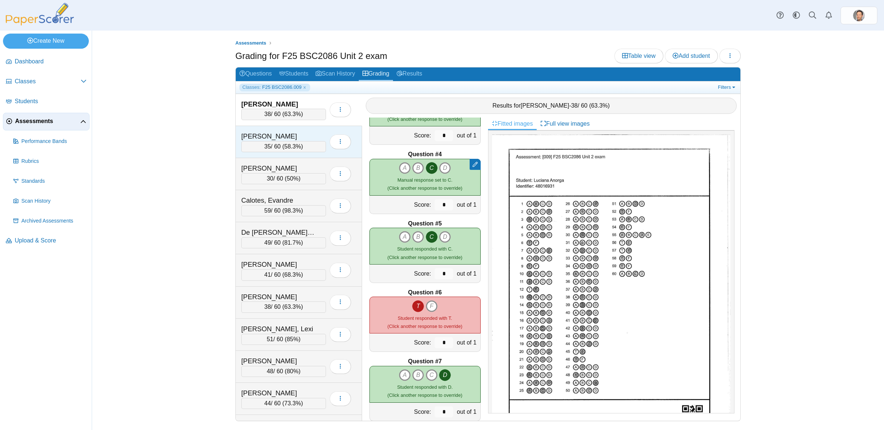
click at [291, 147] on span "58.3%" at bounding box center [292, 146] width 17 height 6
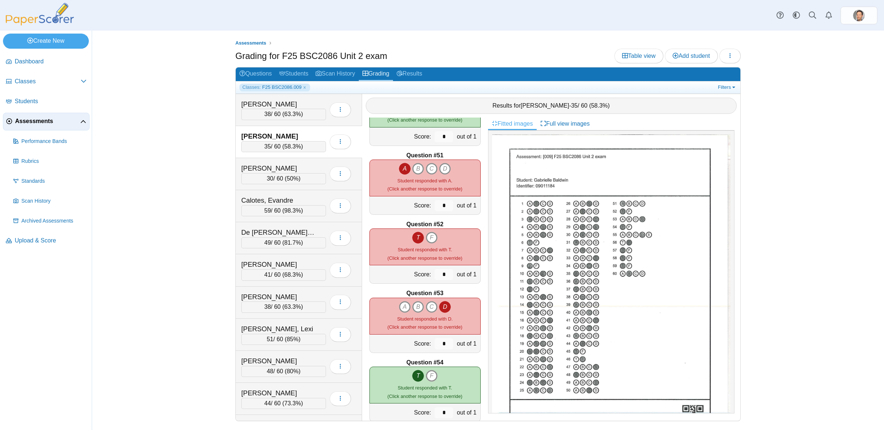
scroll to position [3412, 0]
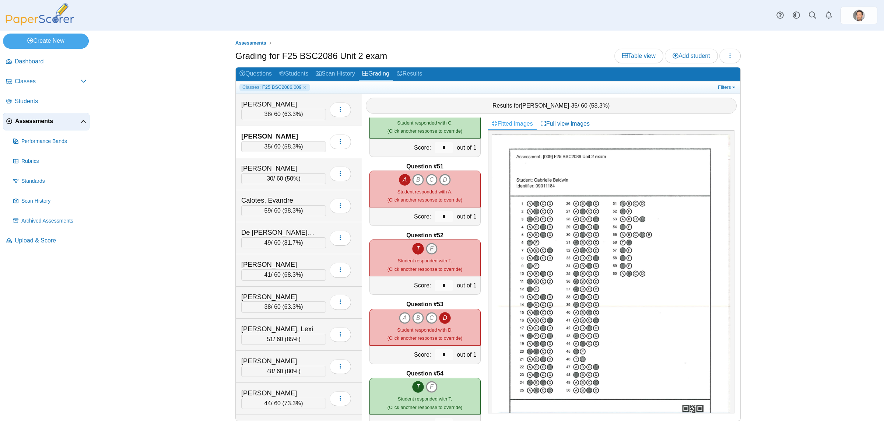
click at [431, 250] on icon "F" at bounding box center [432, 249] width 12 height 12
click at [420, 248] on icon "T" at bounding box center [418, 249] width 12 height 12
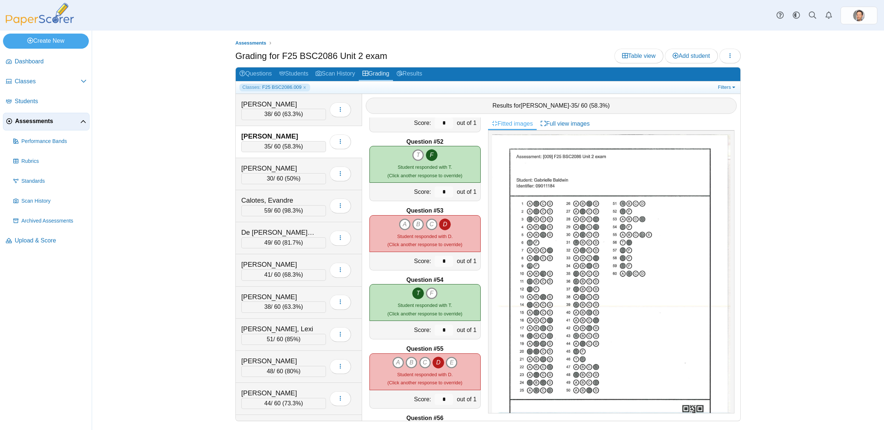
scroll to position [3547, 0]
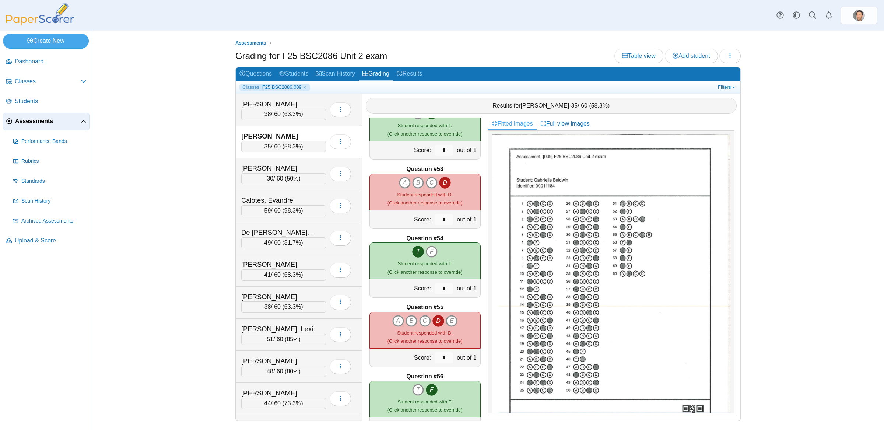
click at [427, 308] on b "Question #55" at bounding box center [424, 307] width 37 height 8
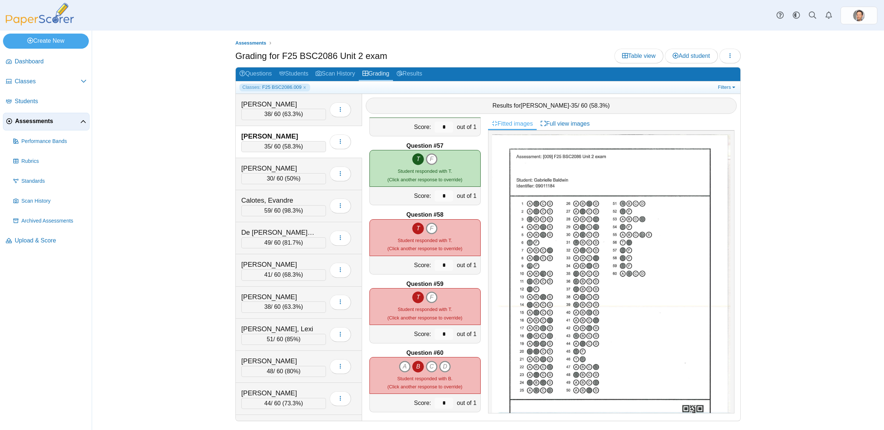
scroll to position [3851, 0]
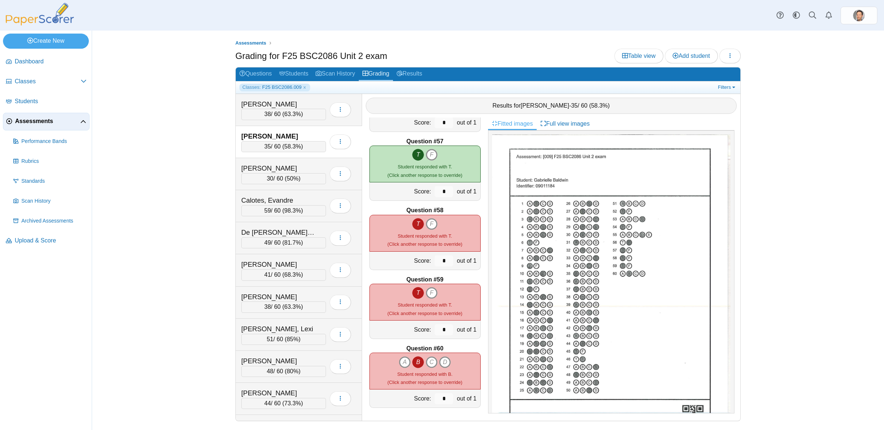
click at [301, 147] on span "58.3%" at bounding box center [292, 146] width 17 height 6
click at [281, 178] on div "30 / 60 ( 50% )" at bounding box center [283, 178] width 85 height 11
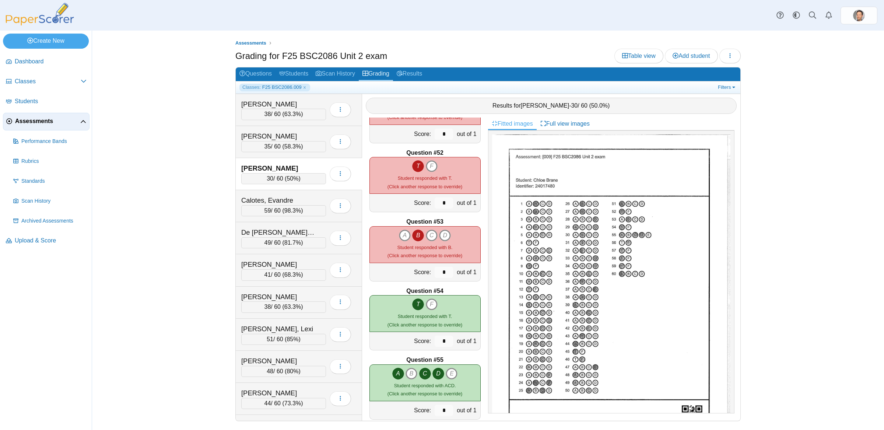
scroll to position [3435, 0]
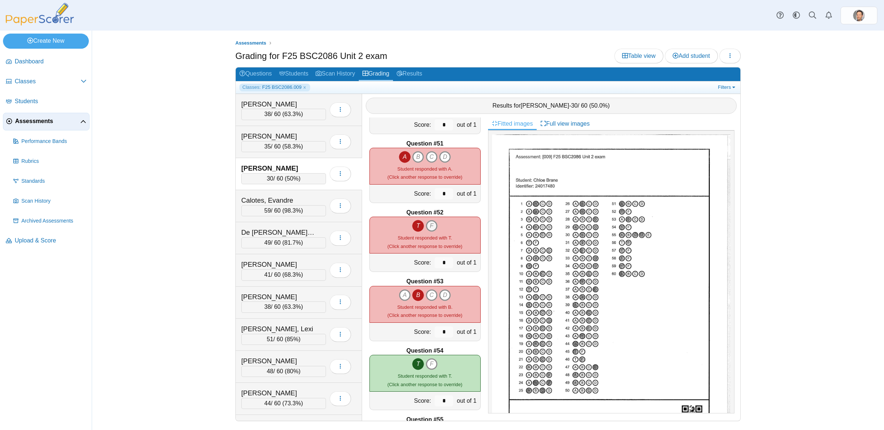
click at [432, 226] on icon "F" at bounding box center [432, 226] width 12 height 12
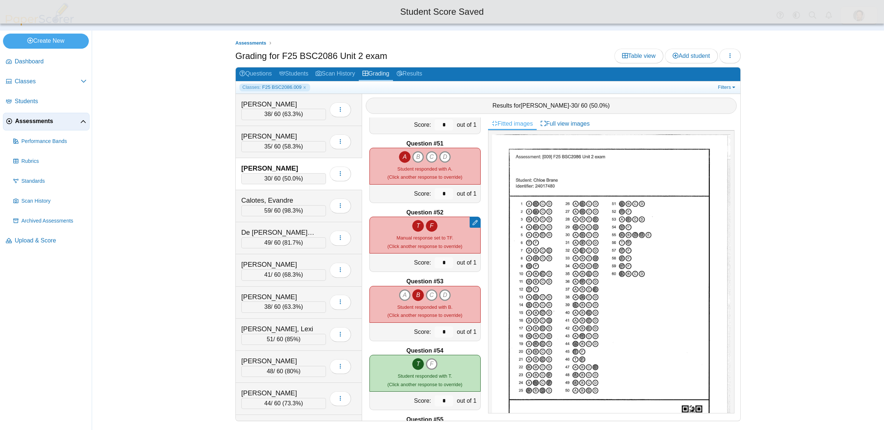
click at [415, 226] on icon "T" at bounding box center [418, 226] width 12 height 12
type input "*"
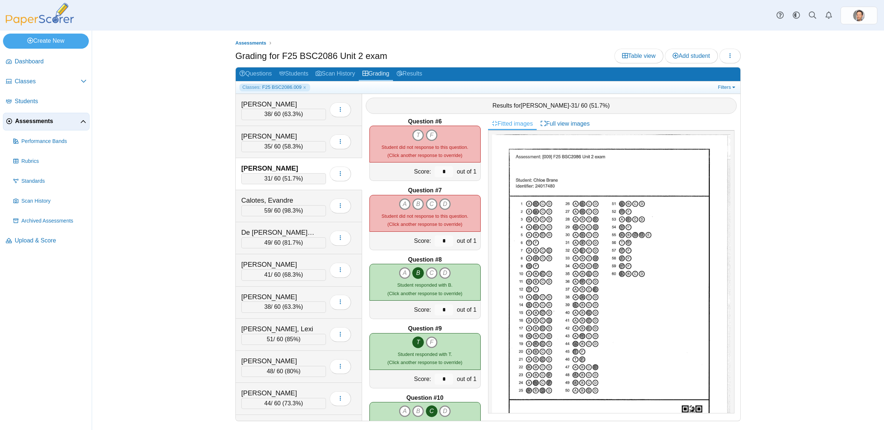
scroll to position [0, 0]
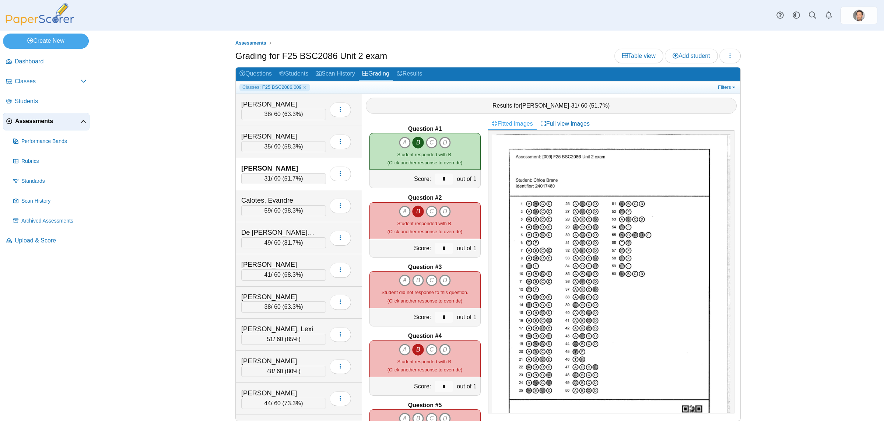
click at [553, 223] on img at bounding box center [611, 288] width 238 height 308
click at [405, 281] on icon "A" at bounding box center [405, 280] width 12 height 12
type input "*"
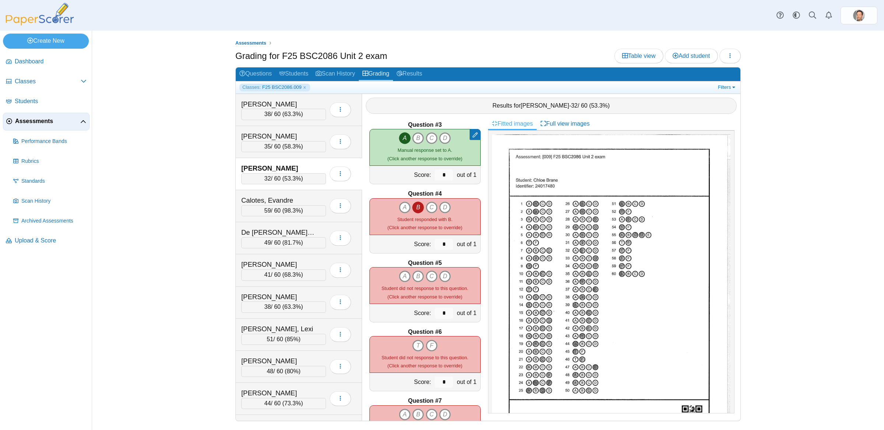
scroll to position [142, 0]
click at [432, 277] on icon "C" at bounding box center [432, 276] width 12 height 12
type input "*"
click at [418, 345] on icon "T" at bounding box center [418, 345] width 12 height 12
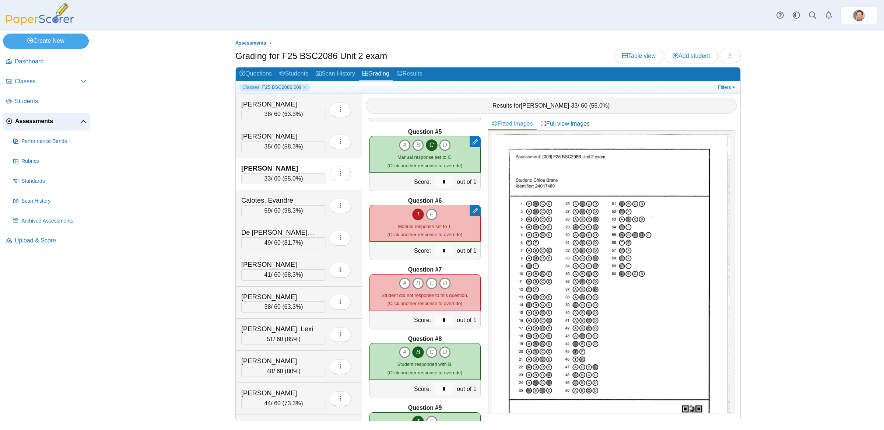
scroll to position [274, 0]
click at [447, 277] on icon "D" at bounding box center [445, 282] width 12 height 12
type input "*"
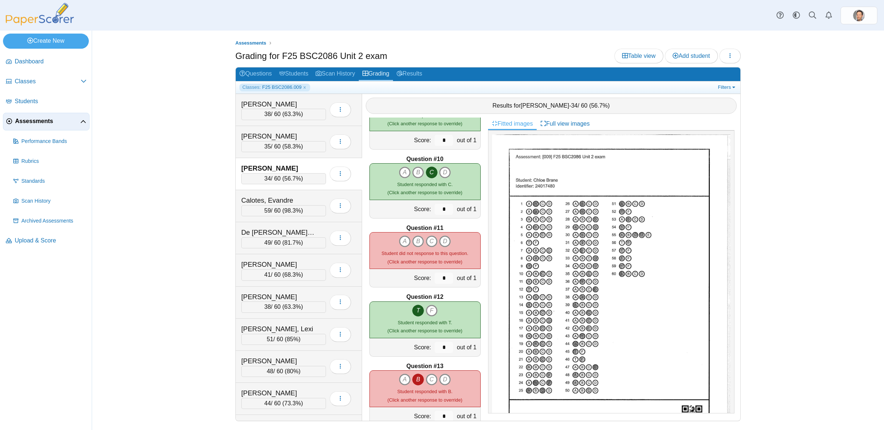
scroll to position [596, 0]
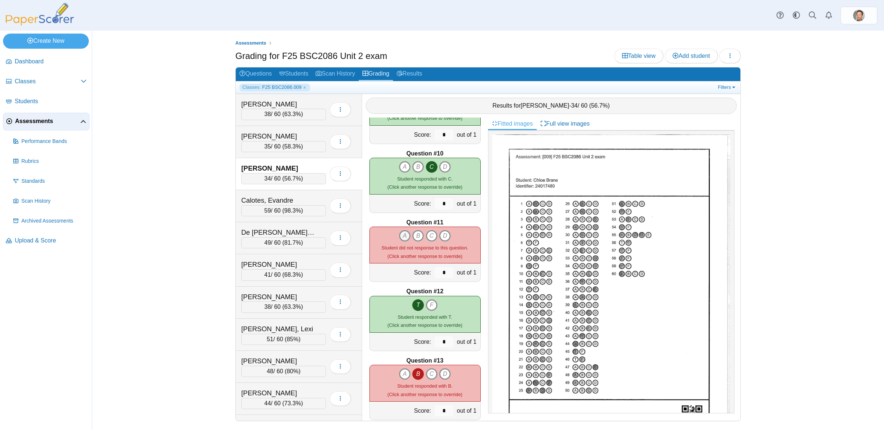
click at [402, 241] on icon "A" at bounding box center [405, 236] width 12 height 12
type input "*"
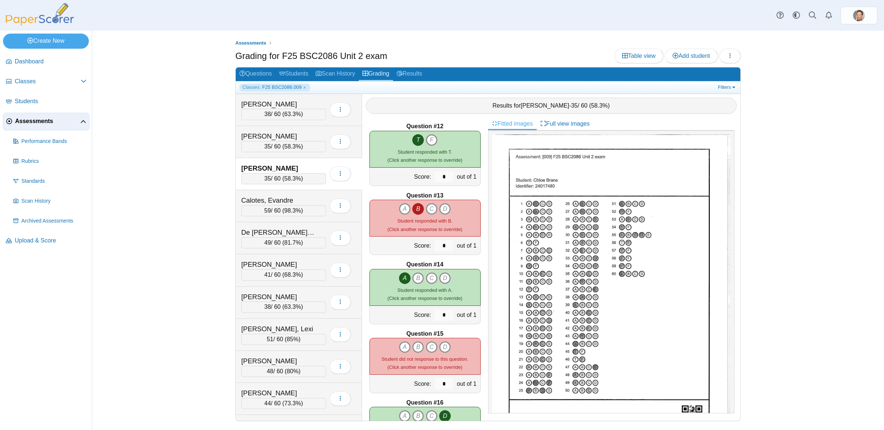
scroll to position [800, 0]
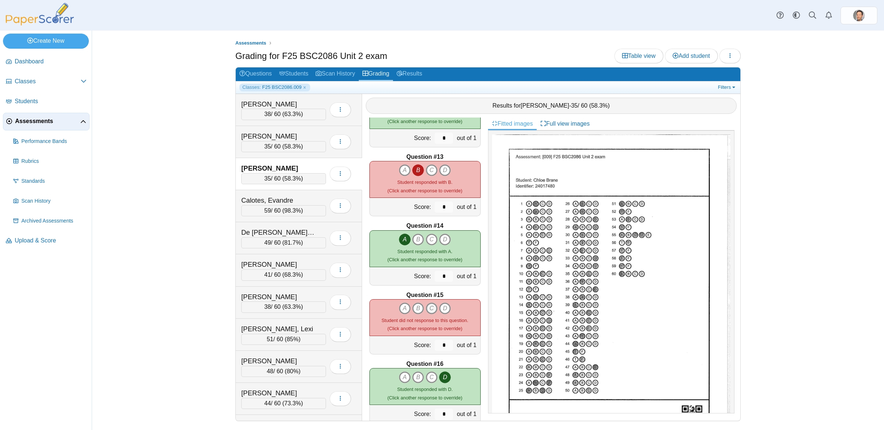
click at [429, 309] on icon "C" at bounding box center [432, 308] width 12 height 12
type input "*"
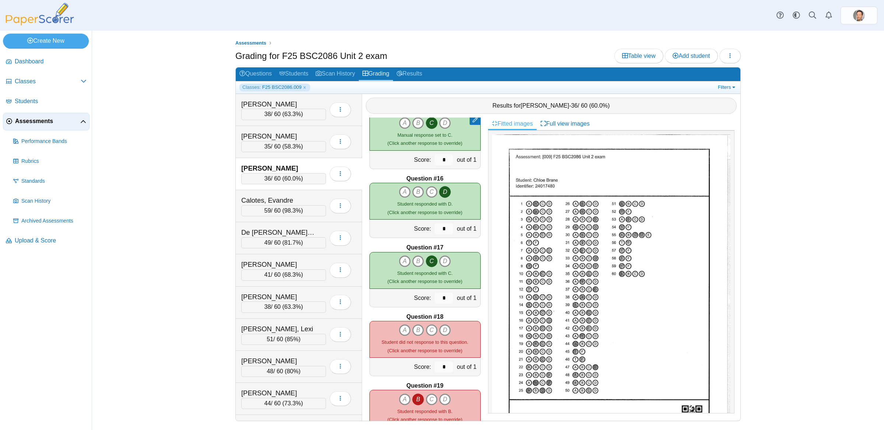
scroll to position [1016, 0]
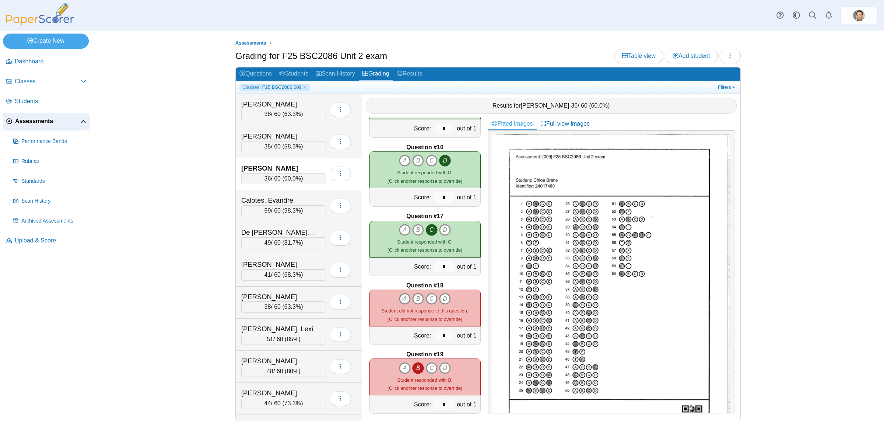
click at [399, 301] on icon "A" at bounding box center [405, 299] width 12 height 12
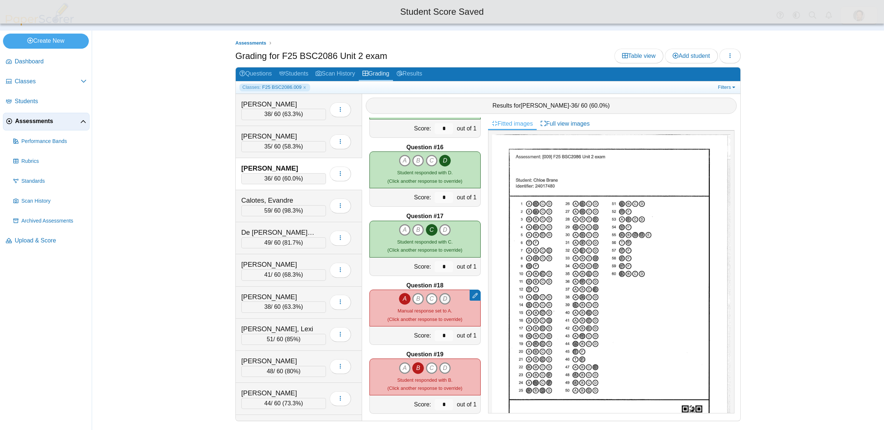
click at [446, 299] on icon "D" at bounding box center [445, 299] width 12 height 12
type input "*"
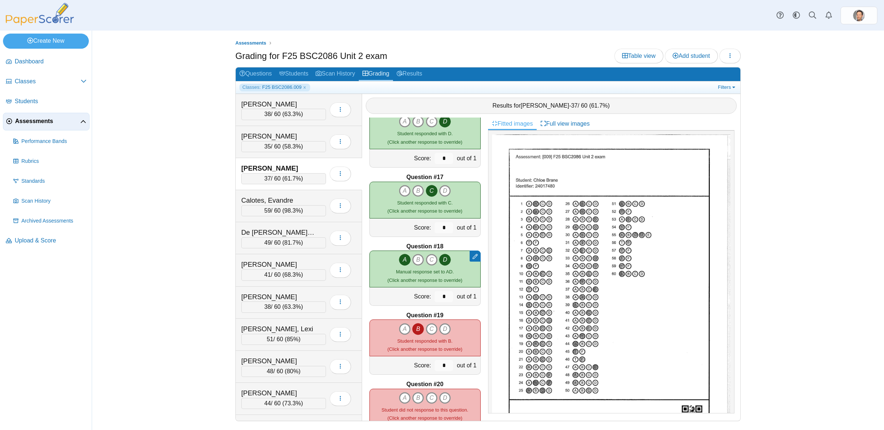
scroll to position [1096, 0]
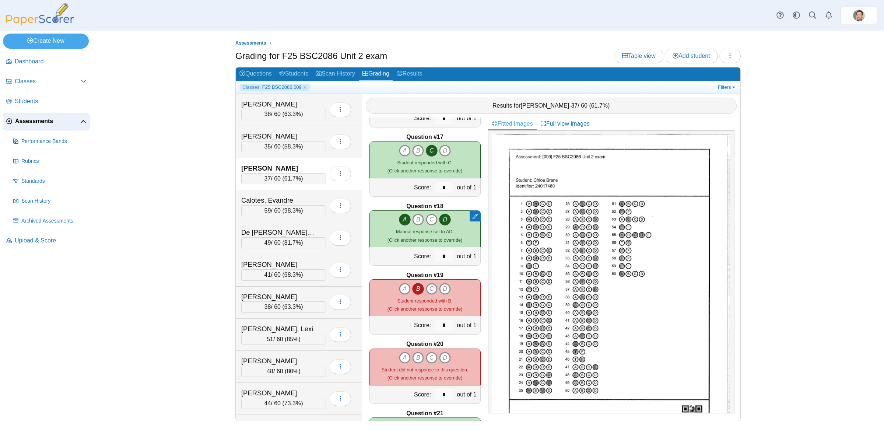
click at [429, 286] on icon "C" at bounding box center [432, 289] width 12 height 12
type input "*"
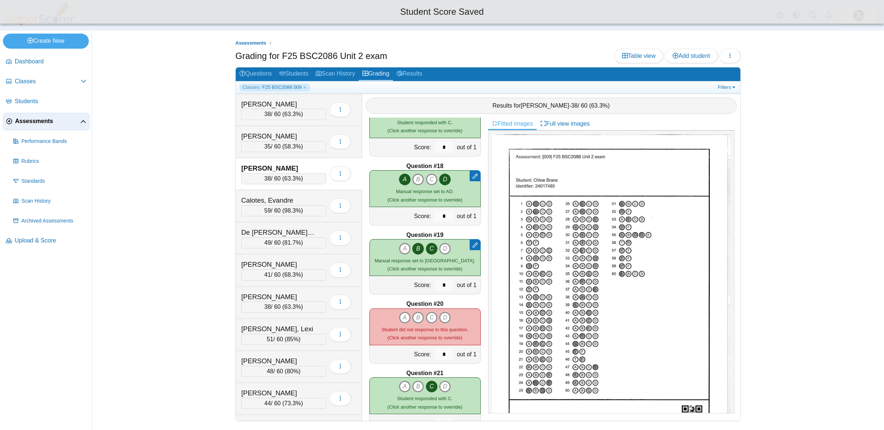
scroll to position [1162, 0]
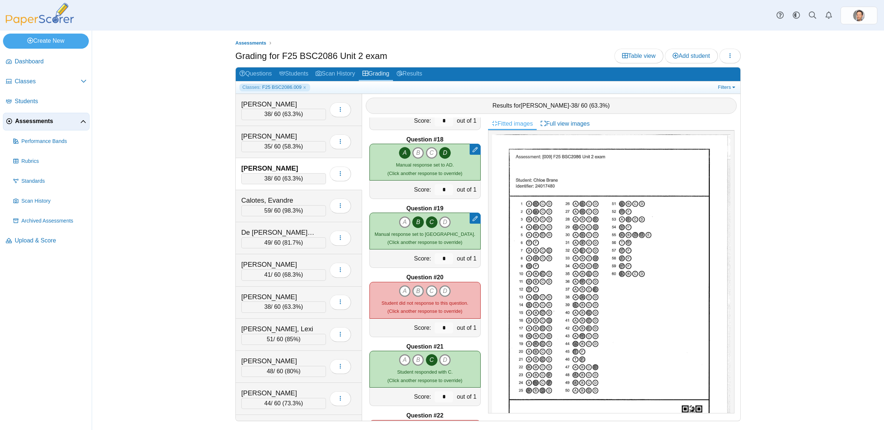
click at [419, 288] on icon "B" at bounding box center [418, 291] width 12 height 12
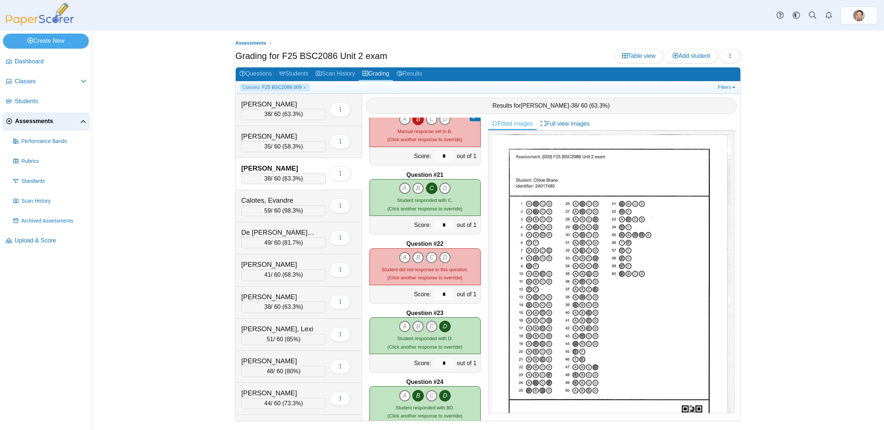
scroll to position [1355, 0]
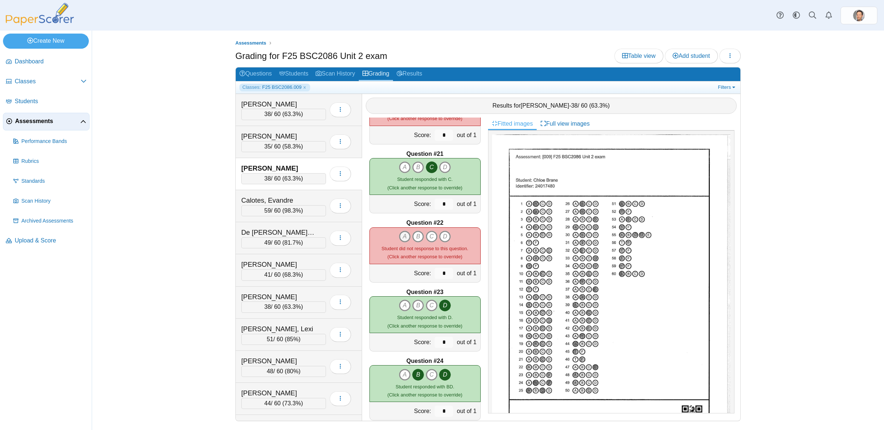
click at [404, 234] on icon "A" at bounding box center [405, 236] width 12 height 12
type input "*"
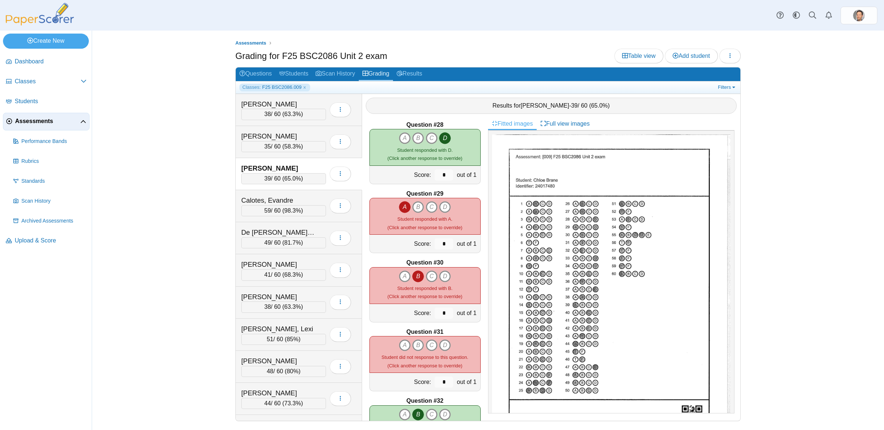
scroll to position [1874, 0]
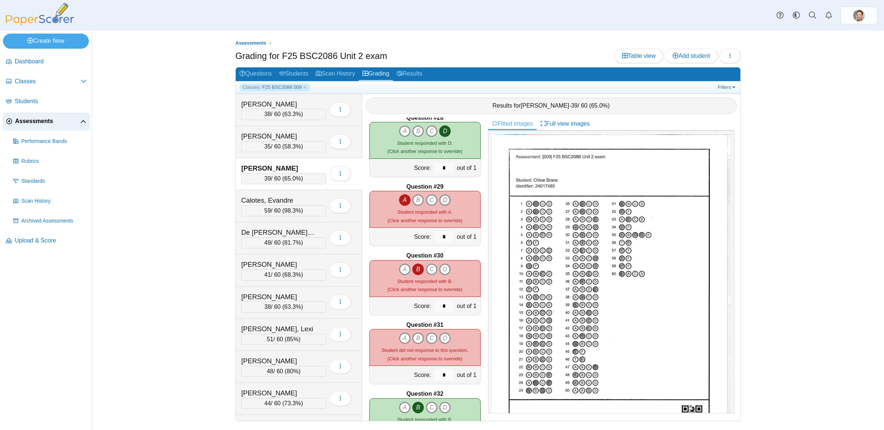
click at [445, 201] on icon "D" at bounding box center [445, 200] width 12 height 12
type input "*"
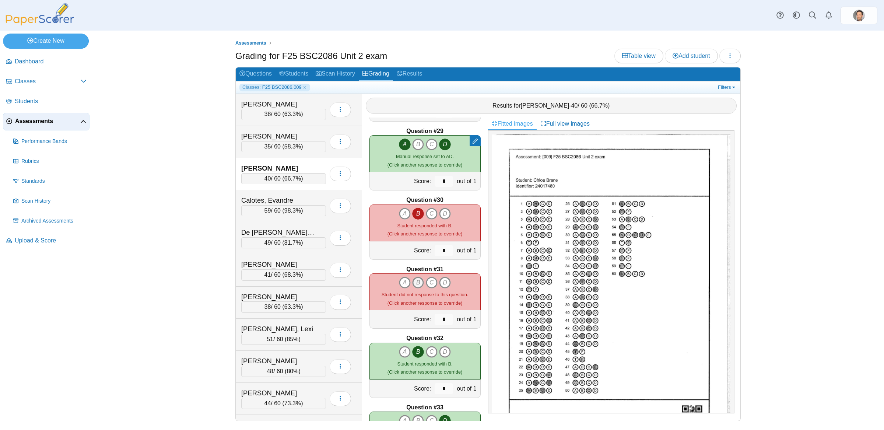
click at [419, 278] on icon "B" at bounding box center [418, 282] width 12 height 12
type input "*"
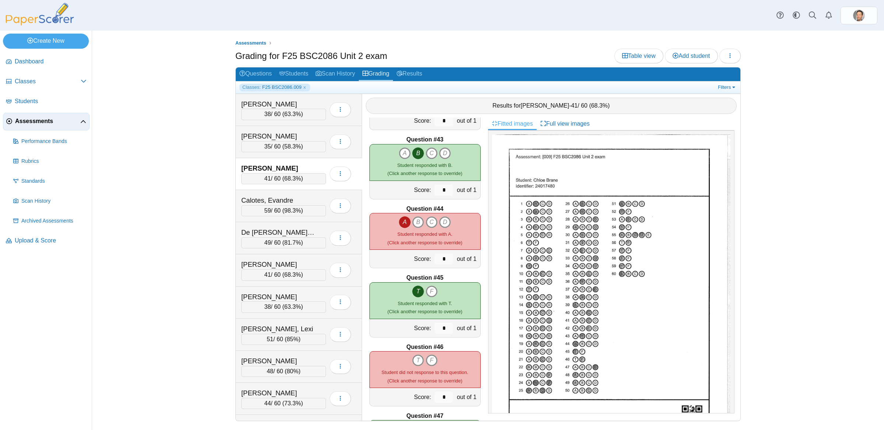
scroll to position [2978, 0]
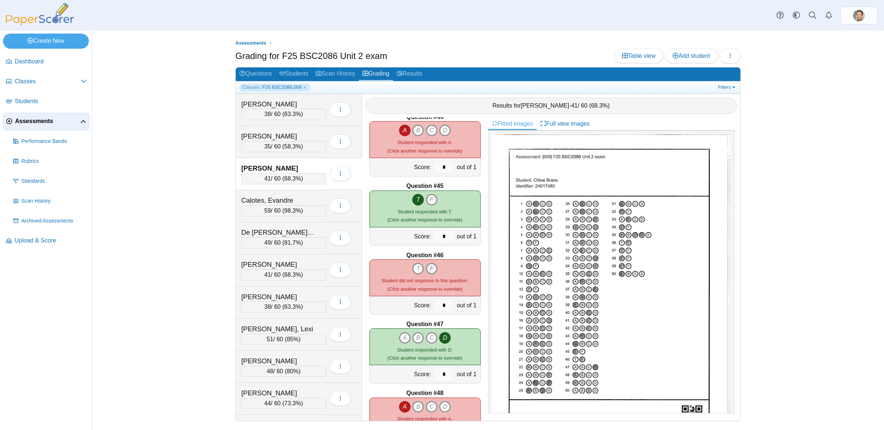
click at [432, 271] on icon "F" at bounding box center [432, 268] width 12 height 12
type input "*"
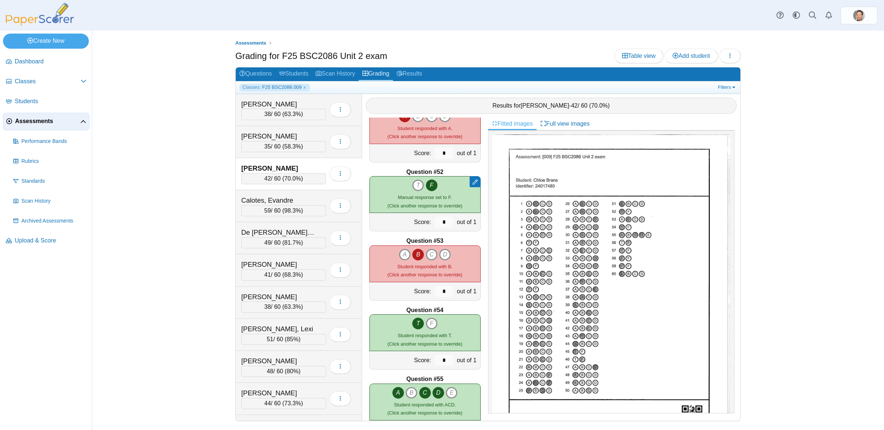
scroll to position [3519, 0]
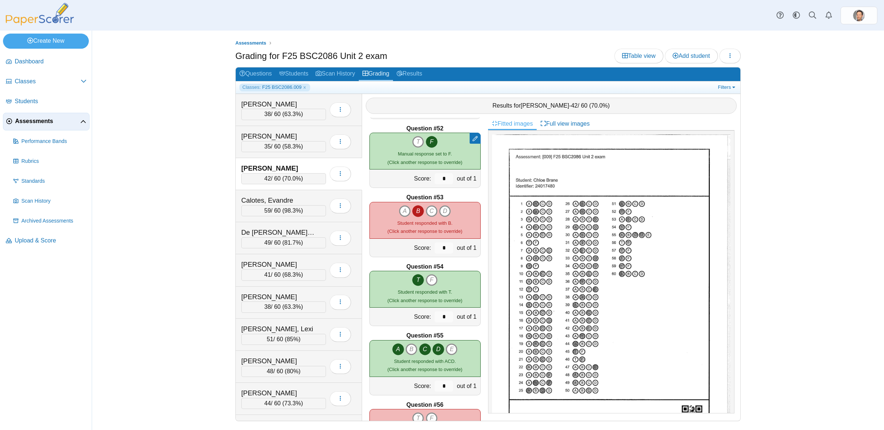
click at [428, 261] on div "Question #1 A B C D Score: *" at bounding box center [425, 268] width 126 height 303
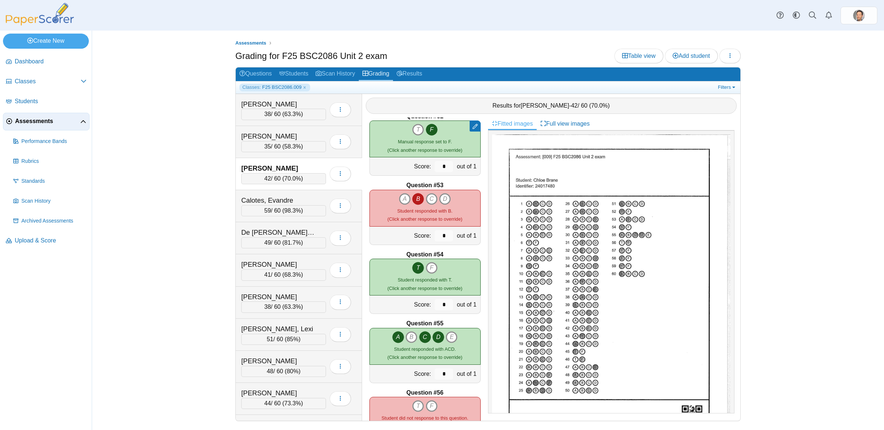
scroll to position [3654, 0]
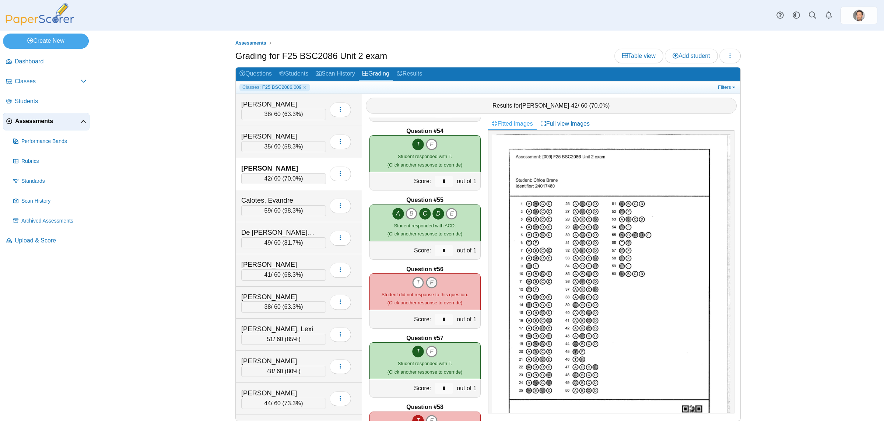
click at [430, 281] on icon "F" at bounding box center [432, 282] width 12 height 12
type input "*"
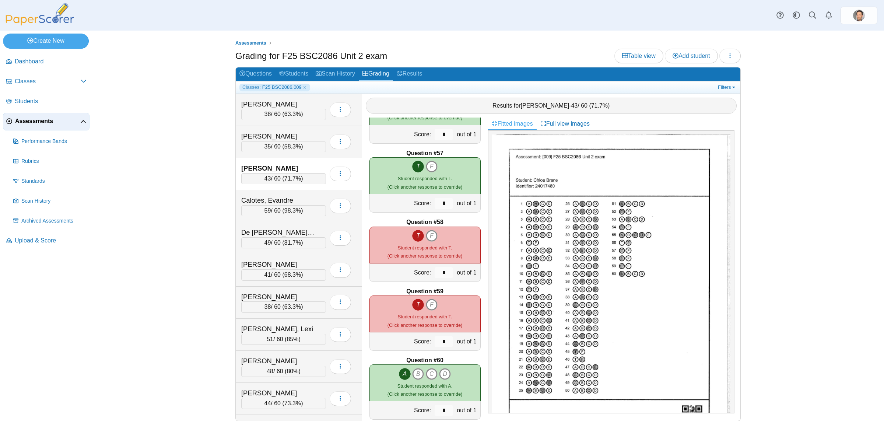
scroll to position [3851, 0]
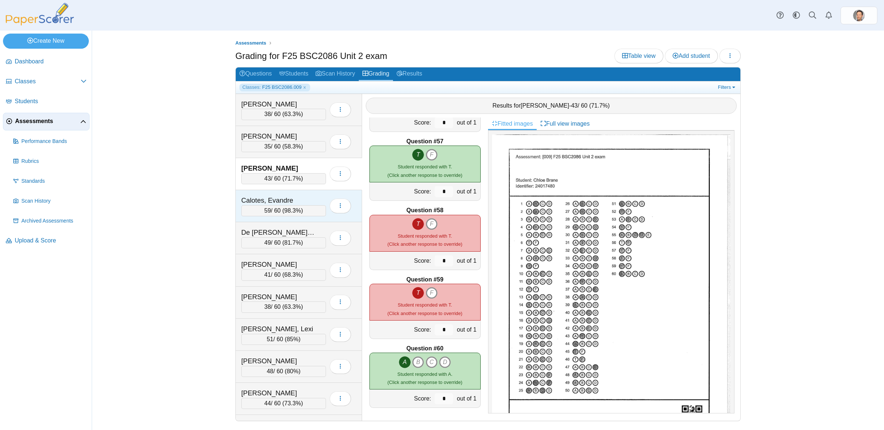
click at [300, 215] on div "59 / 60 ( 98.3% )" at bounding box center [283, 210] width 85 height 11
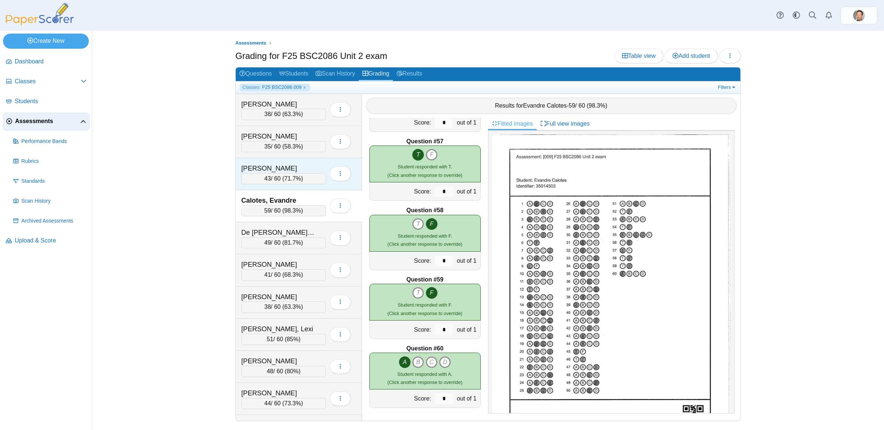
click at [299, 173] on div "[PERSON_NAME]" at bounding box center [278, 168] width 74 height 10
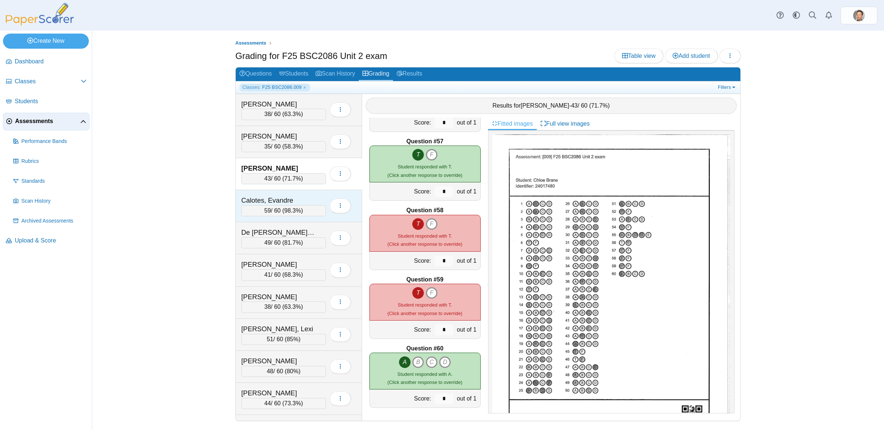
click at [300, 213] on span "98.3%" at bounding box center [292, 210] width 17 height 6
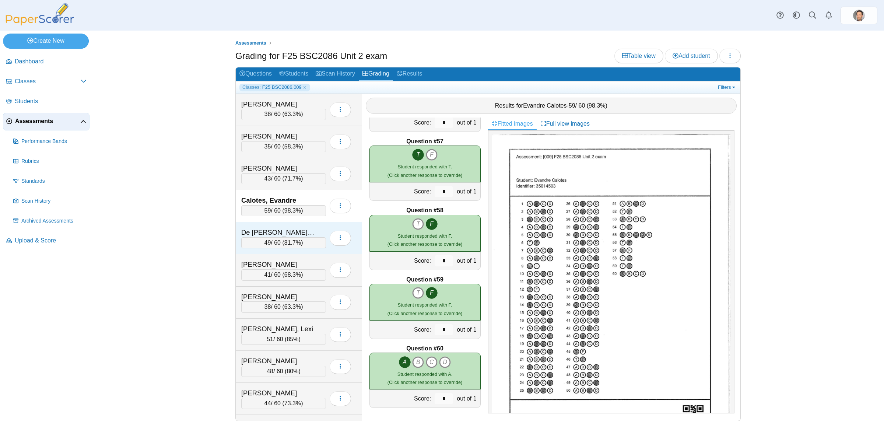
click at [297, 242] on span "81.7%" at bounding box center [292, 242] width 17 height 6
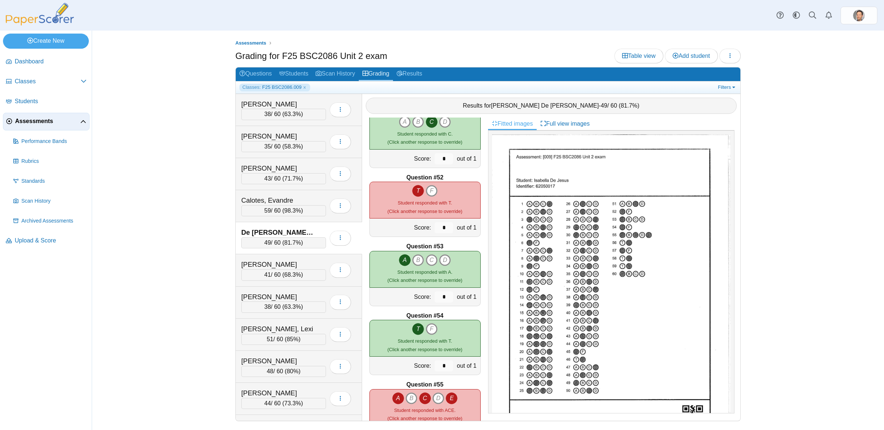
scroll to position [3452, 0]
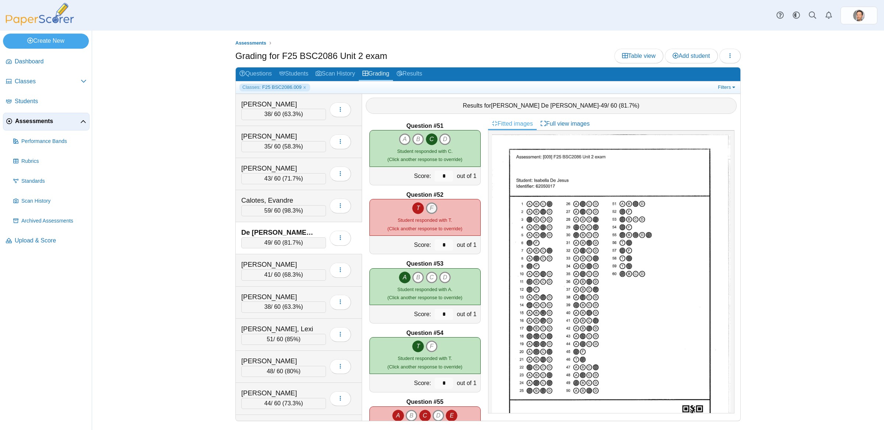
click at [430, 207] on icon "F" at bounding box center [432, 208] width 12 height 12
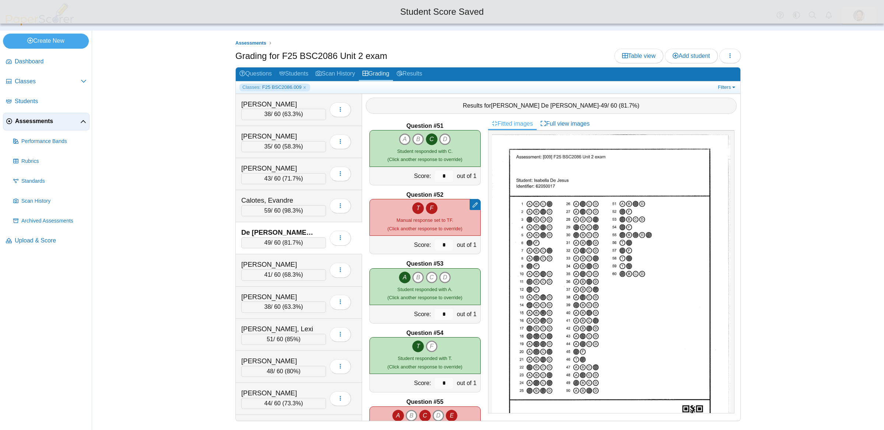
click at [418, 205] on icon "T" at bounding box center [418, 208] width 12 height 12
type input "*"
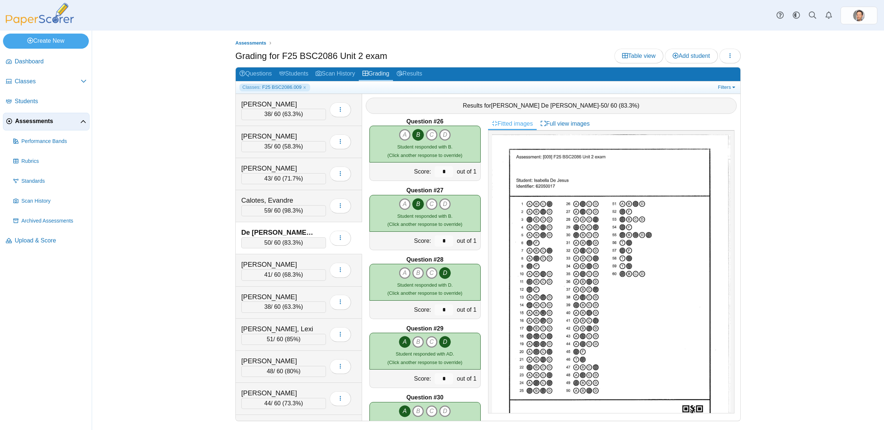
scroll to position [1251, 0]
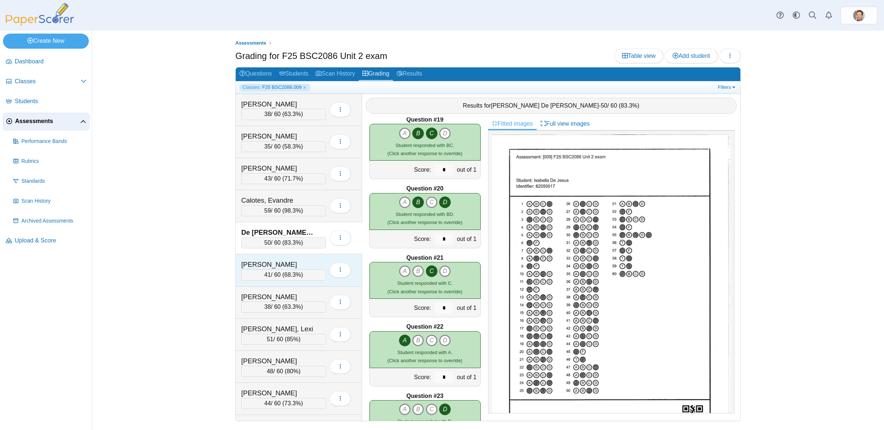
click at [290, 275] on span "68.3%" at bounding box center [292, 274] width 17 height 6
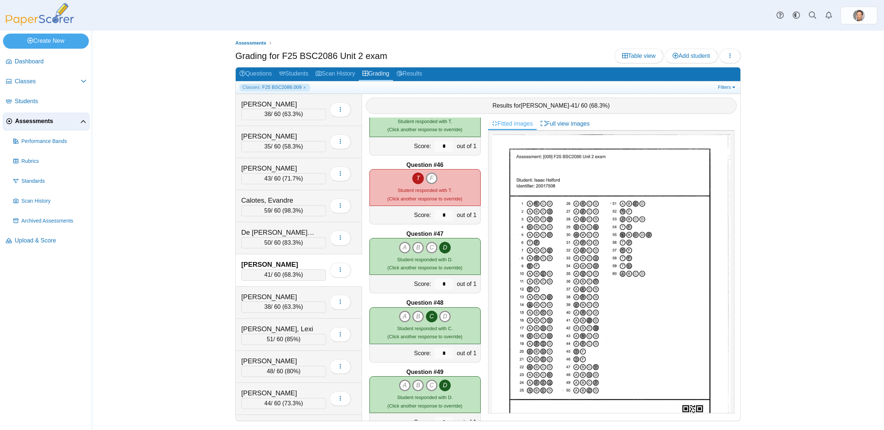
scroll to position [3489, 0]
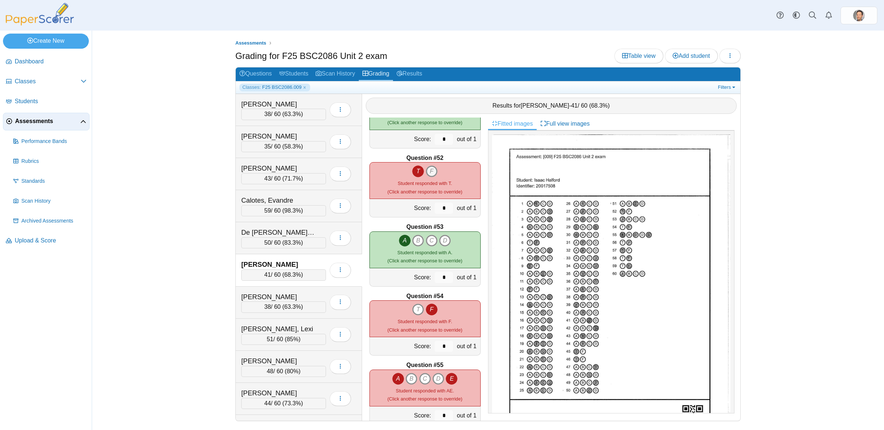
click at [431, 173] on icon "F" at bounding box center [432, 171] width 12 height 12
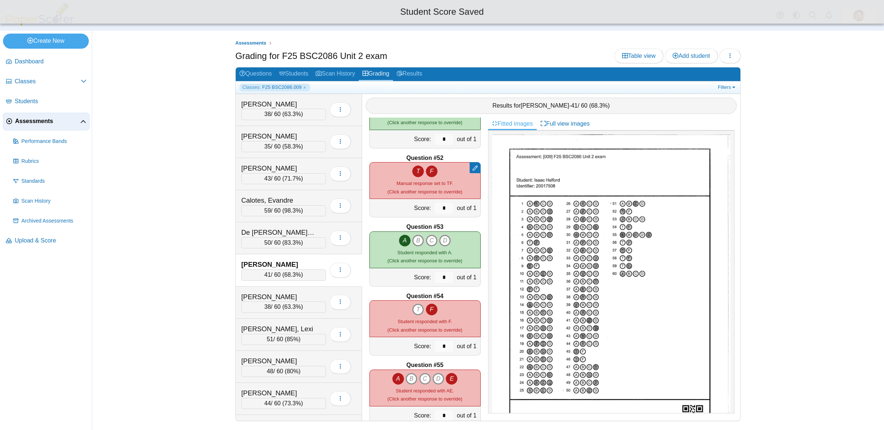
click at [420, 172] on icon "T" at bounding box center [418, 171] width 12 height 12
type input "*"
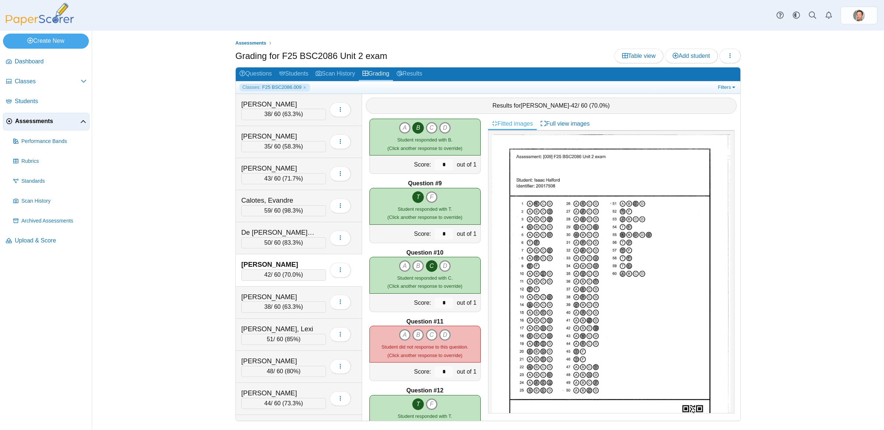
scroll to position [517, 0]
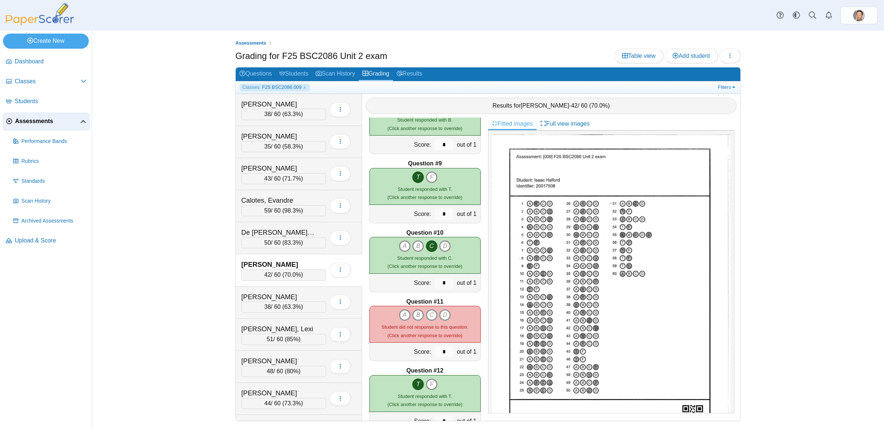
click at [570, 221] on img at bounding box center [611, 288] width 238 height 308
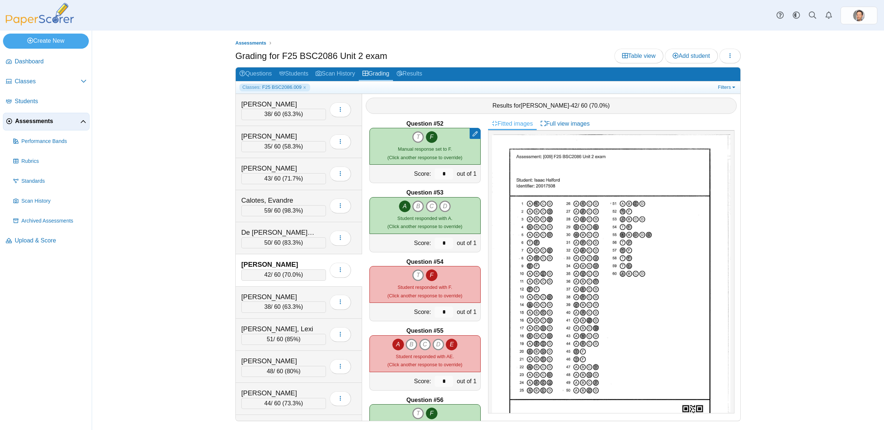
scroll to position [3614, 0]
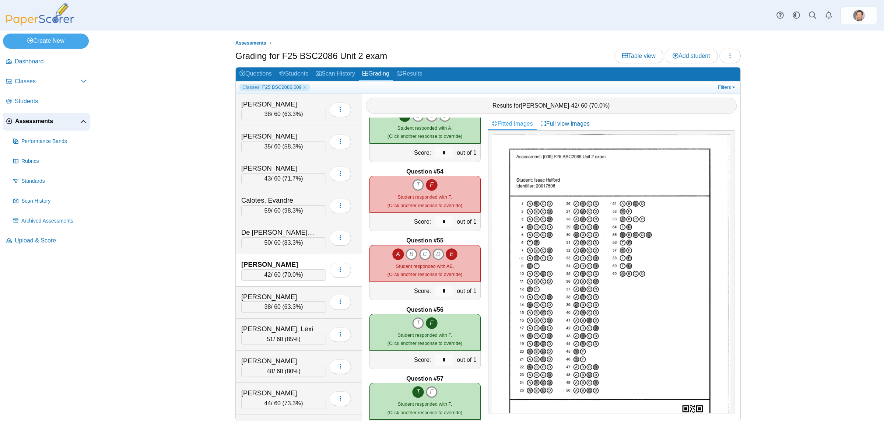
click at [437, 254] on icon "D" at bounding box center [438, 254] width 12 height 12
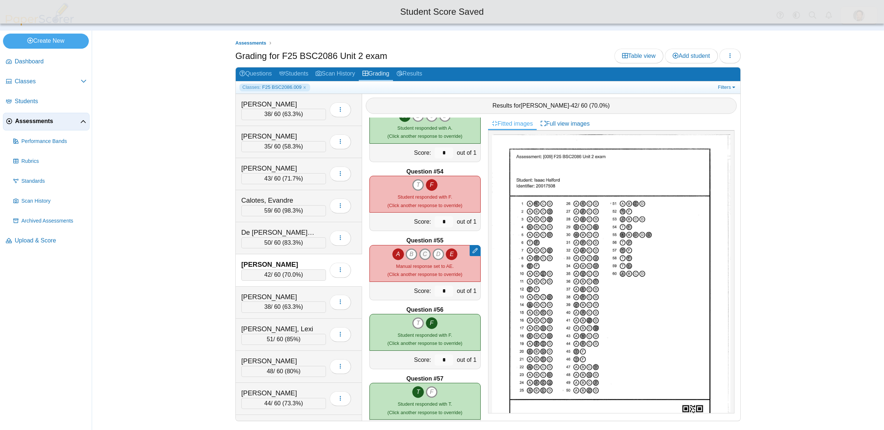
click at [426, 253] on icon "C" at bounding box center [425, 254] width 12 height 12
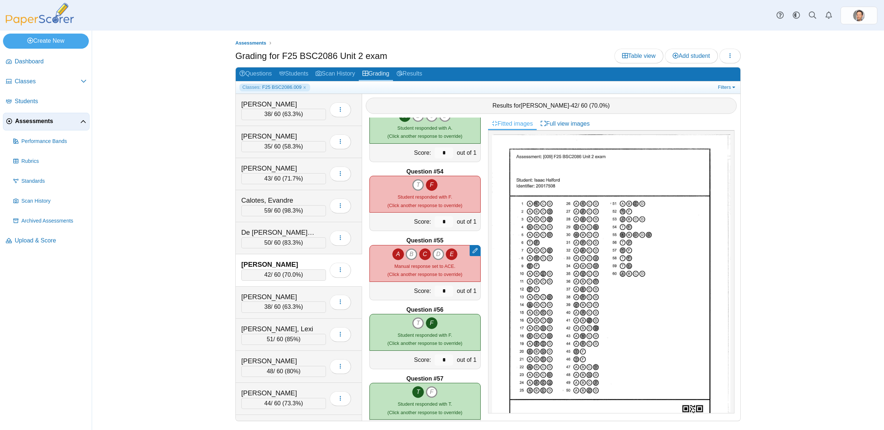
click at [432, 307] on b "Question #56" at bounding box center [424, 310] width 37 height 8
click at [430, 307] on b "Question #56" at bounding box center [424, 310] width 37 height 8
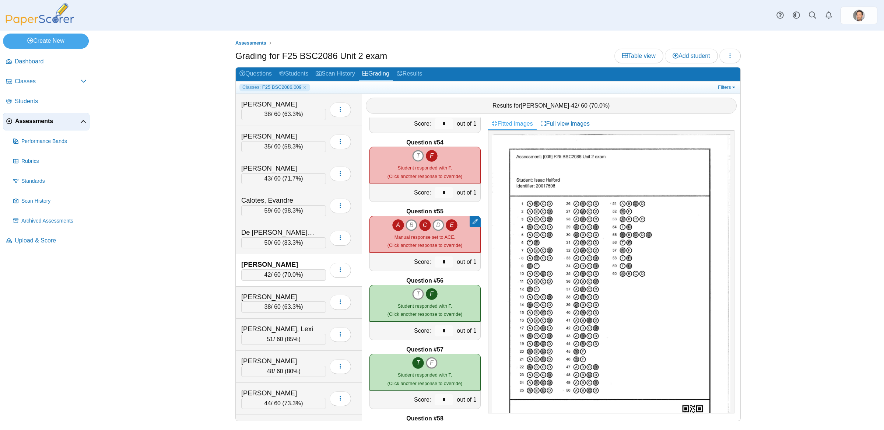
scroll to position [3632, 0]
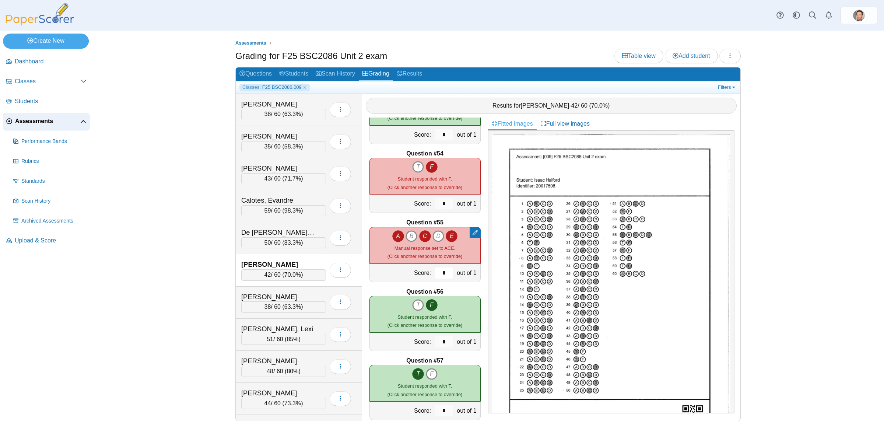
click at [444, 273] on input "*" at bounding box center [443, 272] width 18 height 11
click at [444, 271] on input "*" at bounding box center [443, 272] width 18 height 11
type input "***"
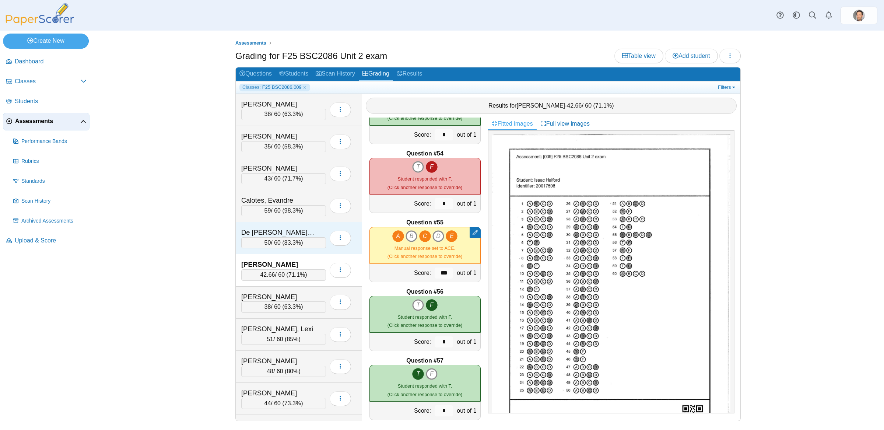
click at [289, 242] on span "83.3%" at bounding box center [292, 242] width 17 height 6
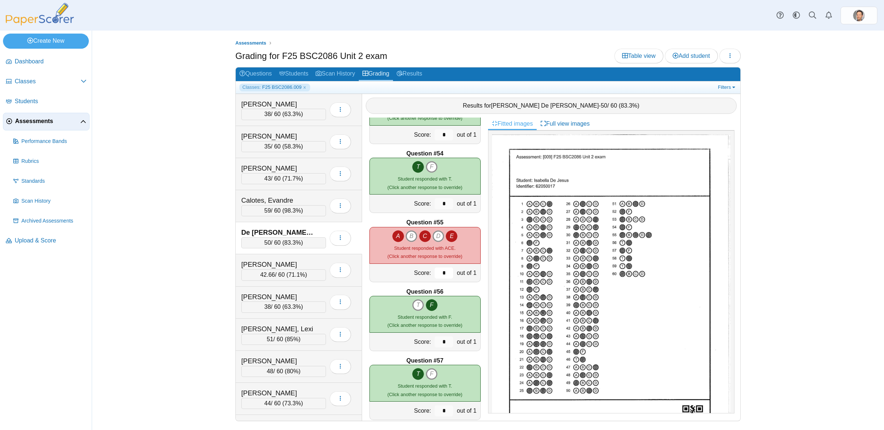
click at [444, 278] on input "*" at bounding box center [443, 272] width 18 height 11
type input "***"
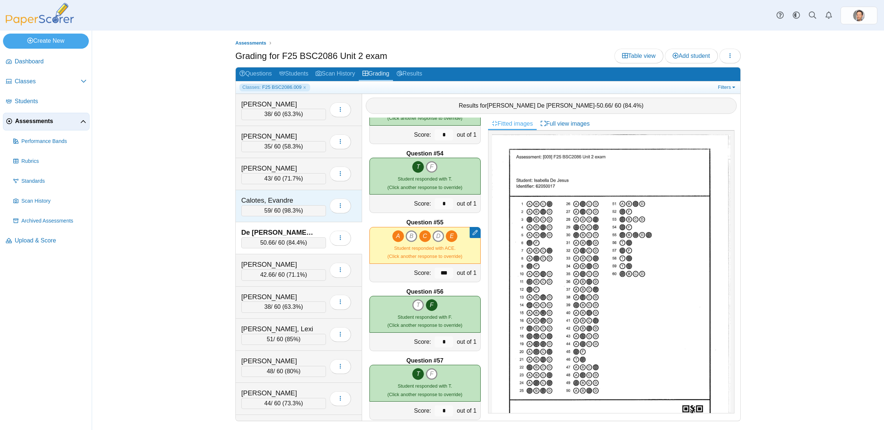
click at [288, 212] on span "98.3%" at bounding box center [292, 210] width 17 height 6
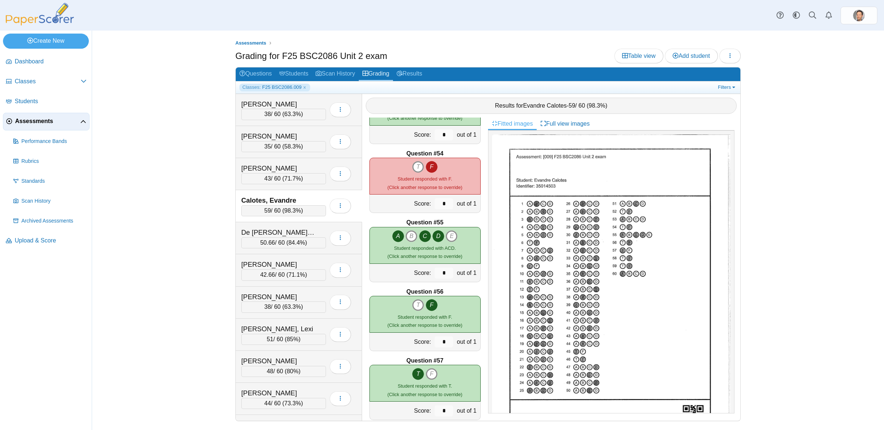
scroll to position [3621, 0]
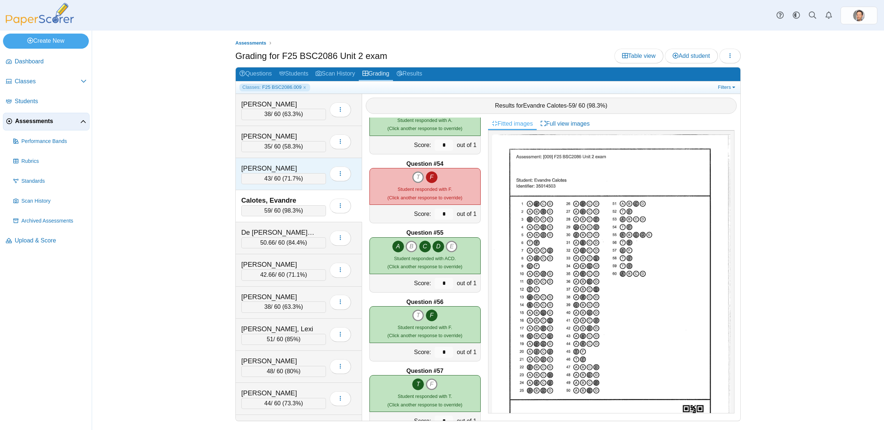
click at [296, 183] on div "43 / 60 ( 71.7% )" at bounding box center [283, 178] width 85 height 11
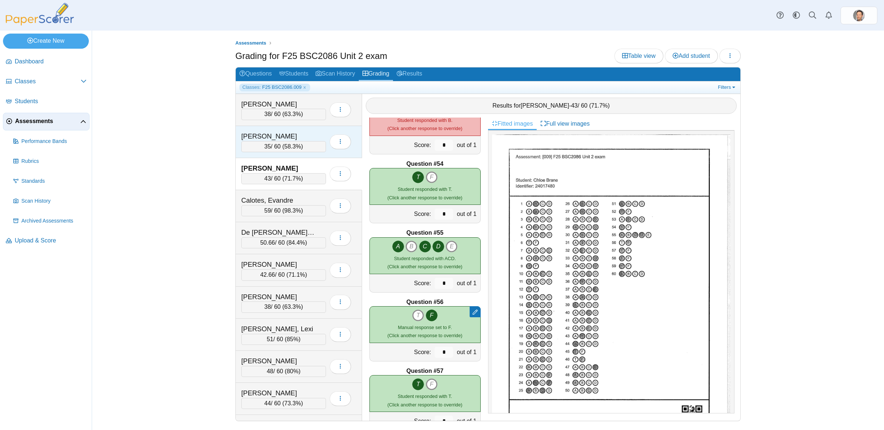
click at [292, 149] on span "58.3%" at bounding box center [292, 146] width 17 height 6
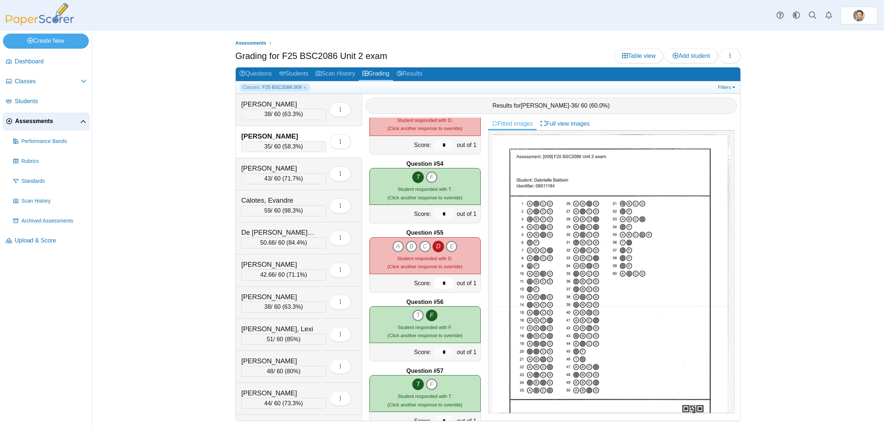
click at [439, 281] on input "*" at bounding box center [443, 283] width 18 height 11
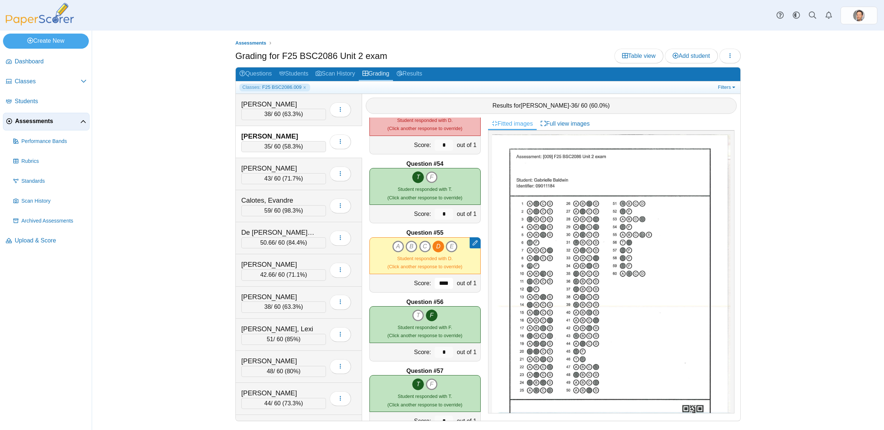
type input "***"
click at [282, 111] on div "38 / 60 ( 63.3% )" at bounding box center [283, 114] width 85 height 11
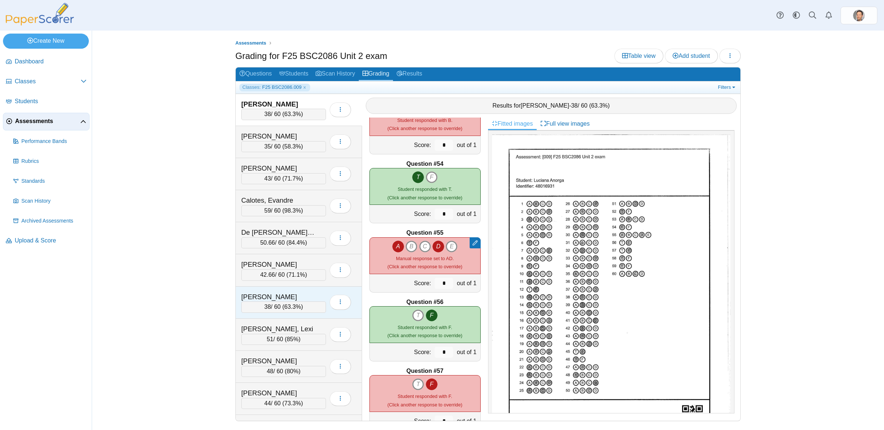
click at [299, 310] on span "63.3%" at bounding box center [292, 306] width 17 height 6
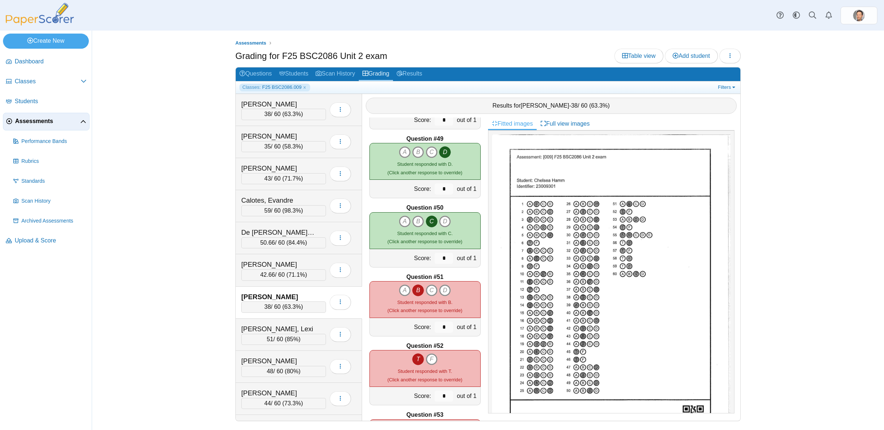
scroll to position [3403, 0]
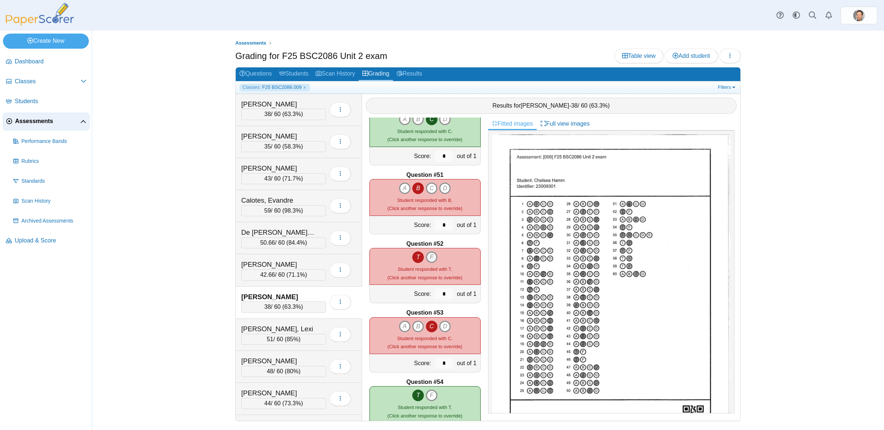
click at [434, 255] on icon "F" at bounding box center [432, 257] width 12 height 12
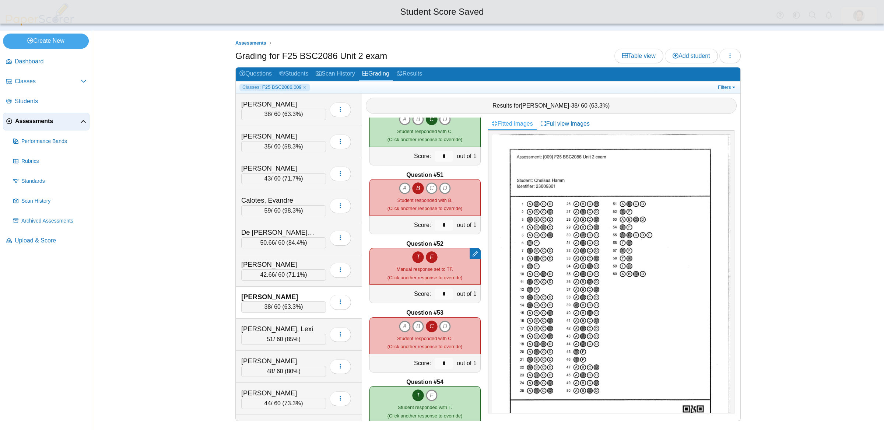
click at [420, 257] on icon "T" at bounding box center [418, 257] width 12 height 12
type input "*"
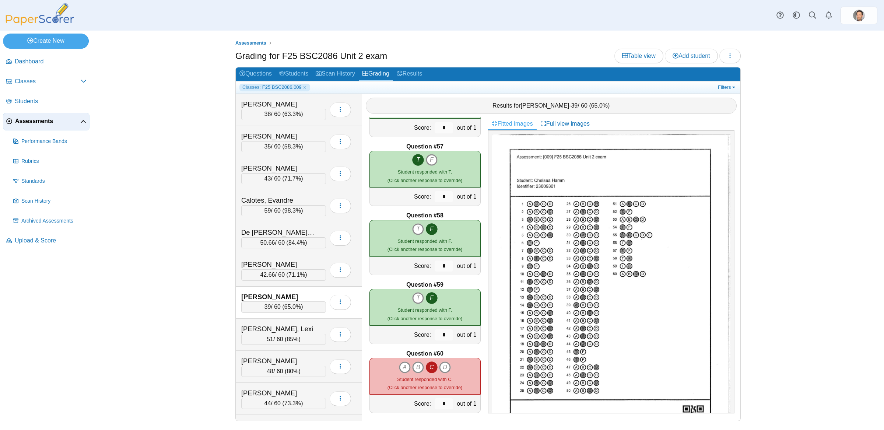
scroll to position [3851, 0]
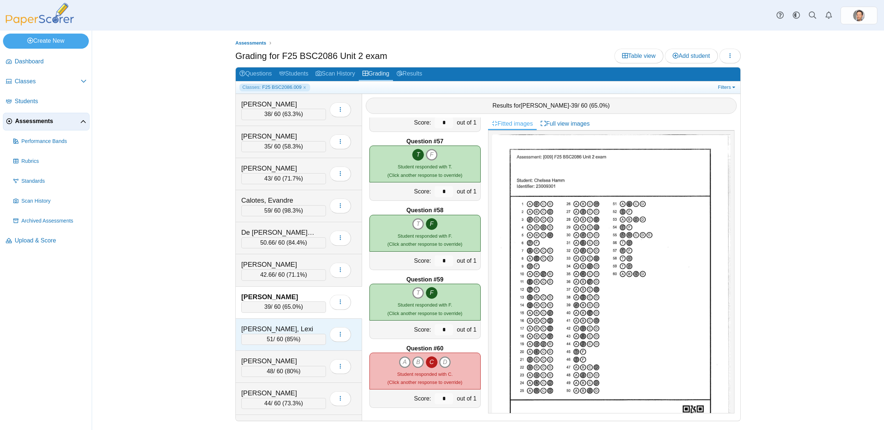
click at [303, 340] on div "51 / 60 ( 85% )" at bounding box center [283, 339] width 85 height 11
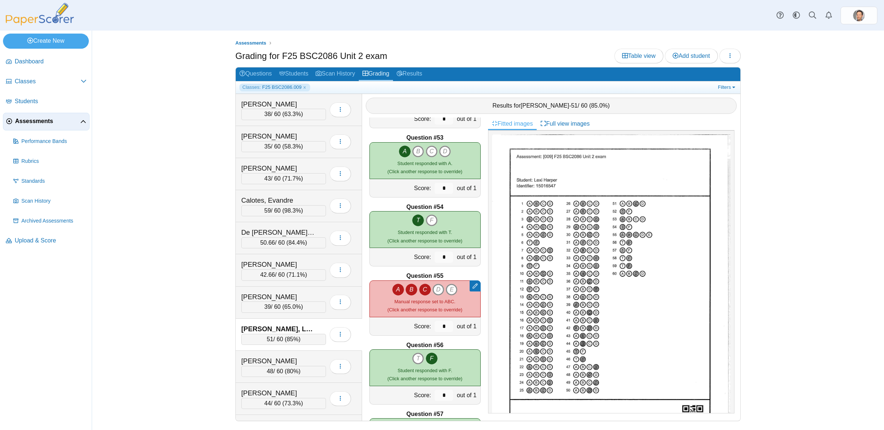
scroll to position [3577, 0]
click at [448, 329] on input "*" at bounding box center [443, 326] width 18 height 11
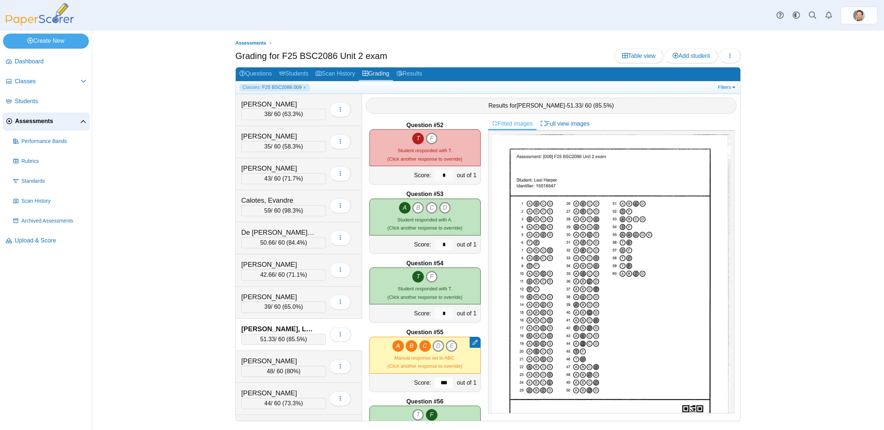
scroll to position [3491, 0]
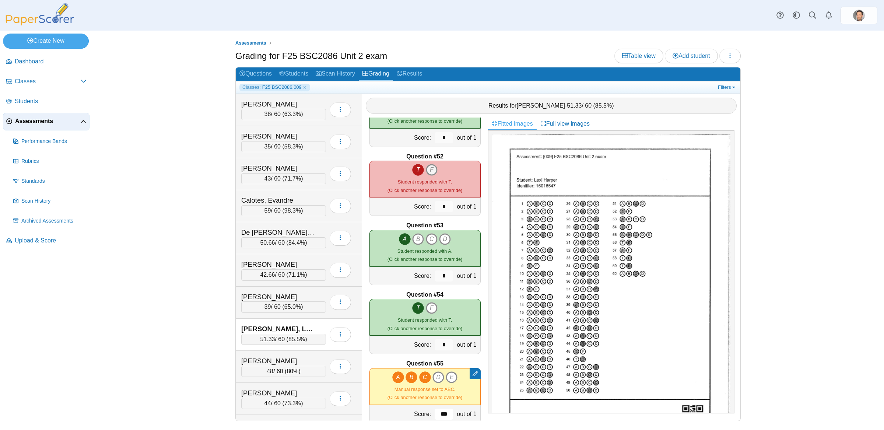
type input "***"
click at [433, 166] on icon "F" at bounding box center [432, 170] width 12 height 12
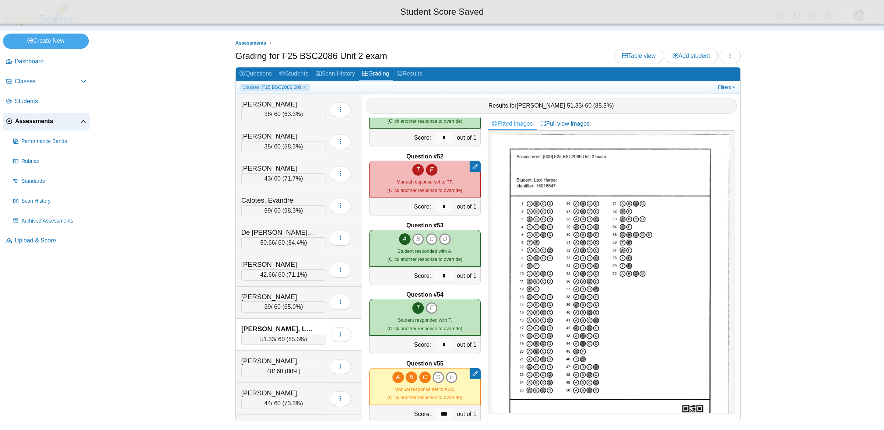
click at [418, 169] on icon "T" at bounding box center [418, 170] width 12 height 12
type input "*"
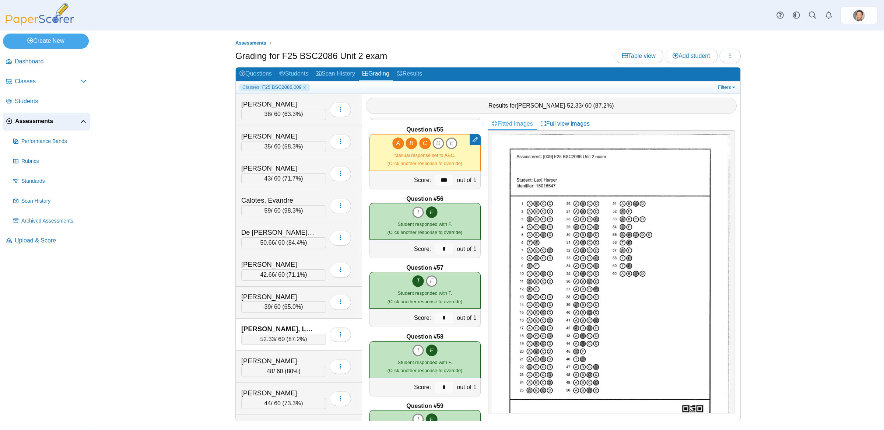
scroll to position [3851, 0]
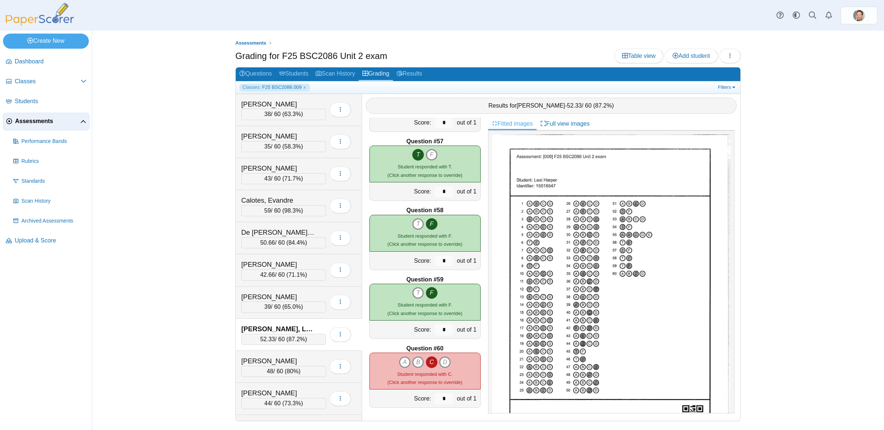
click at [296, 342] on span "87.2%" at bounding box center [296, 339] width 17 height 6
click at [295, 371] on span "80%" at bounding box center [292, 371] width 12 height 6
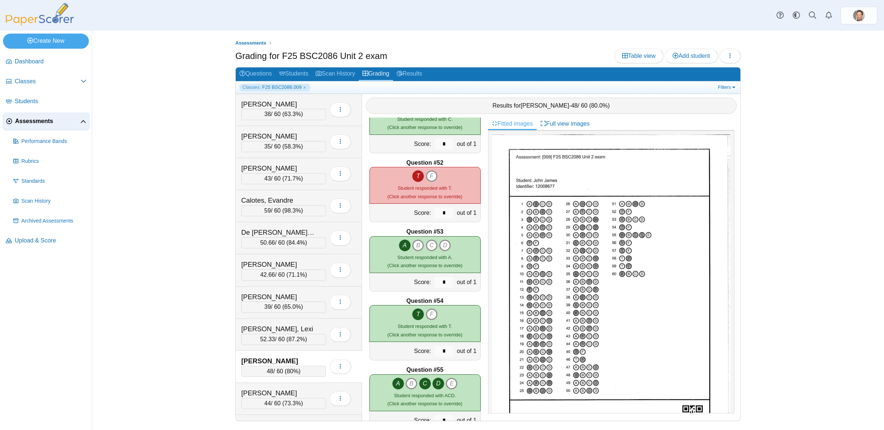
scroll to position [3481, 0]
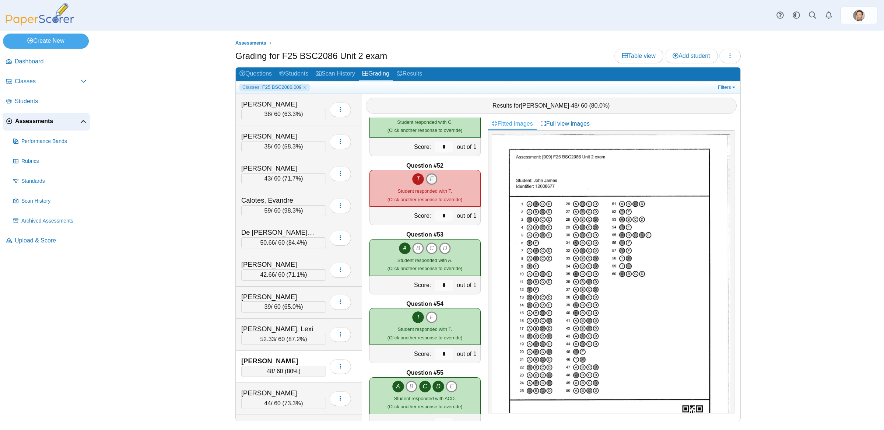
click at [432, 177] on icon "F" at bounding box center [432, 179] width 12 height 12
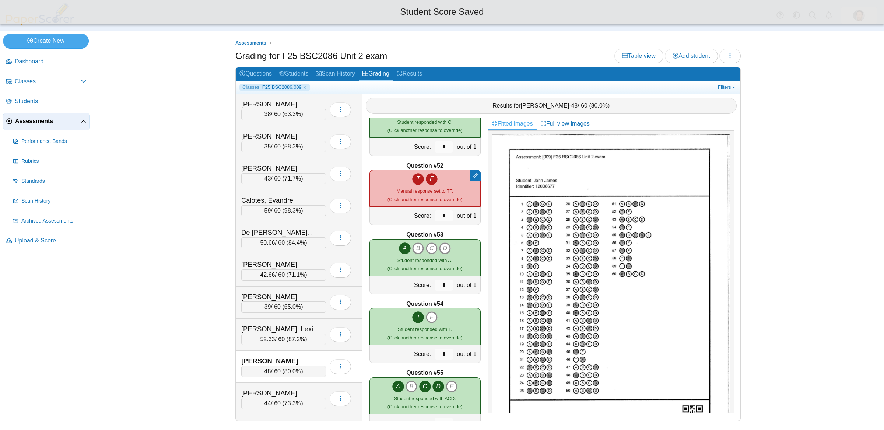
click at [419, 178] on icon "T" at bounding box center [418, 179] width 12 height 12
type input "*"
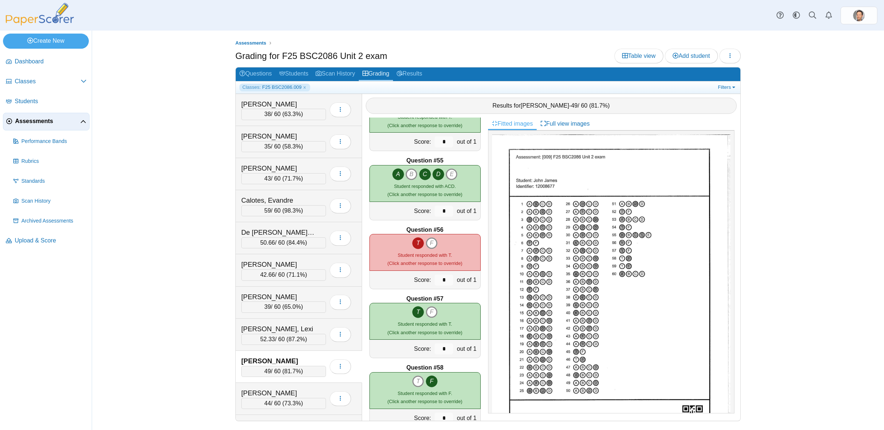
scroll to position [3851, 0]
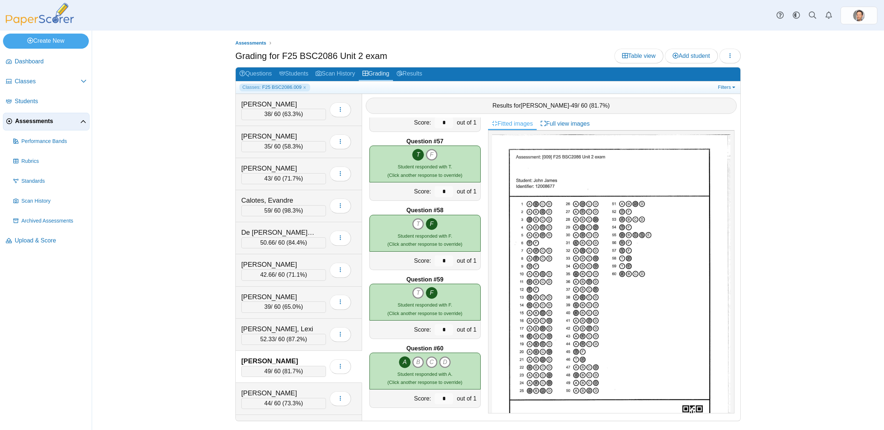
click at [300, 374] on span "81.7%" at bounding box center [292, 371] width 17 height 6
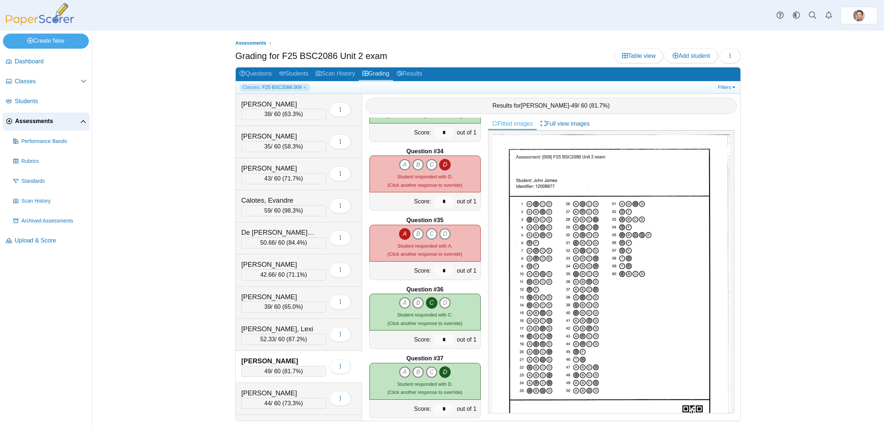
scroll to position [2247, 0]
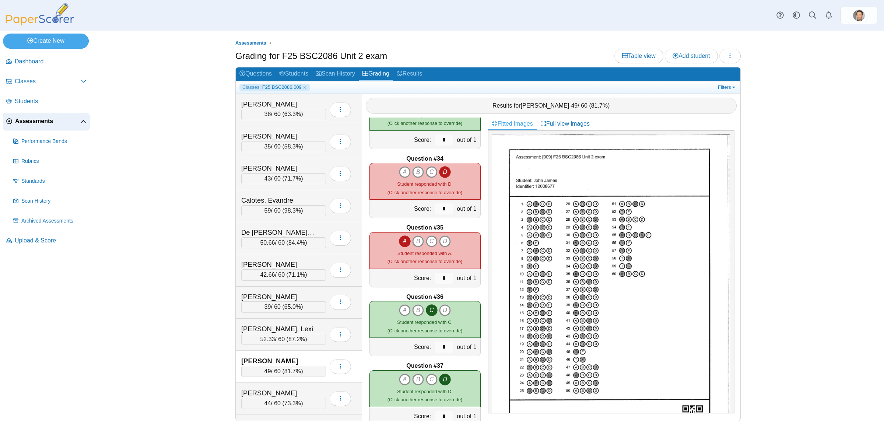
click at [415, 293] on b "Question #36" at bounding box center [424, 297] width 37 height 8
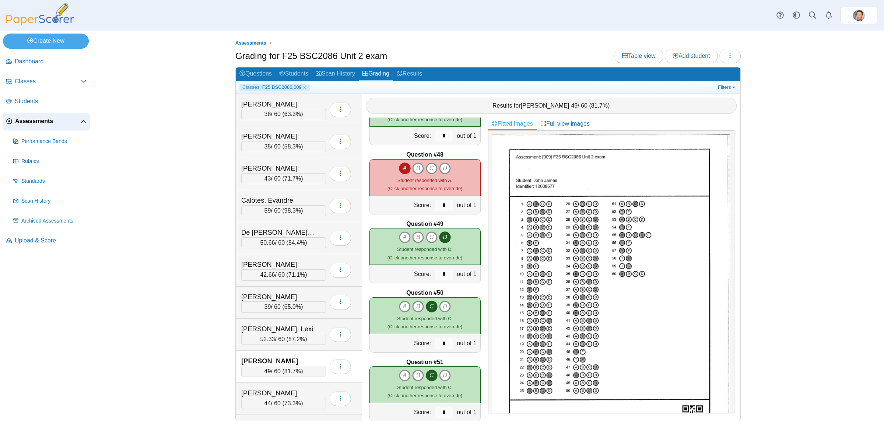
scroll to position [3209, 0]
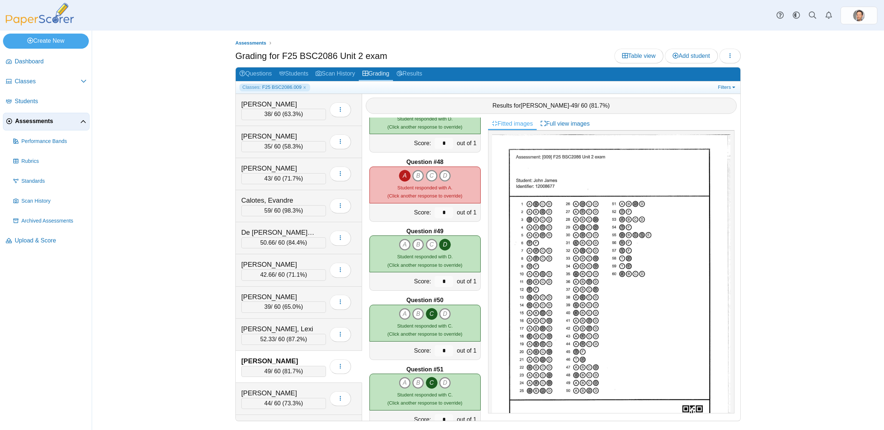
click at [301, 371] on span "81.7%" at bounding box center [292, 371] width 17 height 6
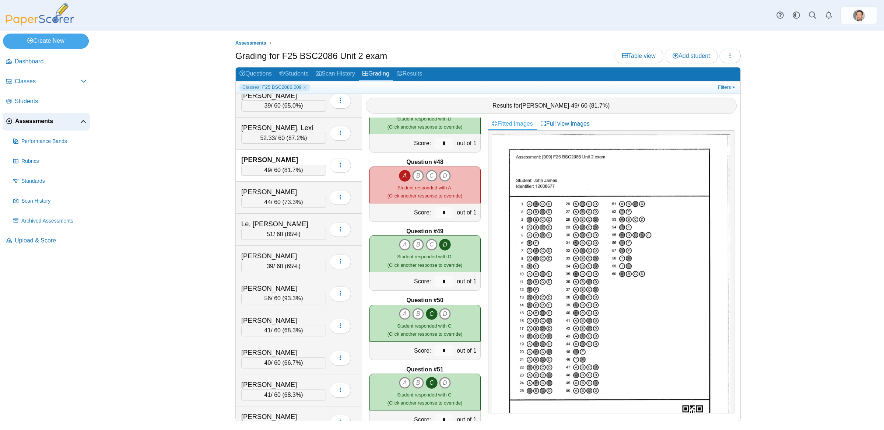
scroll to position [204, 0]
click at [298, 202] on span "73.3%" at bounding box center [292, 199] width 17 height 6
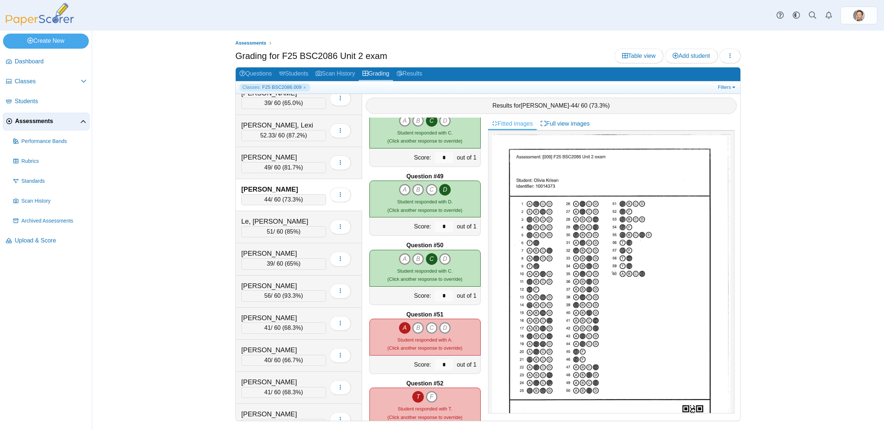
scroll to position [3333, 0]
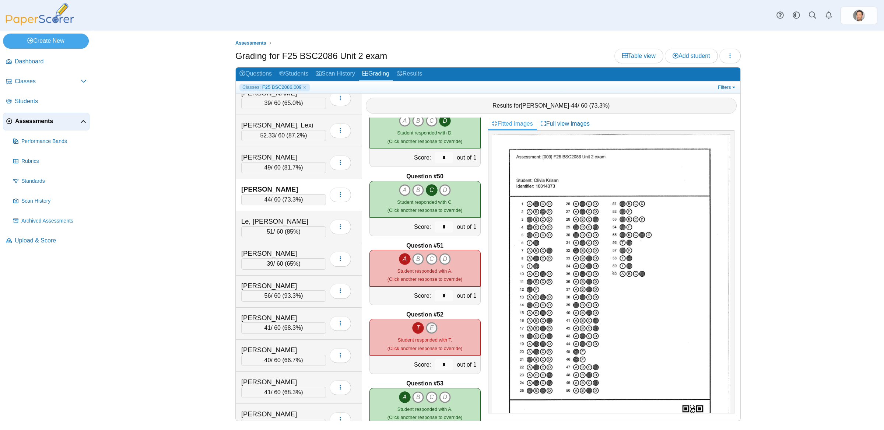
click at [431, 328] on icon "F" at bounding box center [432, 328] width 12 height 12
click at [419, 328] on icon "T" at bounding box center [418, 328] width 12 height 12
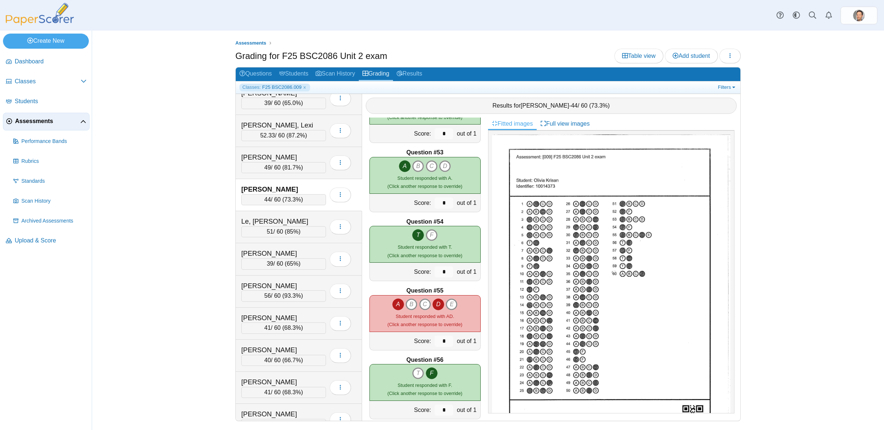
scroll to position [3629, 0]
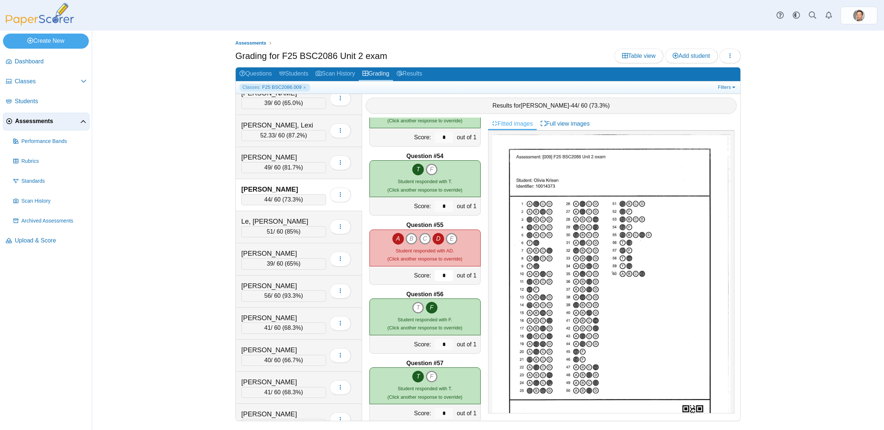
click at [444, 279] on input "*" at bounding box center [443, 275] width 18 height 11
type input "****"
click at [460, 290] on div "Question #56" at bounding box center [424, 294] width 111 height 8
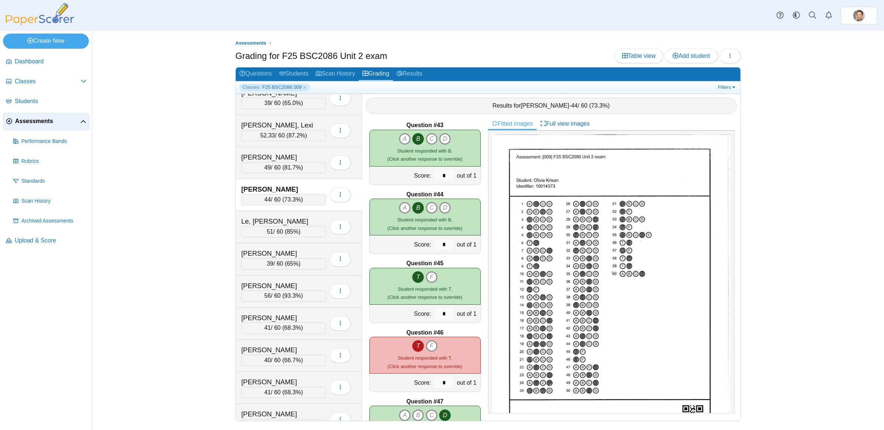
scroll to position [2986, 0]
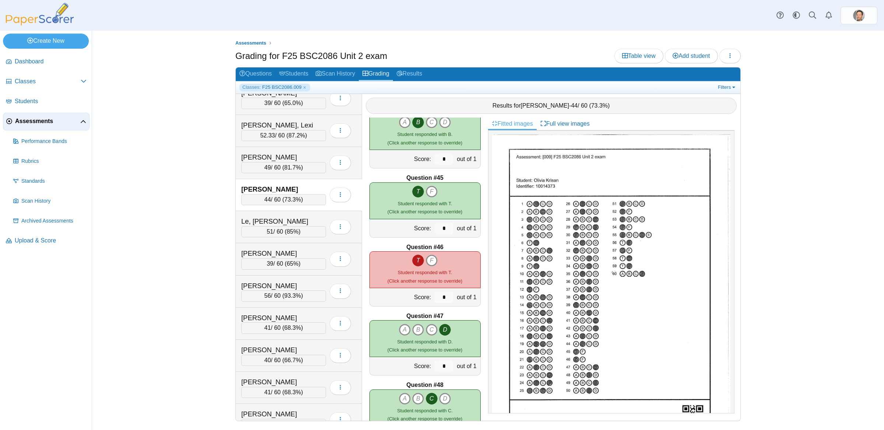
click at [432, 243] on b "Question #46" at bounding box center [424, 247] width 37 height 8
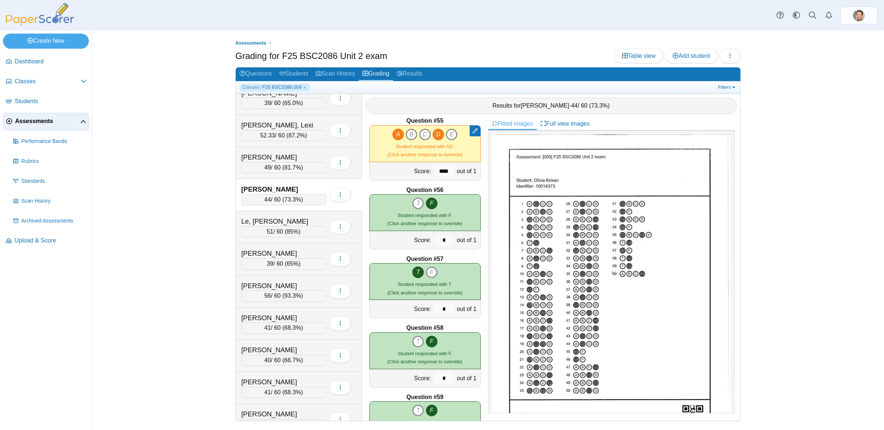
scroll to position [3851, 0]
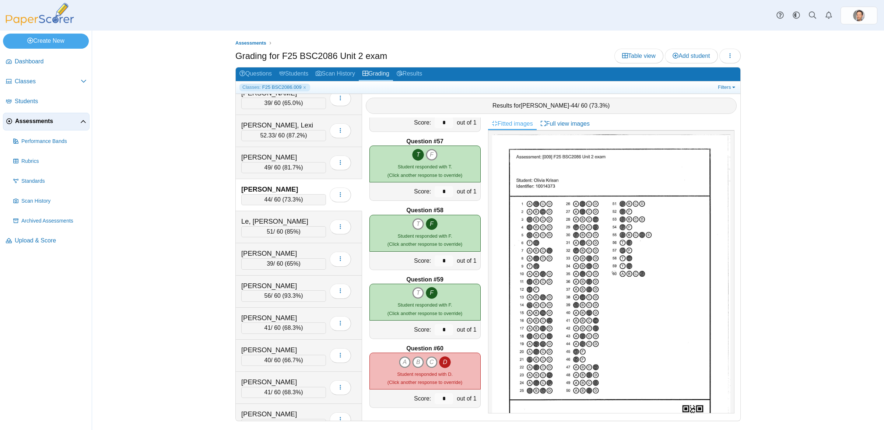
click at [291, 200] on span "73.3%" at bounding box center [292, 199] width 17 height 6
click at [294, 232] on span "85%" at bounding box center [292, 231] width 12 height 6
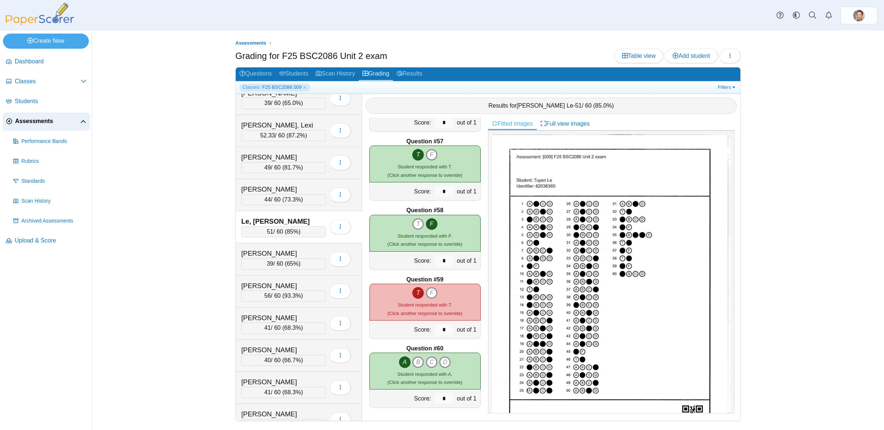
click at [309, 233] on div "51 / 60 ( 85% )" at bounding box center [283, 231] width 85 height 11
click at [307, 263] on div "39 / 60 ( 65% )" at bounding box center [283, 263] width 85 height 11
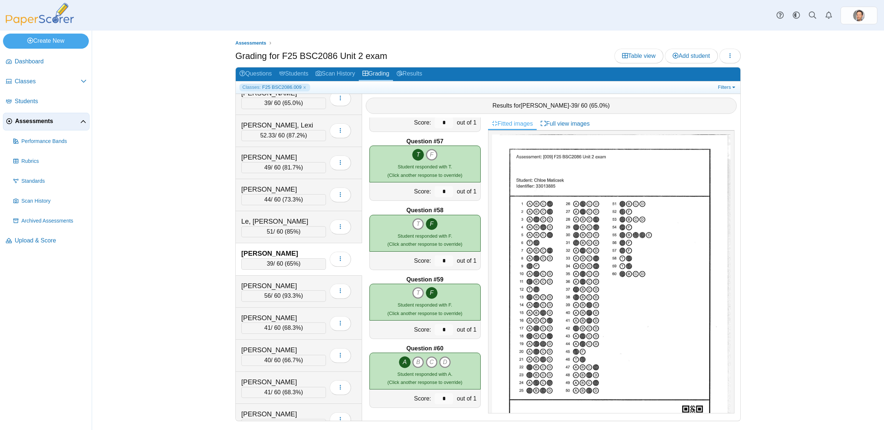
click at [283, 264] on div "39 / 60 ( 65% )" at bounding box center [283, 263] width 85 height 11
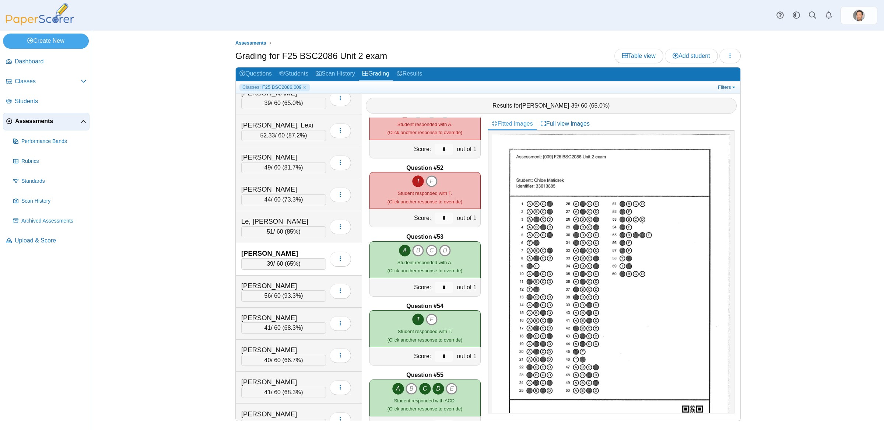
scroll to position [3447, 0]
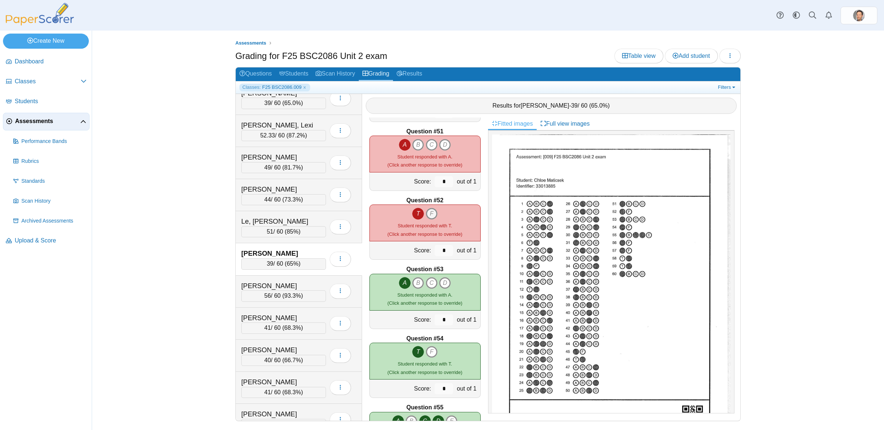
click at [432, 215] on icon "F" at bounding box center [432, 214] width 12 height 12
click at [418, 213] on icon "T" at bounding box center [418, 214] width 12 height 12
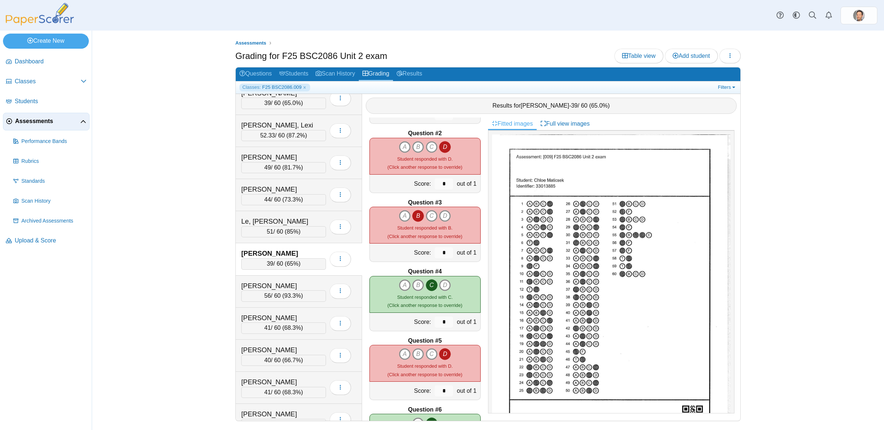
scroll to position [22, 0]
